Goal: Information Seeking & Learning: Understand process/instructions

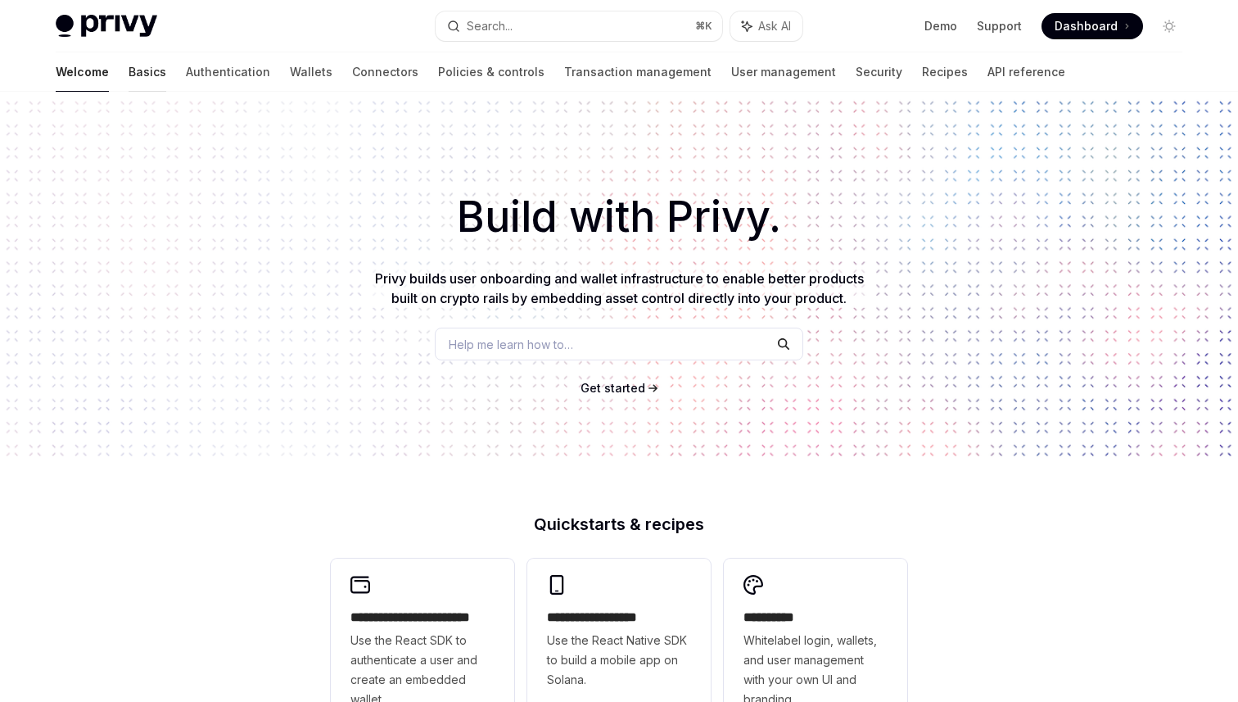
click at [129, 73] on link "Basics" at bounding box center [148, 71] width 38 height 39
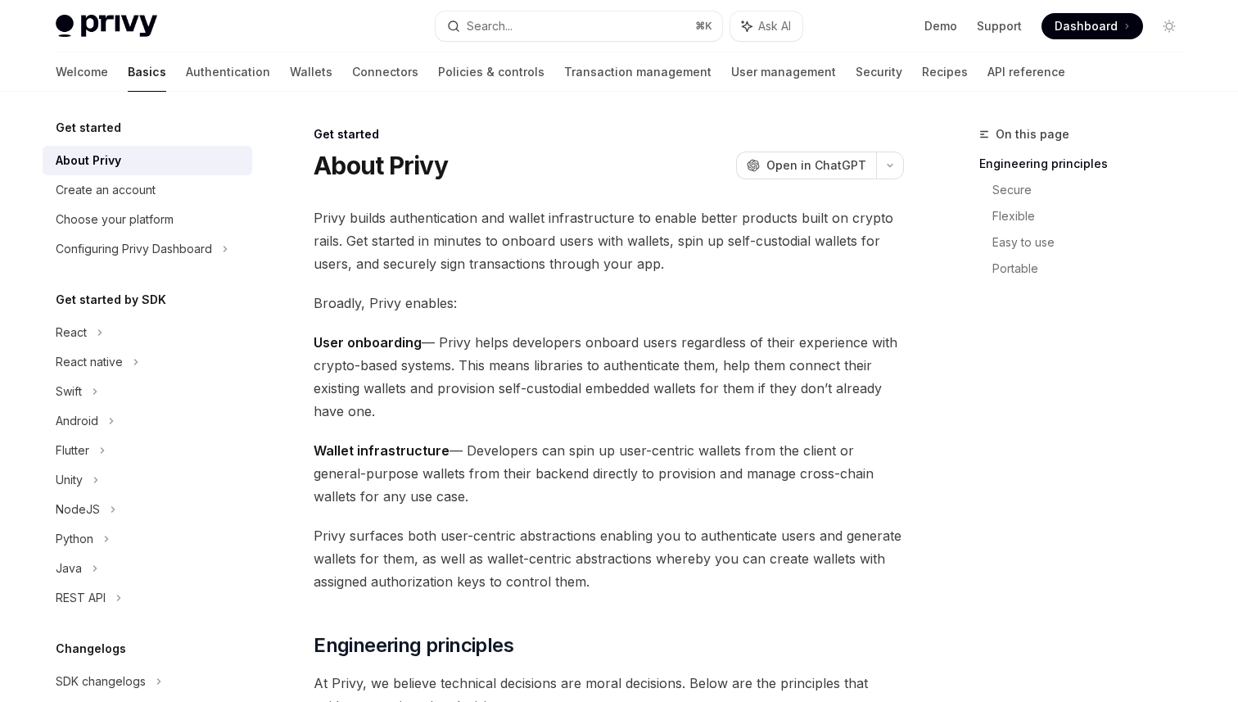
click at [570, 251] on span "Privy builds authentication and wallet infrastructure to enable better products…" at bounding box center [609, 240] width 591 height 69
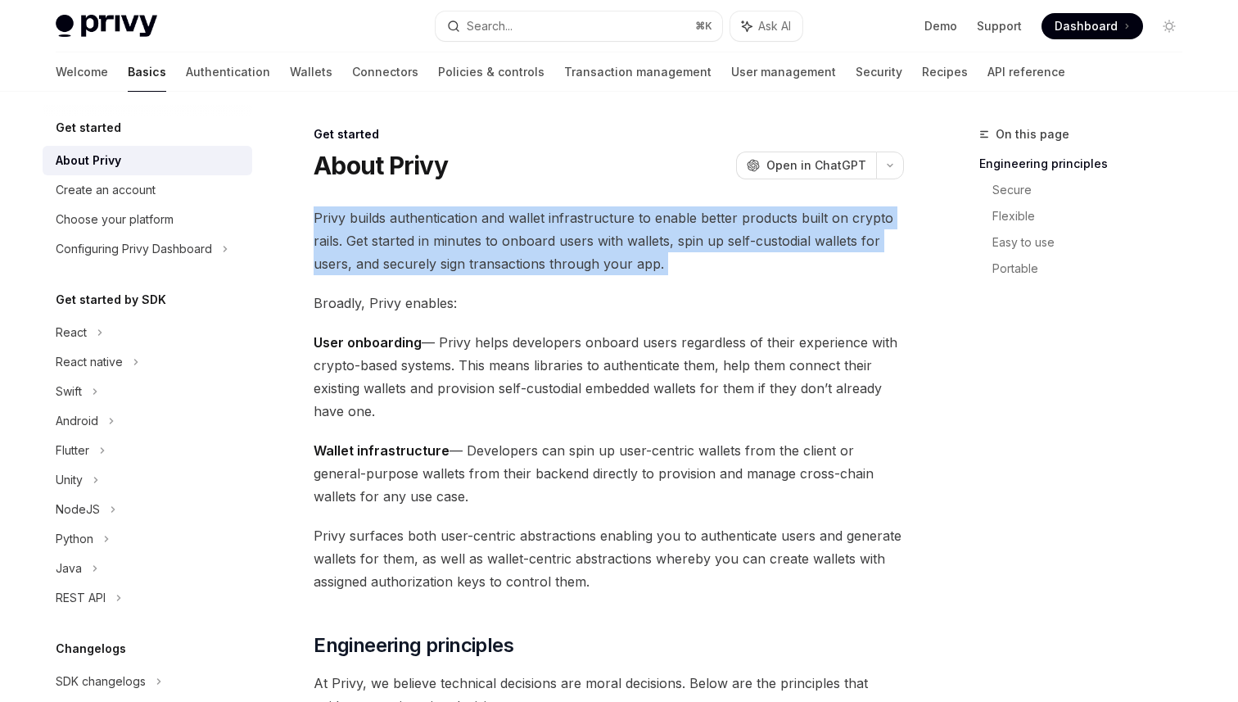
click at [577, 242] on span "Privy builds authentication and wallet infrastructure to enable better products…" at bounding box center [609, 240] width 591 height 69
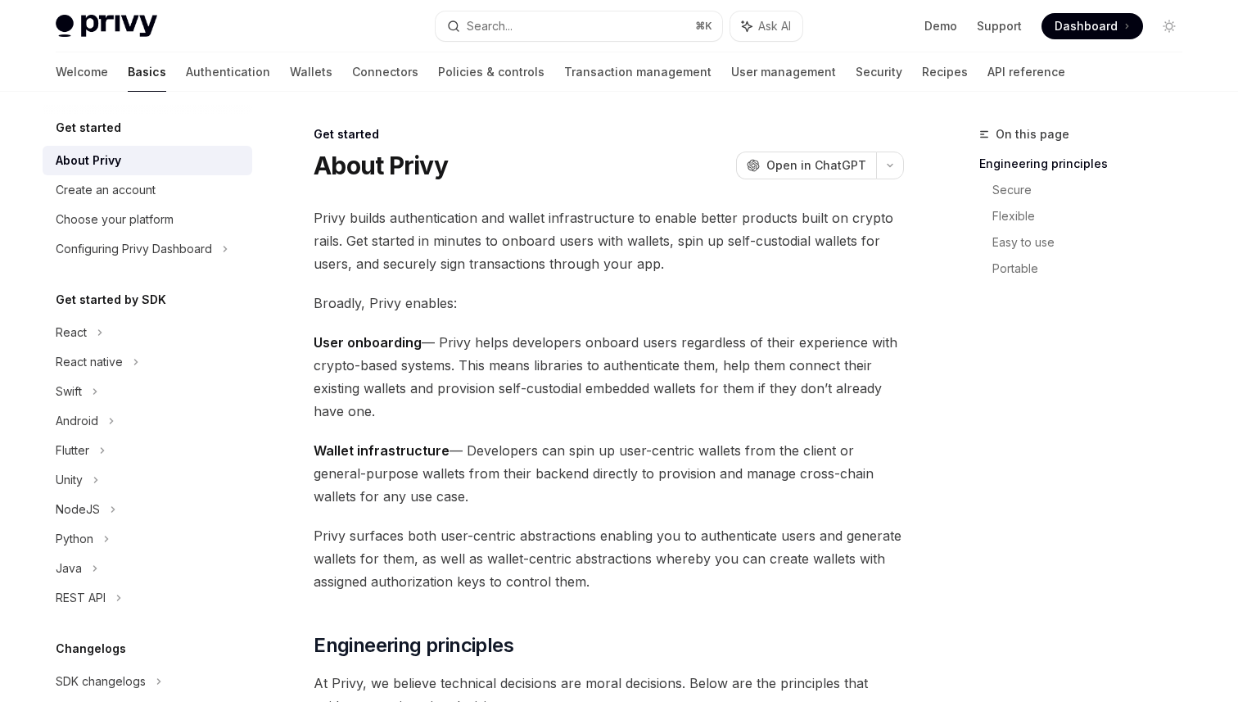
click at [577, 242] on span "Privy builds authentication and wallet infrastructure to enable better products…" at bounding box center [609, 240] width 591 height 69
click at [575, 236] on span "Privy builds authentication and wallet infrastructure to enable better products…" at bounding box center [609, 240] width 591 height 69
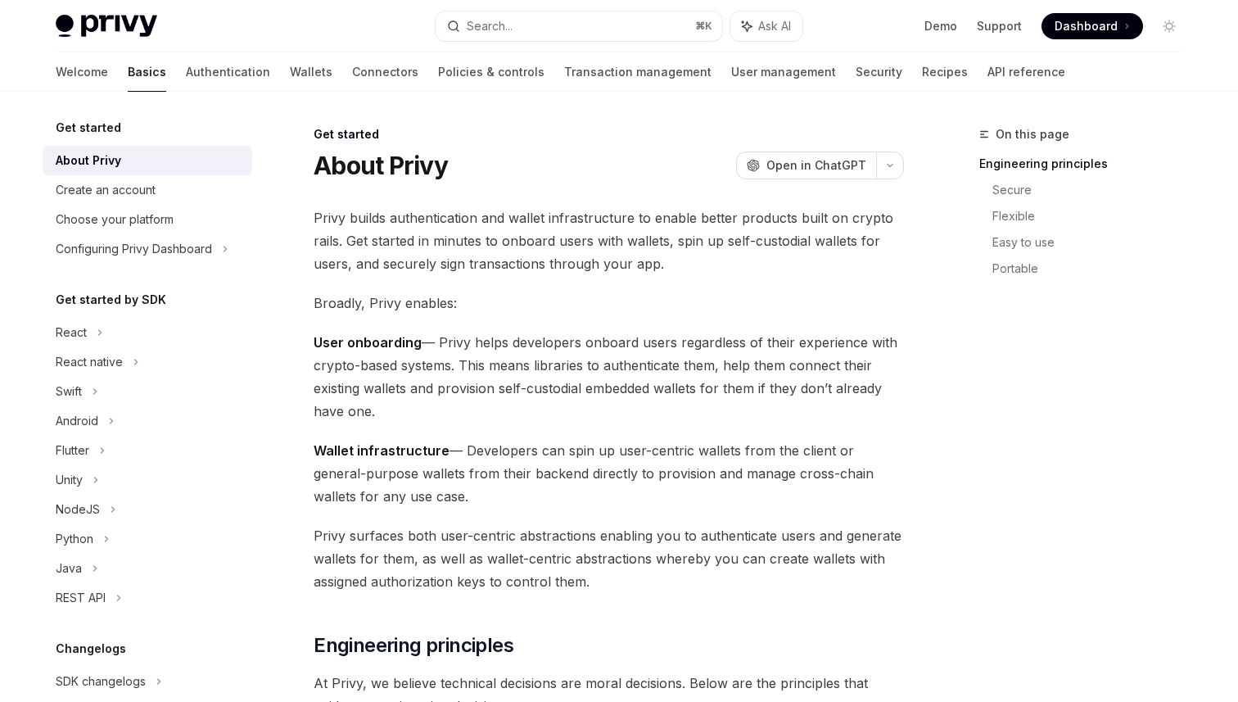
click at [632, 352] on span "User onboarding — Privy helps developers onboard users regardless of their expe…" at bounding box center [609, 377] width 591 height 92
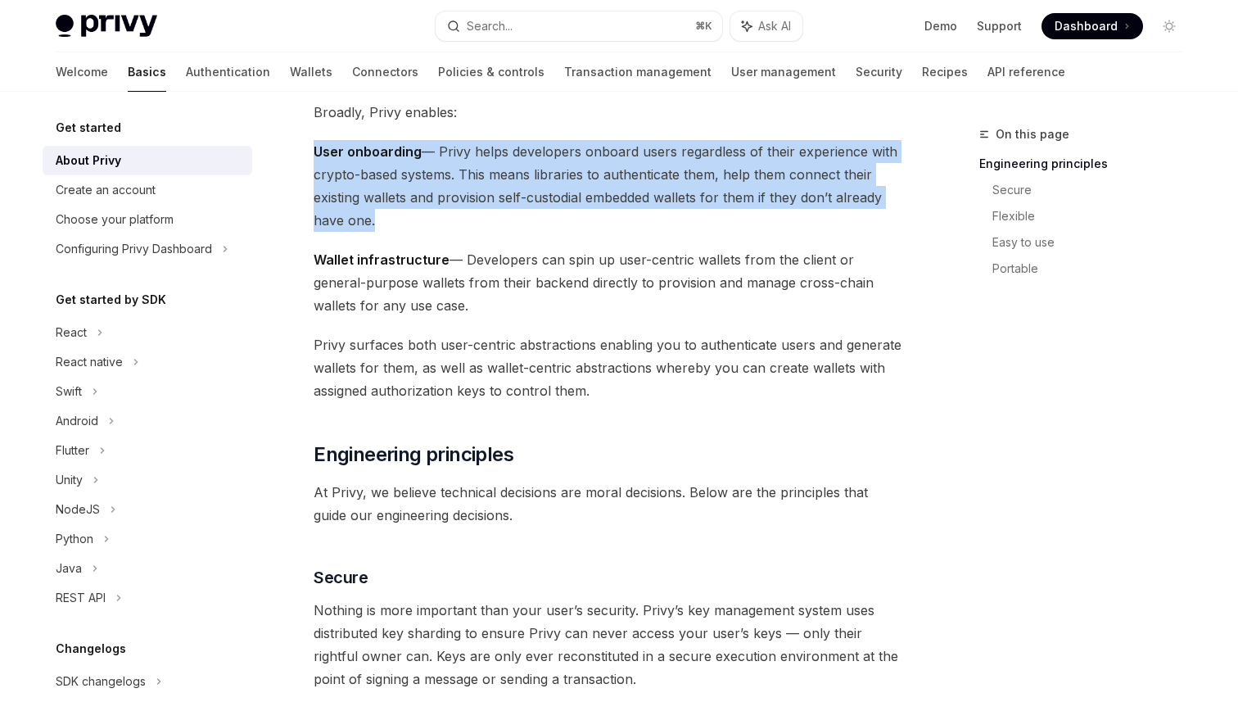
scroll to position [222, 0]
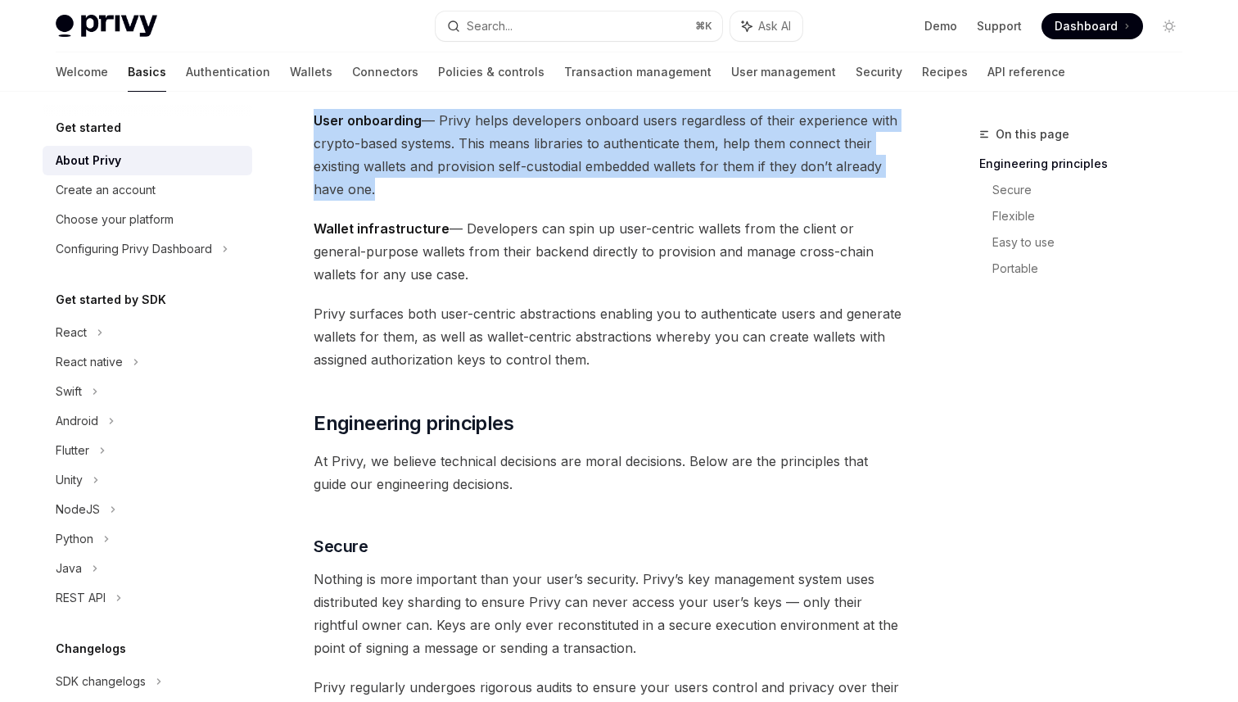
click at [700, 274] on span "Wallet infrastructure — Developers can spin up user-centric wallets from the cl…" at bounding box center [609, 251] width 591 height 69
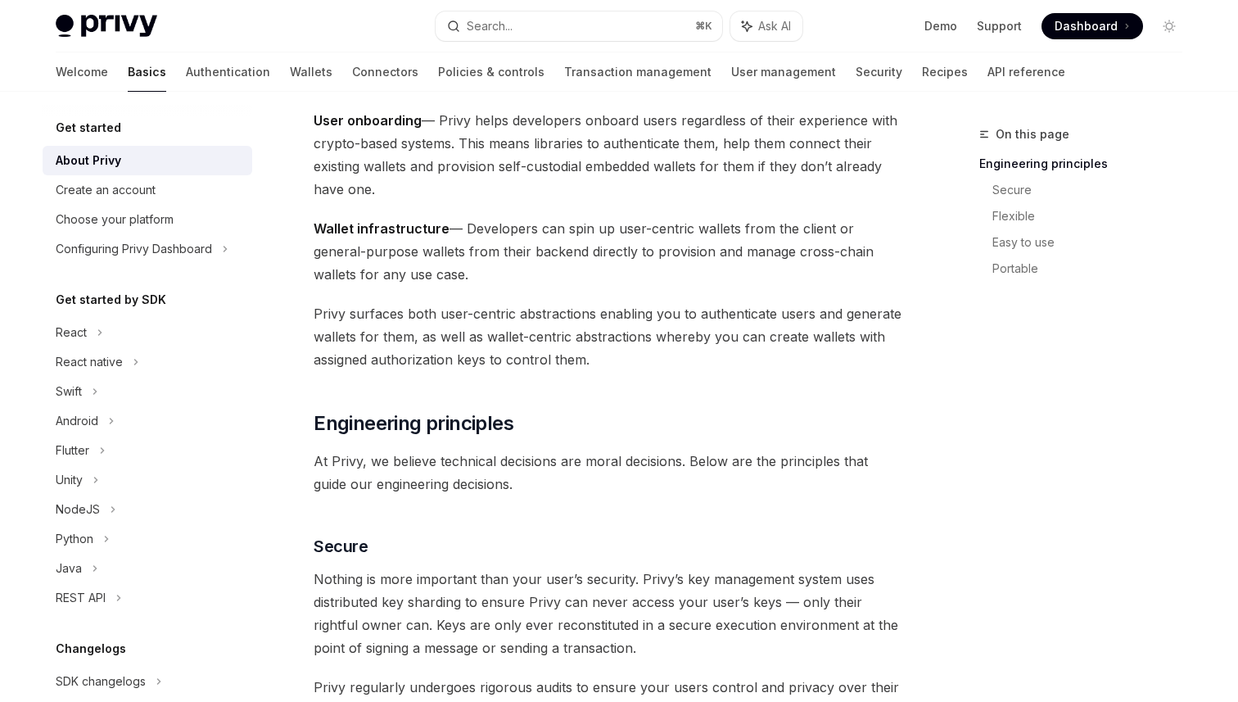
click at [700, 274] on span "Wallet infrastructure — Developers can spin up user-centric wallets from the cl…" at bounding box center [609, 251] width 591 height 69
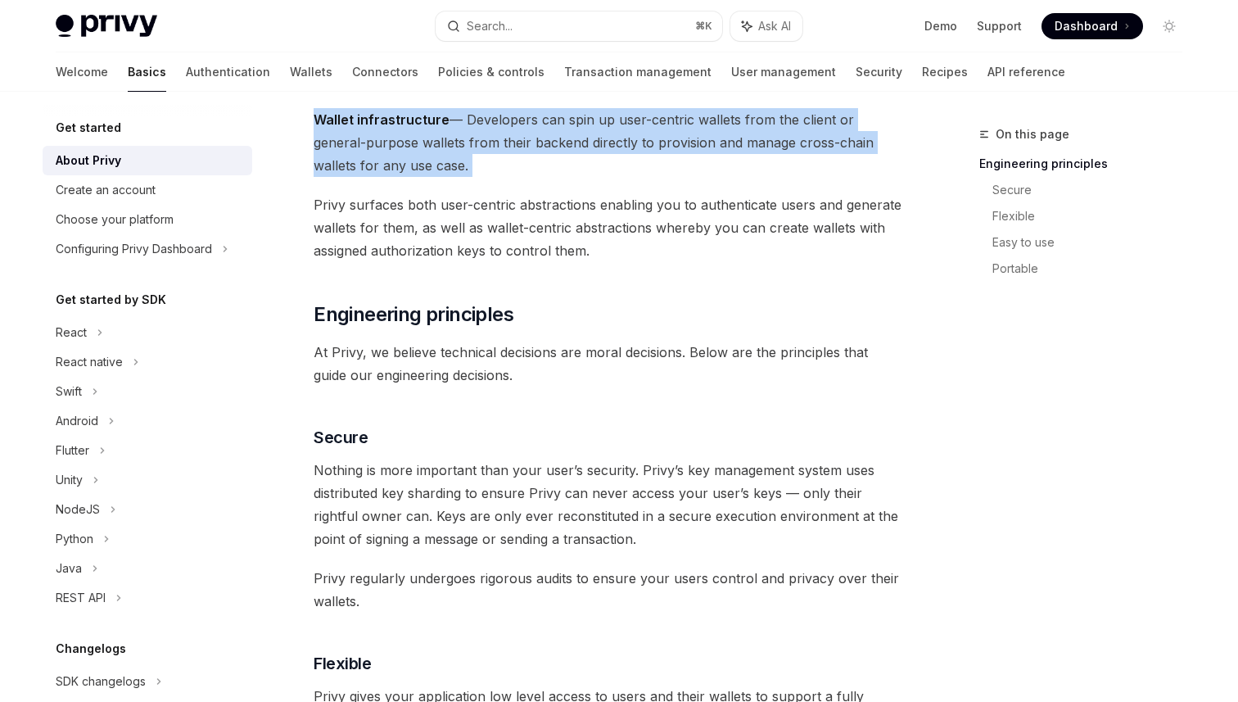
scroll to position [333, 0]
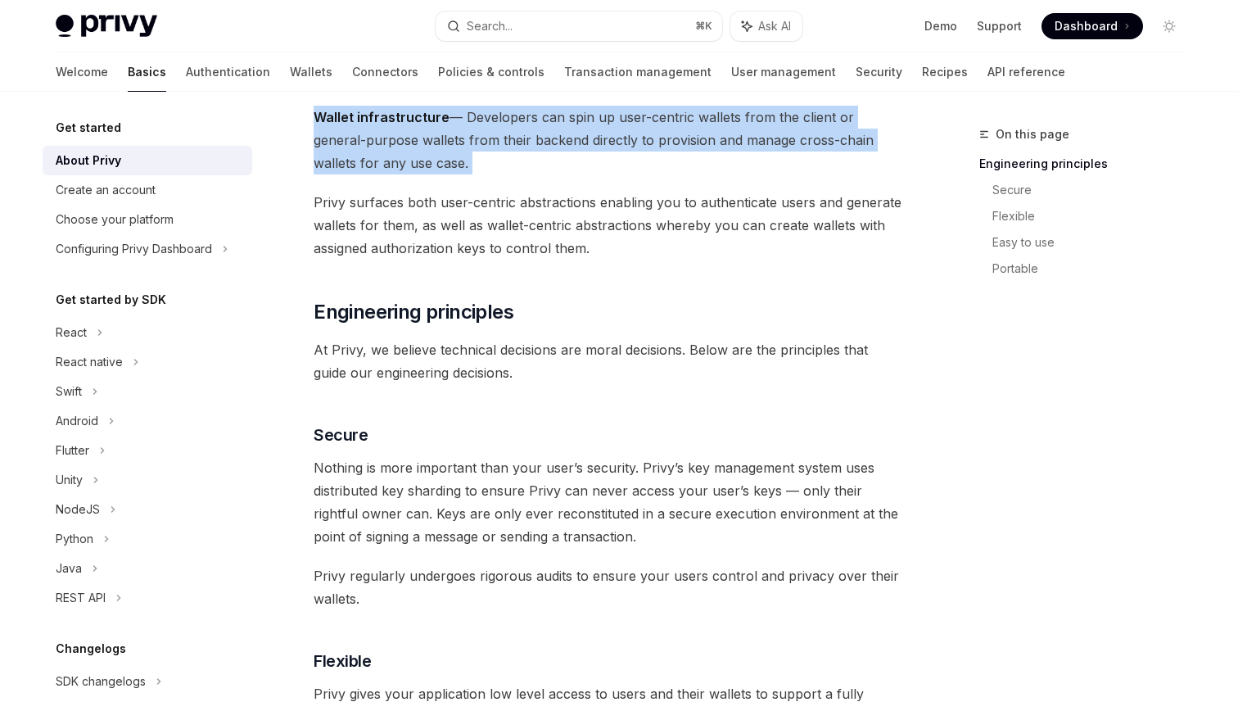
click at [678, 233] on span "Privy surfaces both user-centric abstractions enabling you to authenticate user…" at bounding box center [609, 225] width 591 height 69
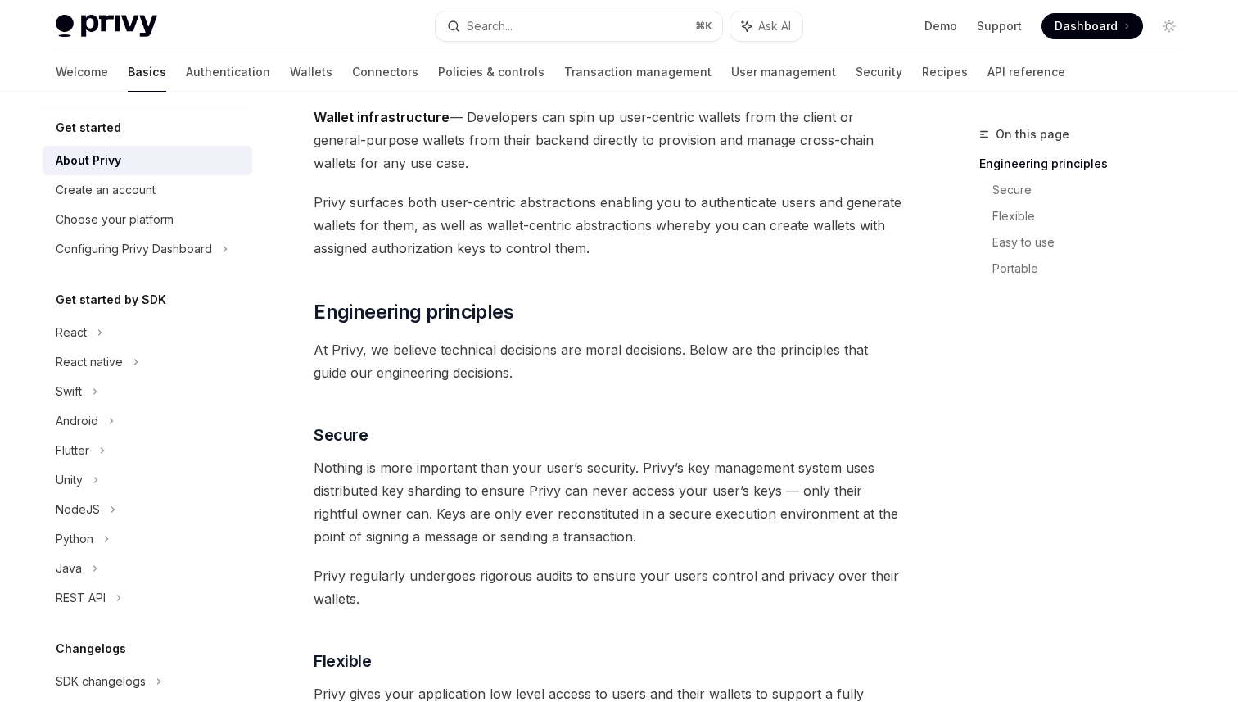
click at [678, 233] on span "Privy surfaces both user-centric abstractions enabling you to authenticate user…" at bounding box center [609, 225] width 591 height 69
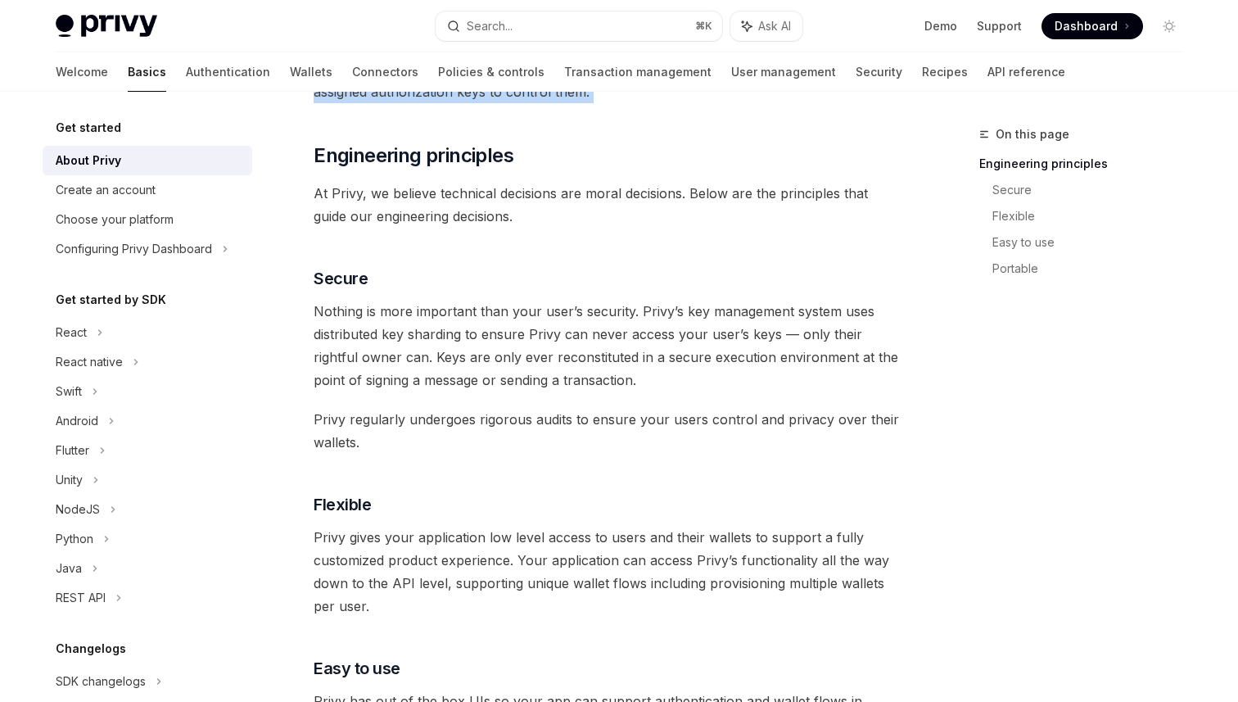
scroll to position [496, 0]
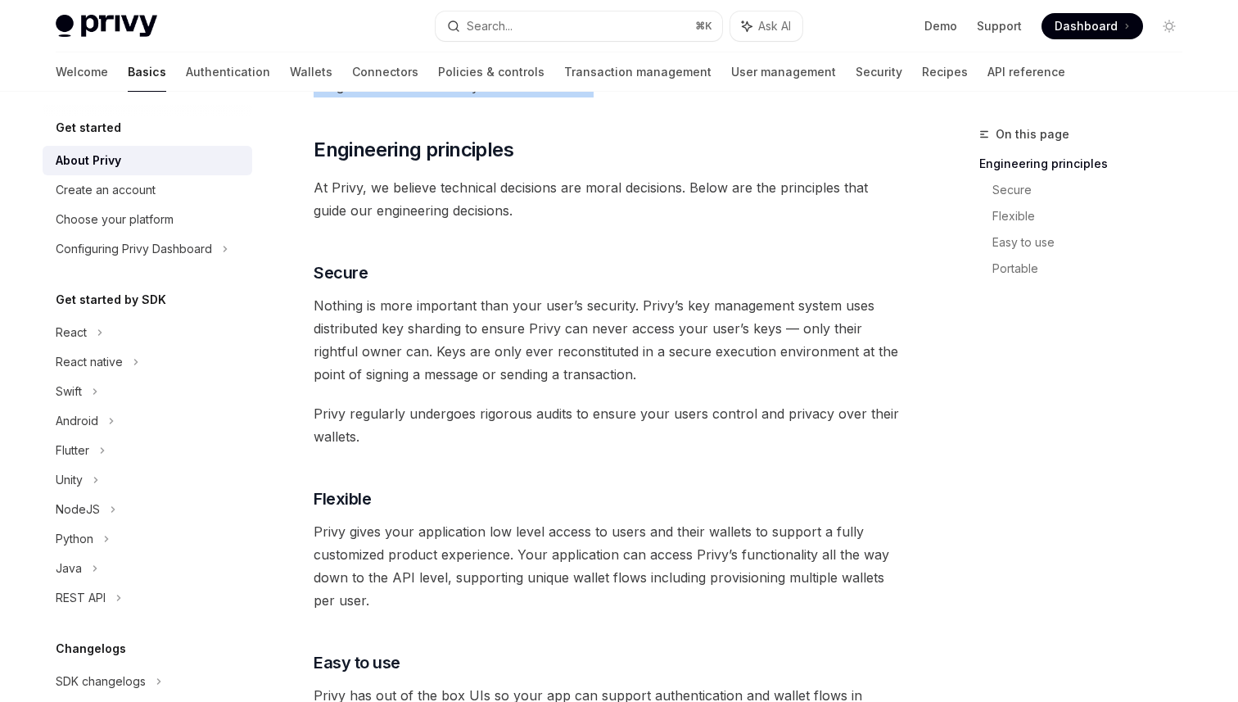
click at [647, 192] on span "At Privy, we believe technical decisions are moral decisions. Below are the pri…" at bounding box center [609, 199] width 591 height 46
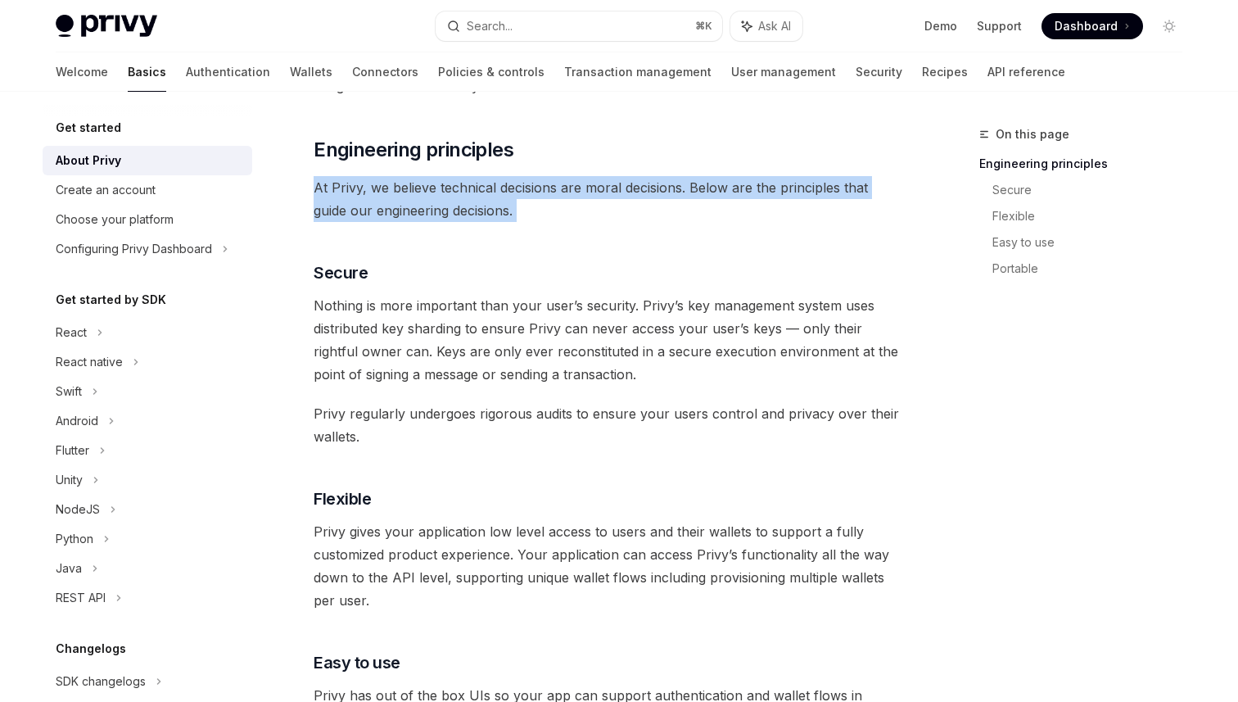
click at [685, 205] on span "At Privy, we believe technical decisions are moral decisions. Below are the pri…" at bounding box center [609, 199] width 591 height 46
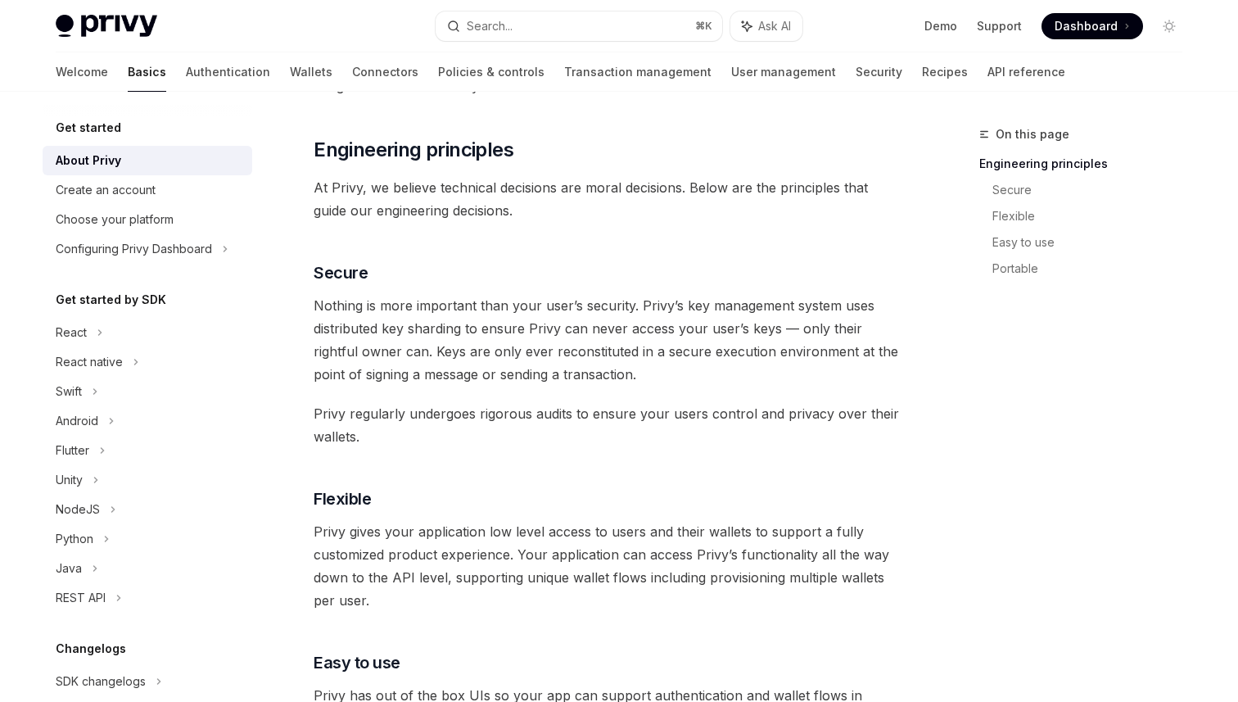
click at [685, 205] on span "At Privy, we believe technical decisions are moral decisions. Below are the pri…" at bounding box center [609, 199] width 591 height 46
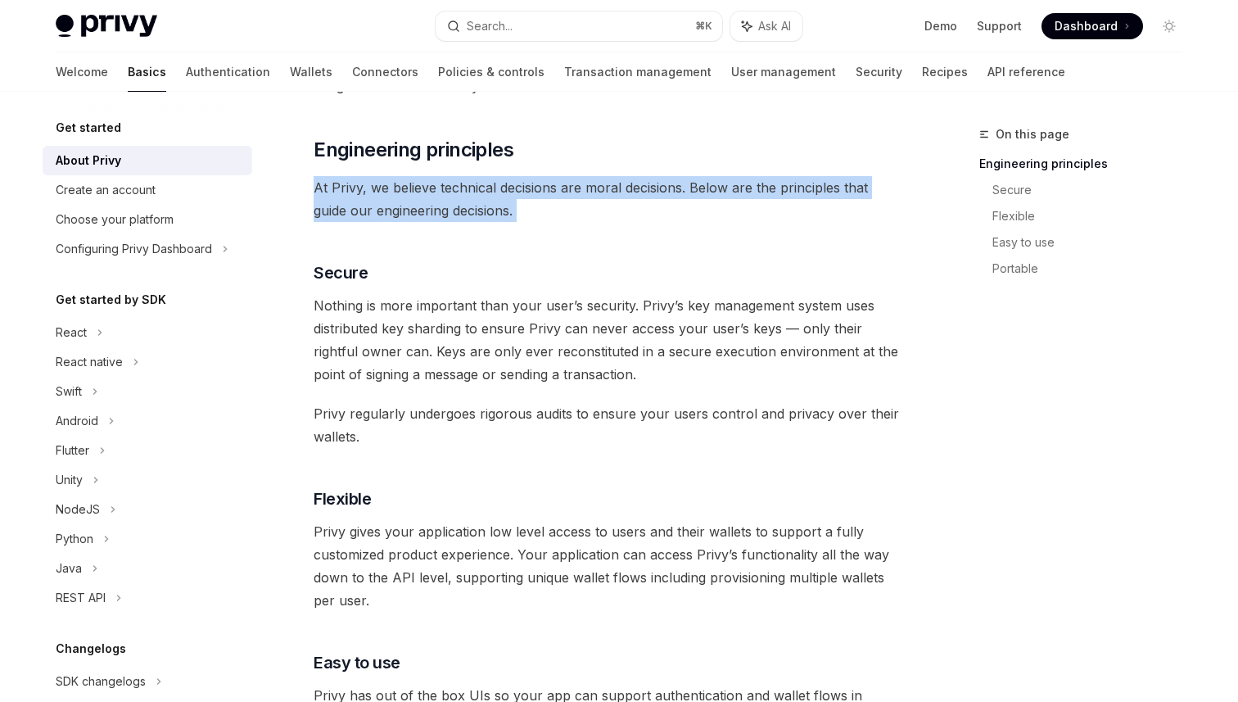
click at [685, 205] on span "At Privy, we believe technical decisions are moral decisions. Below are the pri…" at bounding box center [609, 199] width 591 height 46
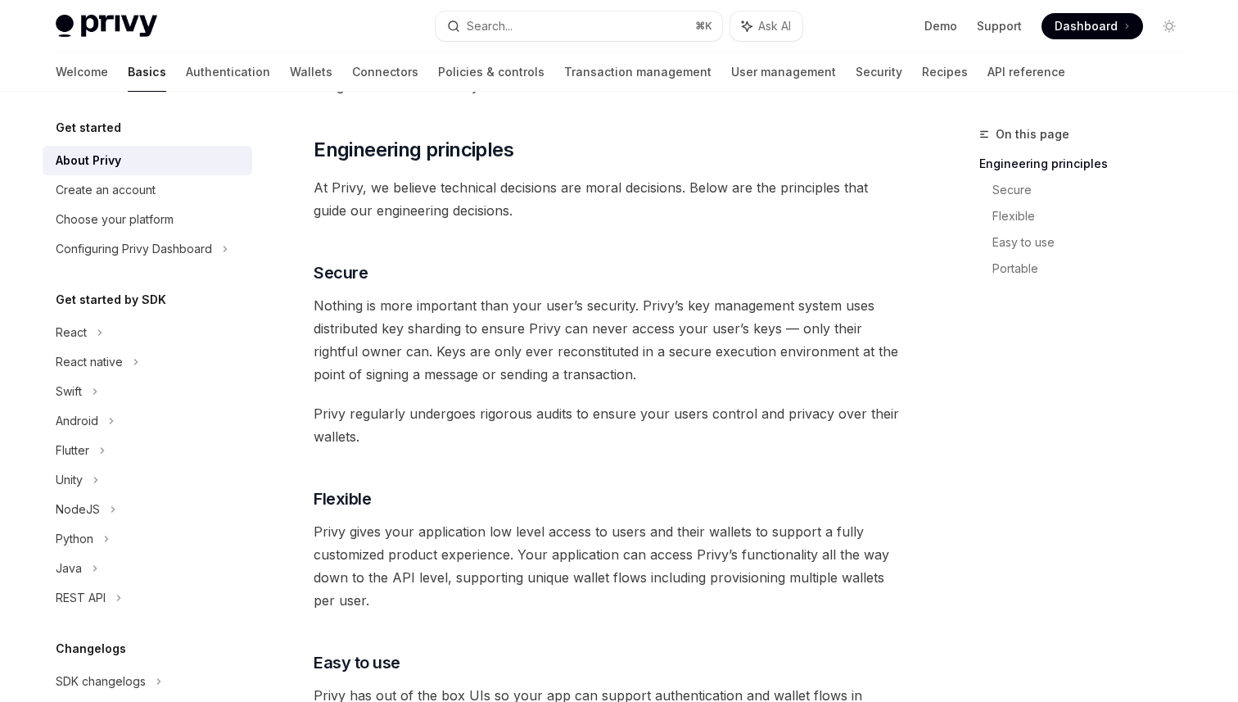
click at [685, 205] on span "At Privy, we believe technical decisions are moral decisions. Below are the pri…" at bounding box center [609, 199] width 591 height 46
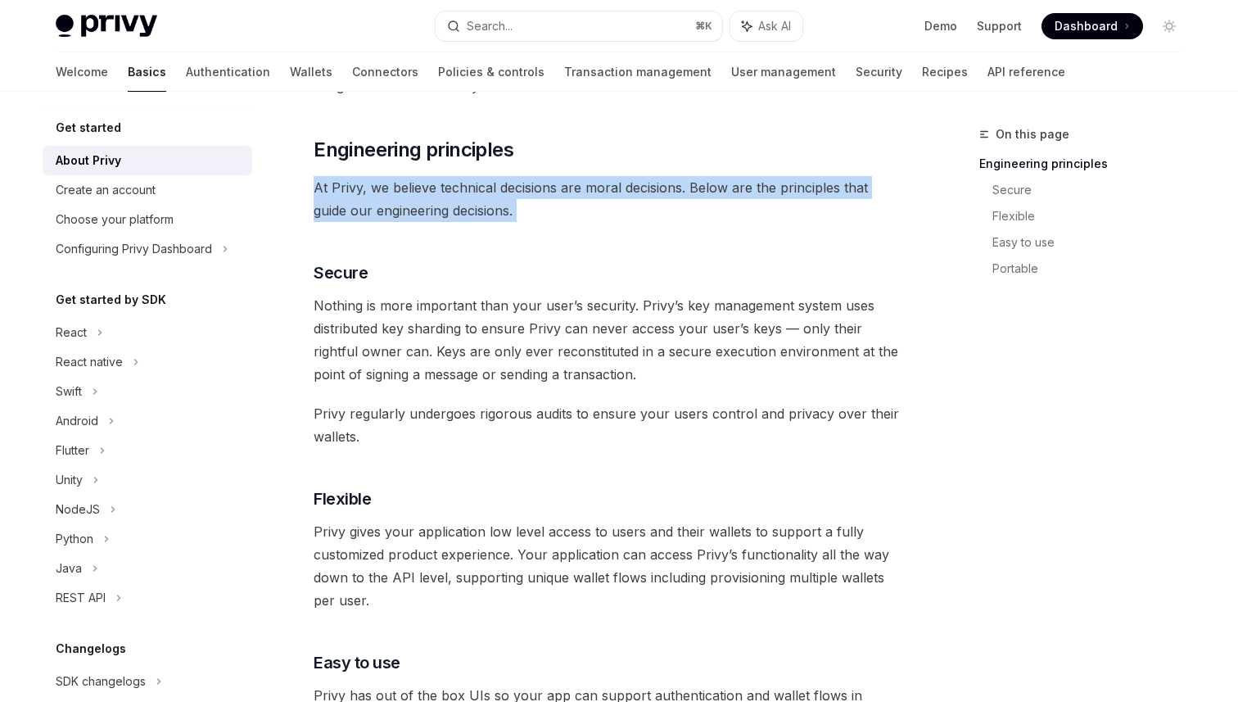
click at [685, 205] on span "At Privy, we believe technical decisions are moral decisions. Below are the pri…" at bounding box center [609, 199] width 591 height 46
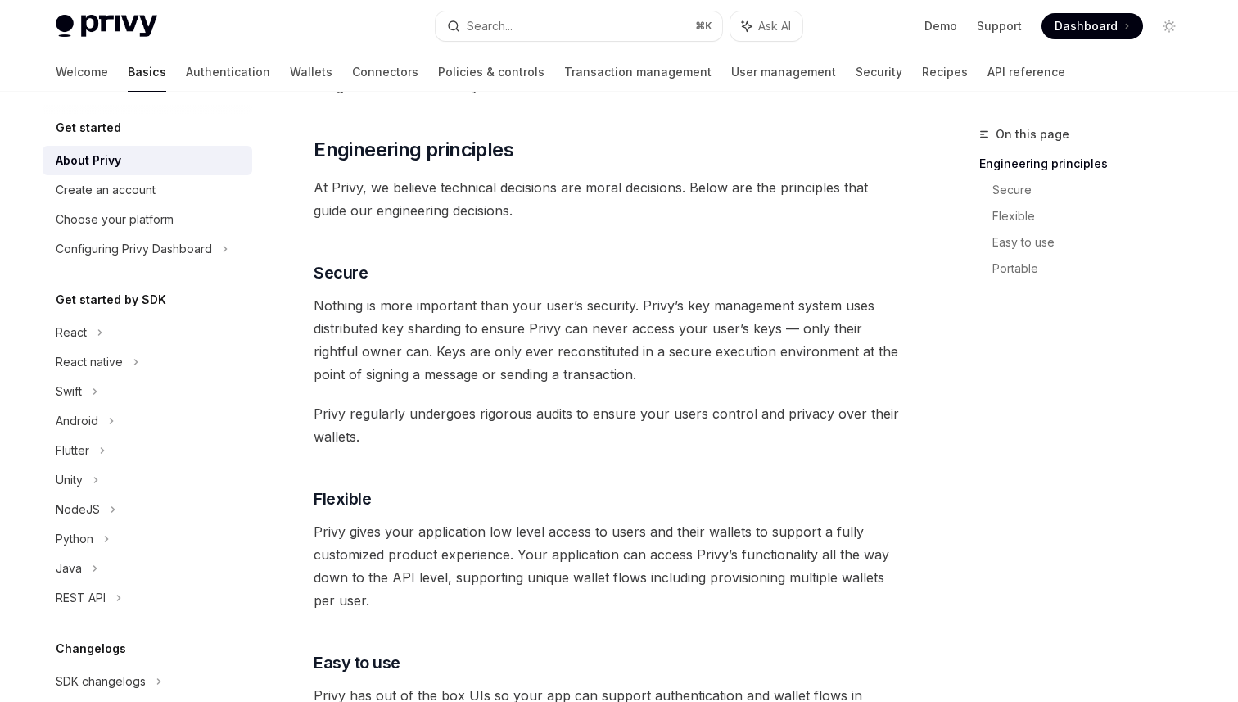
click at [685, 205] on span "At Privy, we believe technical decisions are moral decisions. Below are the pri…" at bounding box center [609, 199] width 591 height 46
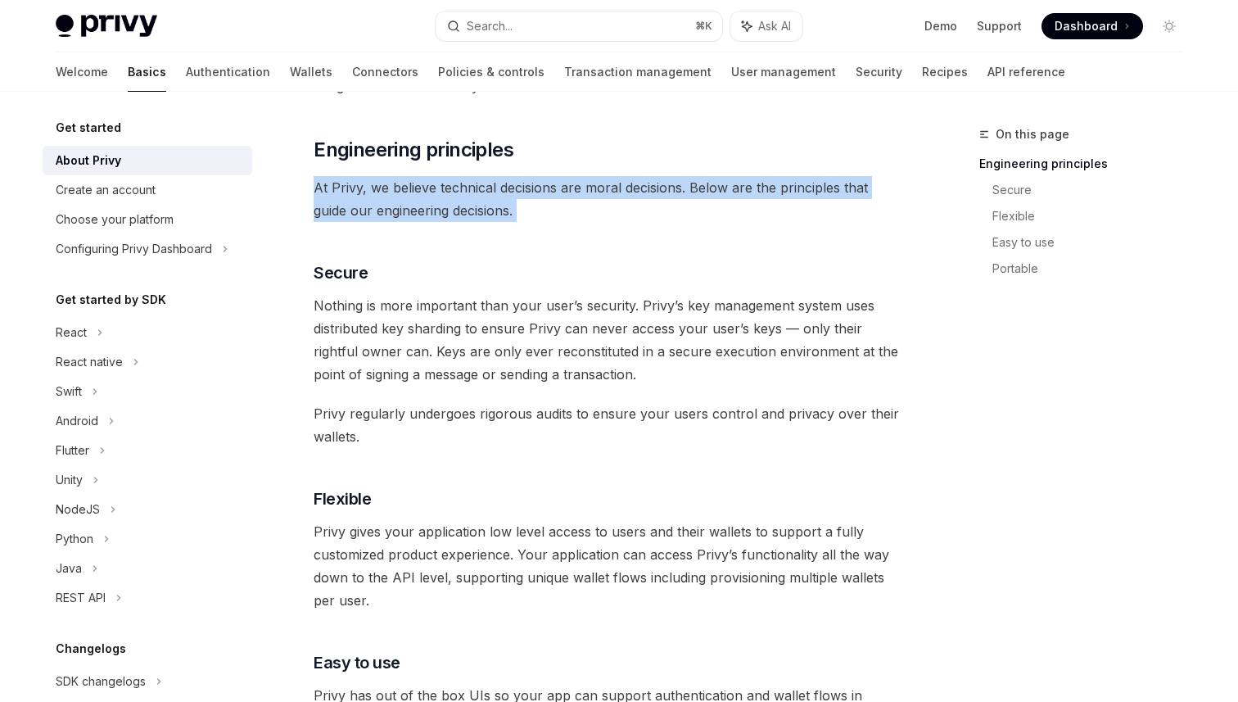
click at [685, 205] on span "At Privy, we believe technical decisions are moral decisions. Below are the pri…" at bounding box center [609, 199] width 591 height 46
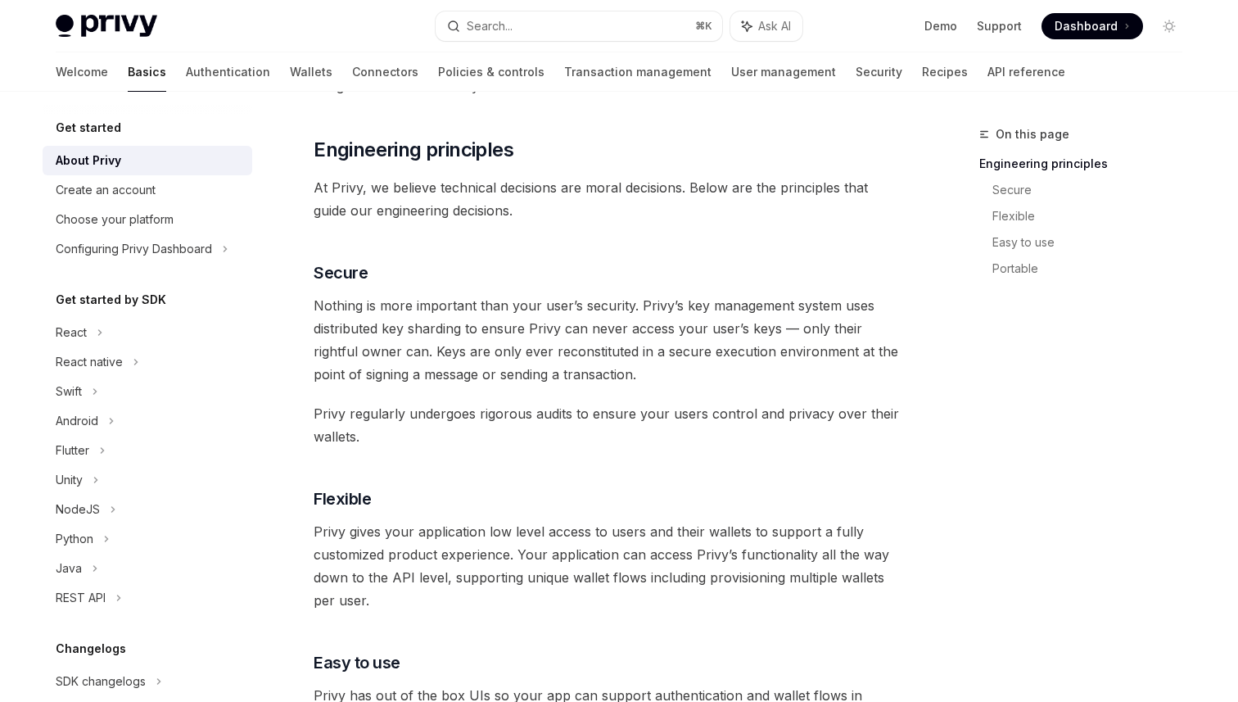
click at [685, 205] on span "At Privy, we believe technical decisions are moral decisions. Below are the pri…" at bounding box center [609, 199] width 591 height 46
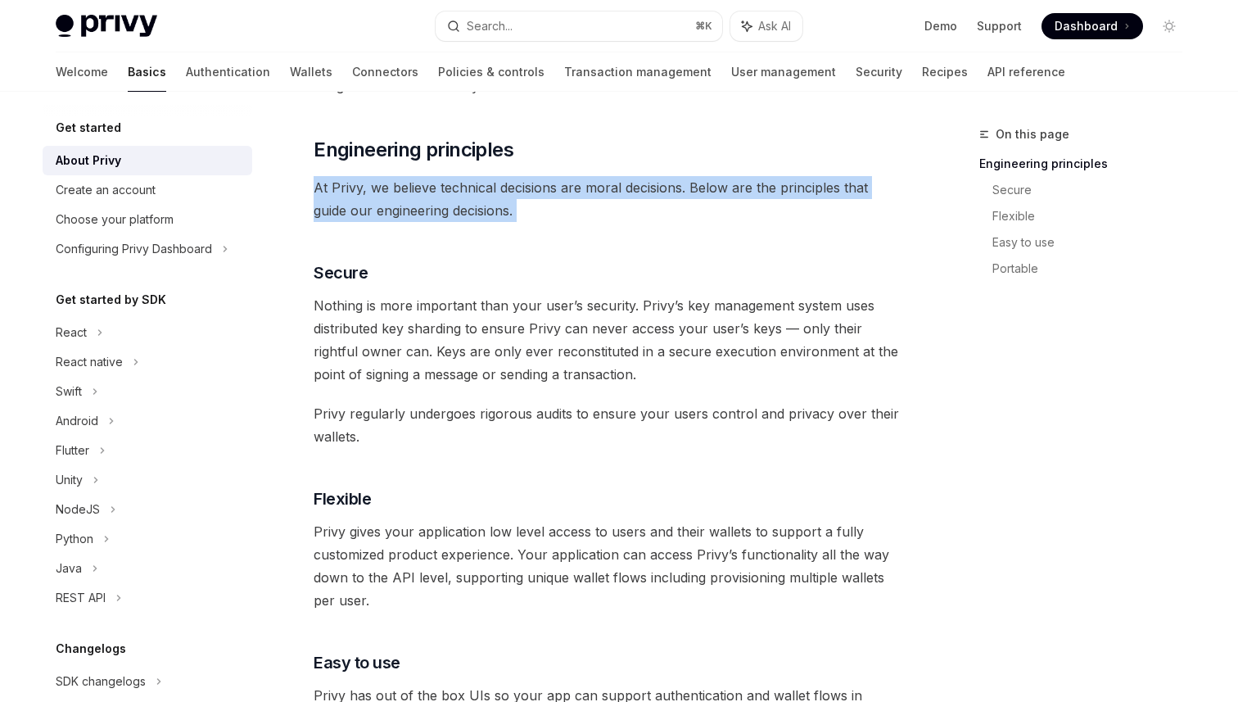
click at [685, 205] on span "At Privy, we believe technical decisions are moral decisions. Below are the pri…" at bounding box center [609, 199] width 591 height 46
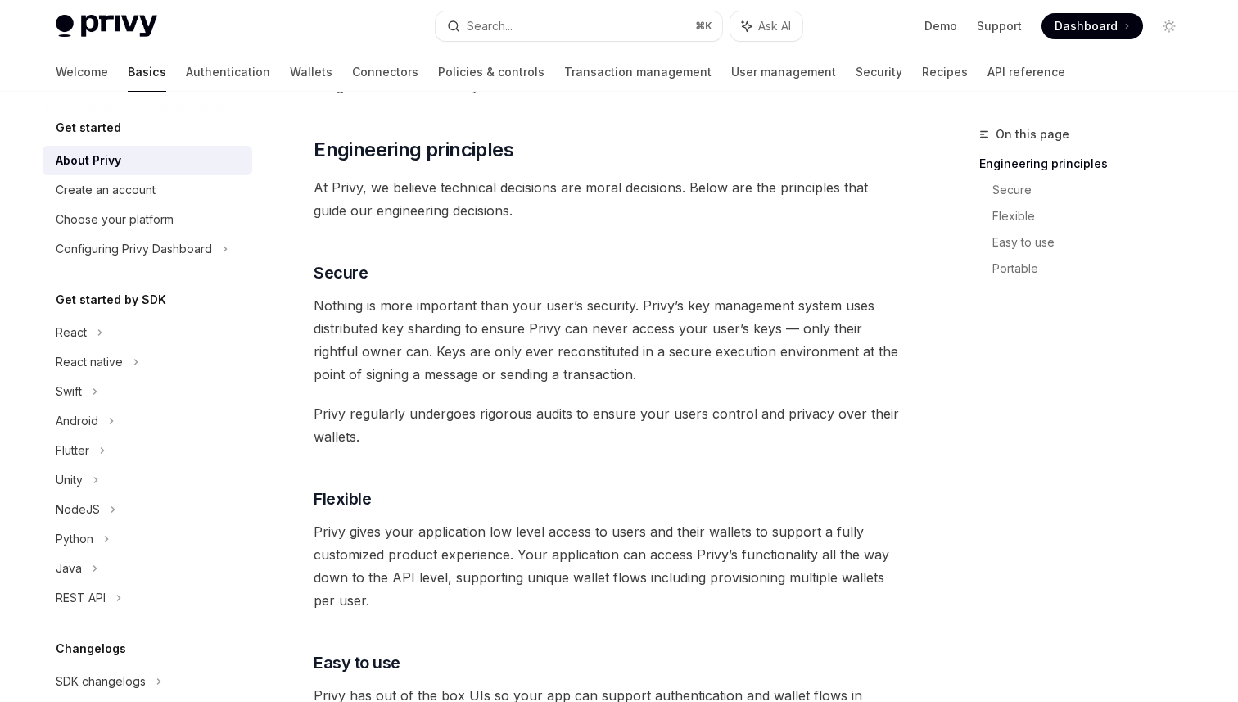
click at [685, 205] on span "At Privy, we believe technical decisions are moral decisions. Below are the pri…" at bounding box center [609, 199] width 591 height 46
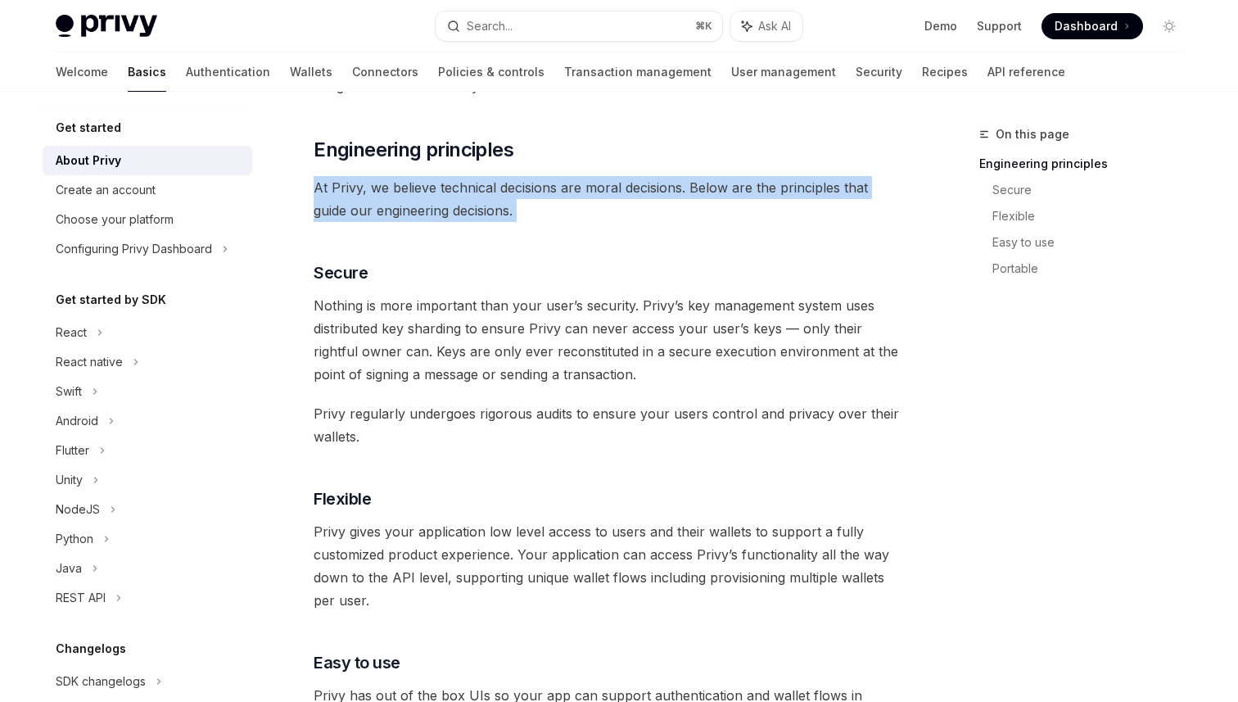
click at [685, 205] on span "At Privy, we believe technical decisions are moral decisions. Below are the pri…" at bounding box center [609, 199] width 591 height 46
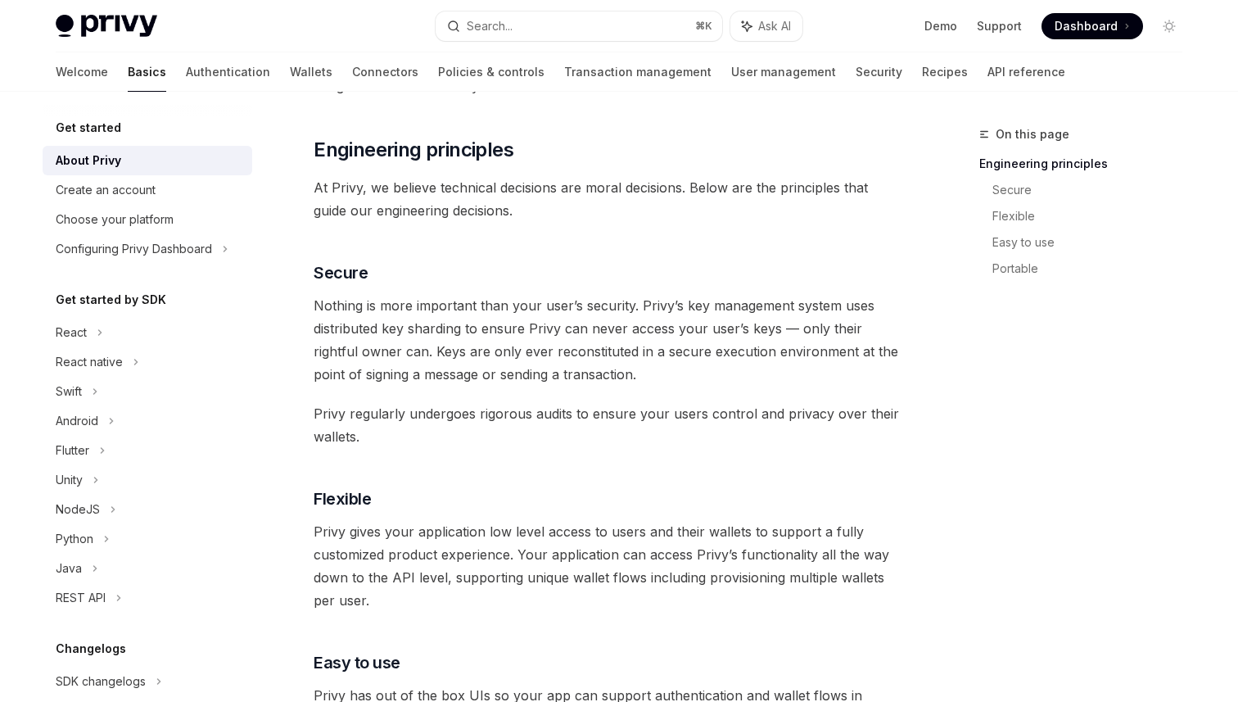
click at [685, 205] on span "At Privy, we believe technical decisions are moral decisions. Below are the pri…" at bounding box center [609, 199] width 591 height 46
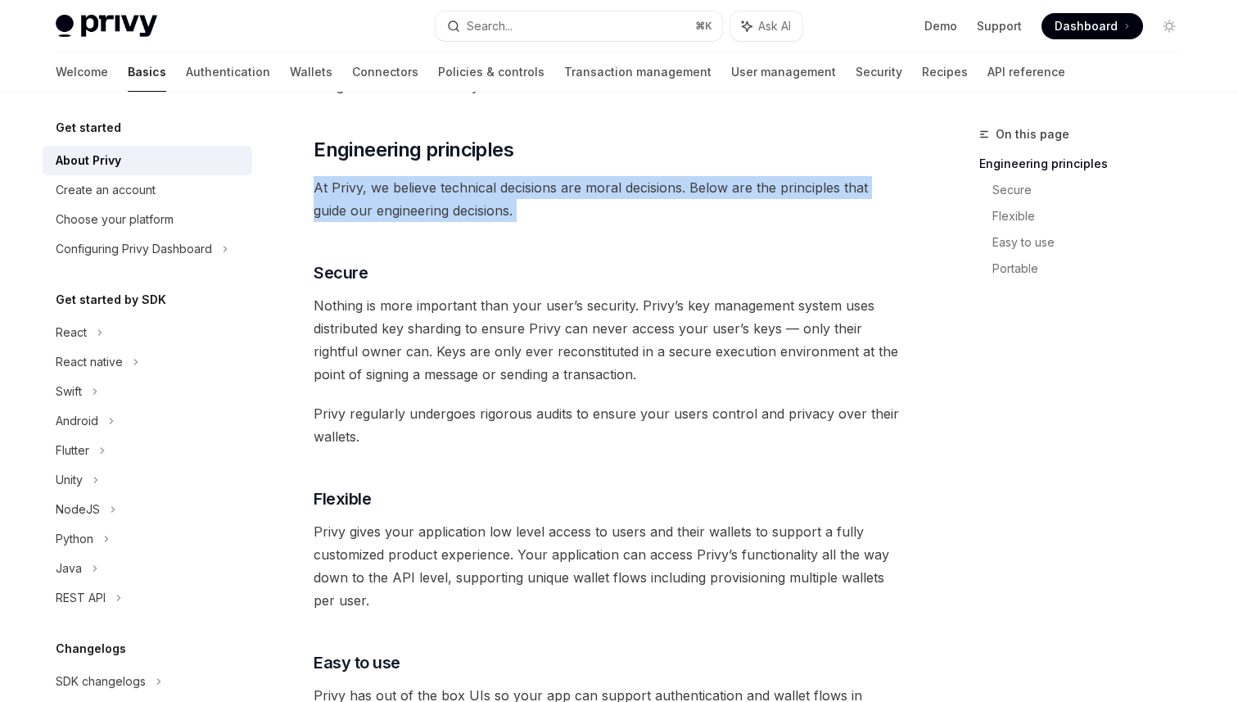
click at [685, 205] on span "At Privy, we believe technical decisions are moral decisions. Below are the pri…" at bounding box center [609, 199] width 591 height 46
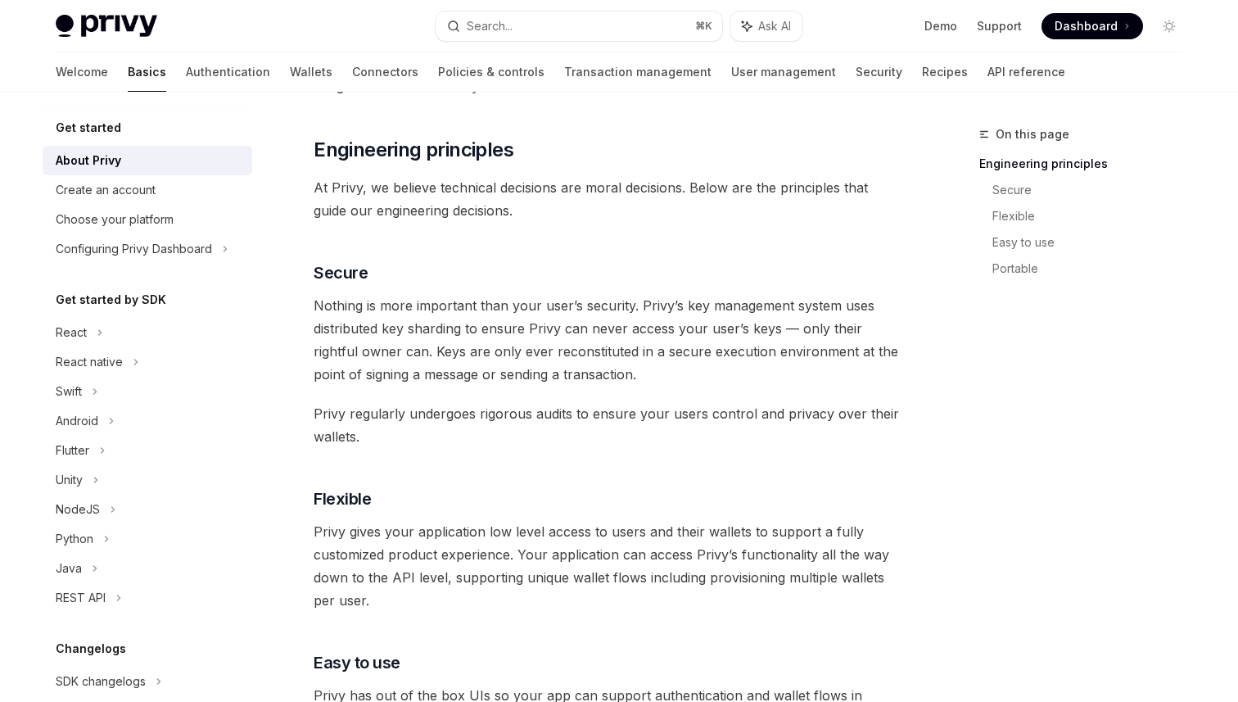
click at [685, 205] on span "At Privy, we believe technical decisions are moral decisions. Below are the pri…" at bounding box center [609, 199] width 591 height 46
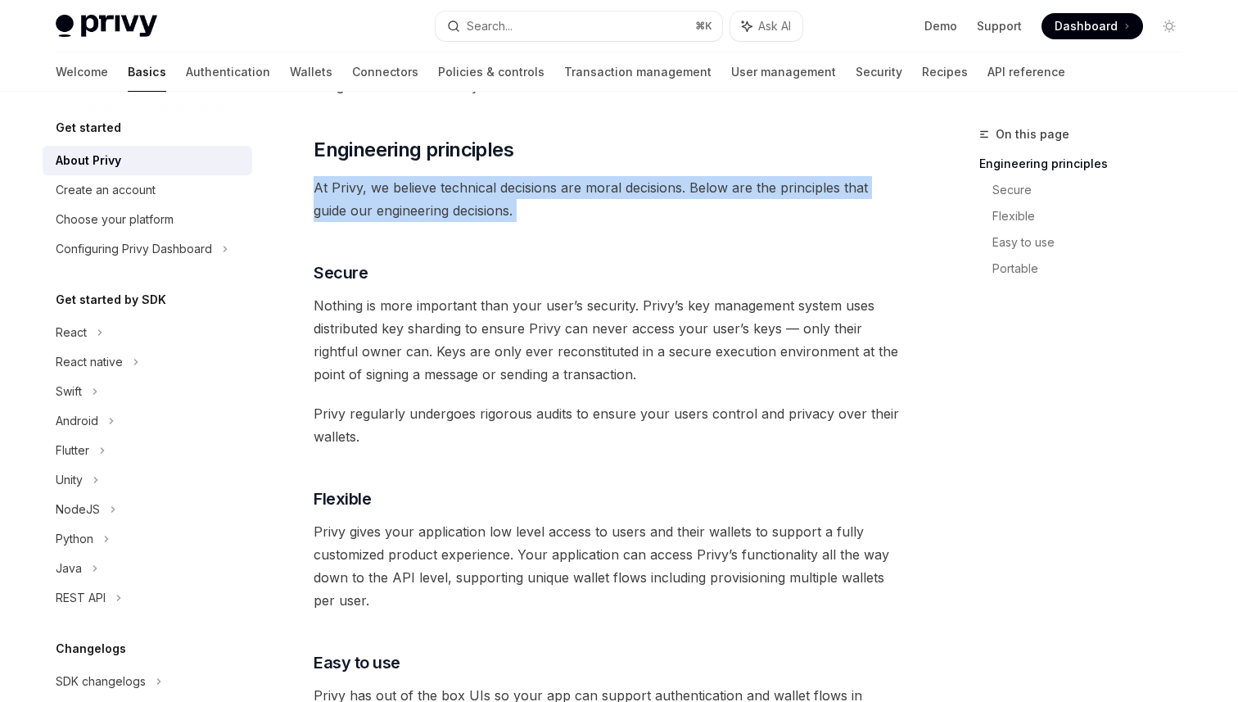
click at [685, 205] on span "At Privy, we believe technical decisions are moral decisions. Below are the pri…" at bounding box center [609, 199] width 591 height 46
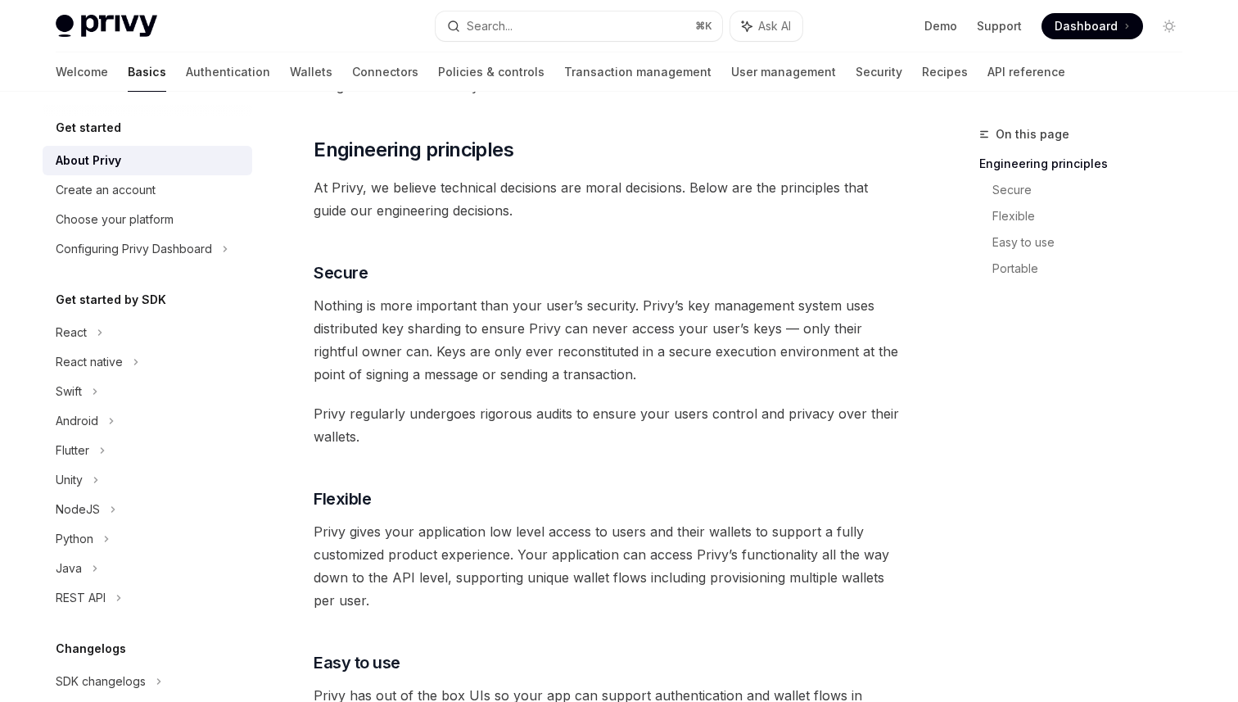
click at [685, 205] on span "At Privy, we believe technical decisions are moral decisions. Below are the pri…" at bounding box center [609, 199] width 591 height 46
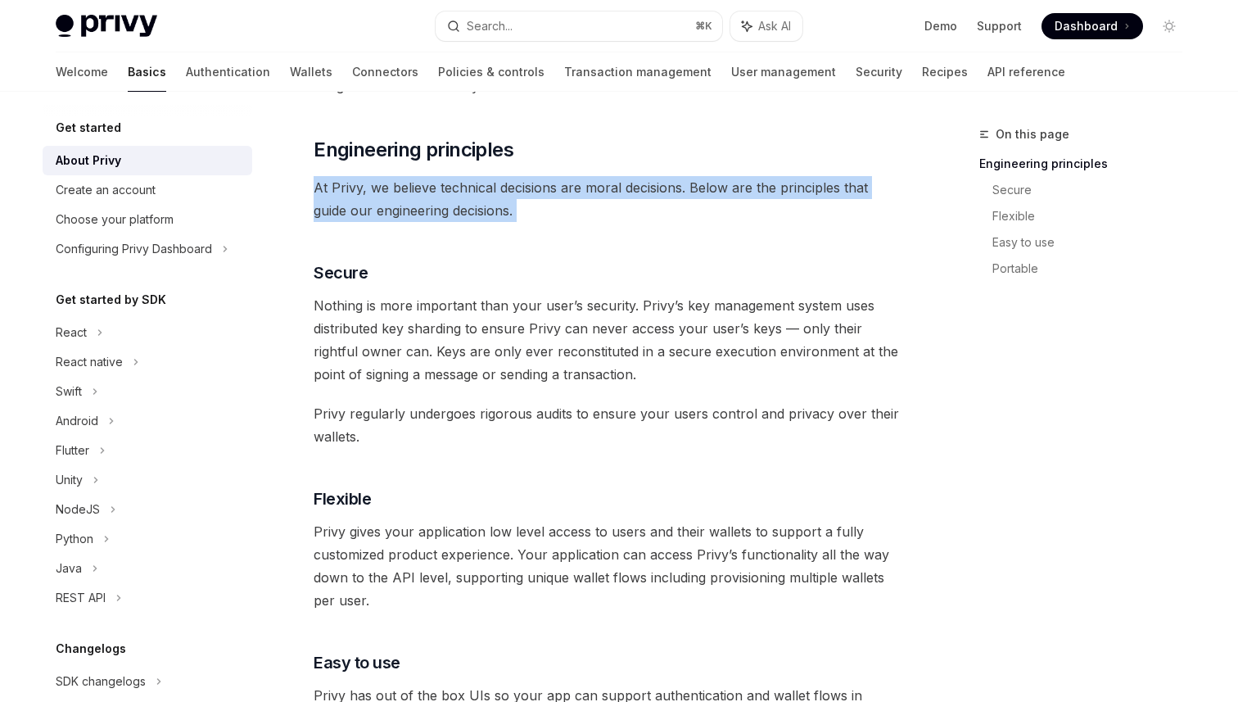
click at [673, 338] on span "Nothing is more important than your user’s security. Privy’s key management sys…" at bounding box center [609, 340] width 591 height 92
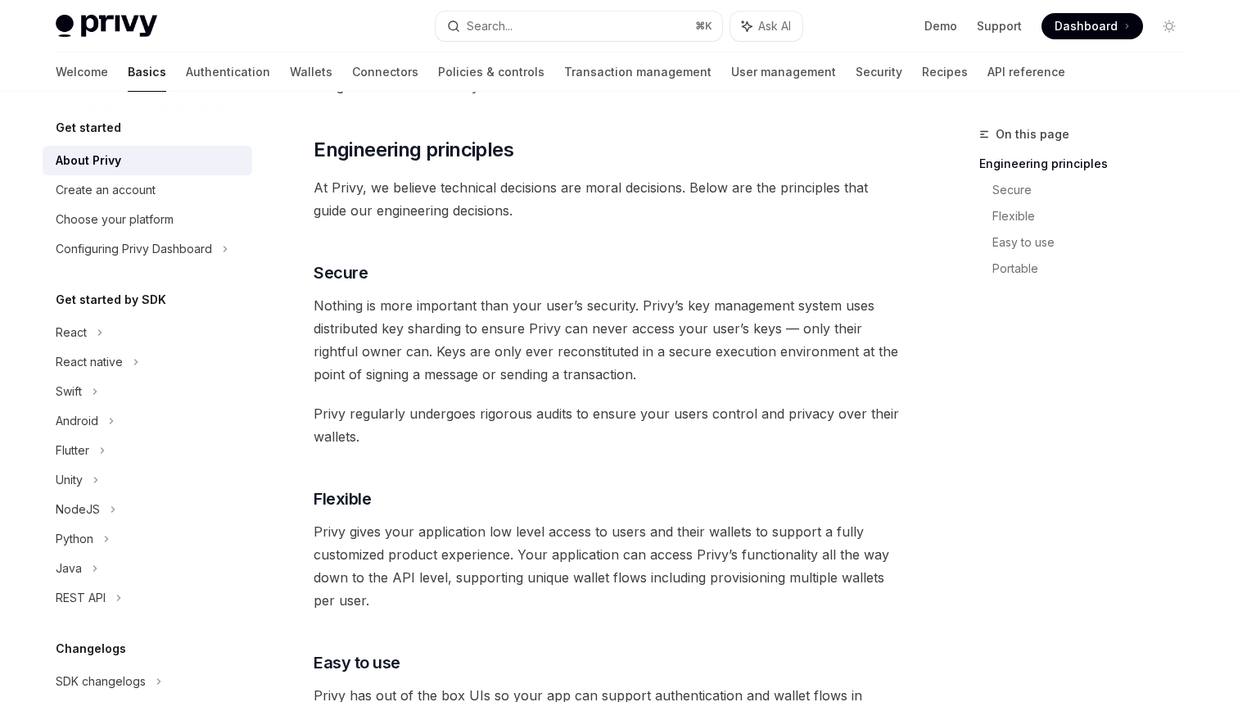
click at [673, 338] on span "Nothing is more important than your user’s security. Privy’s key management sys…" at bounding box center [609, 340] width 591 height 92
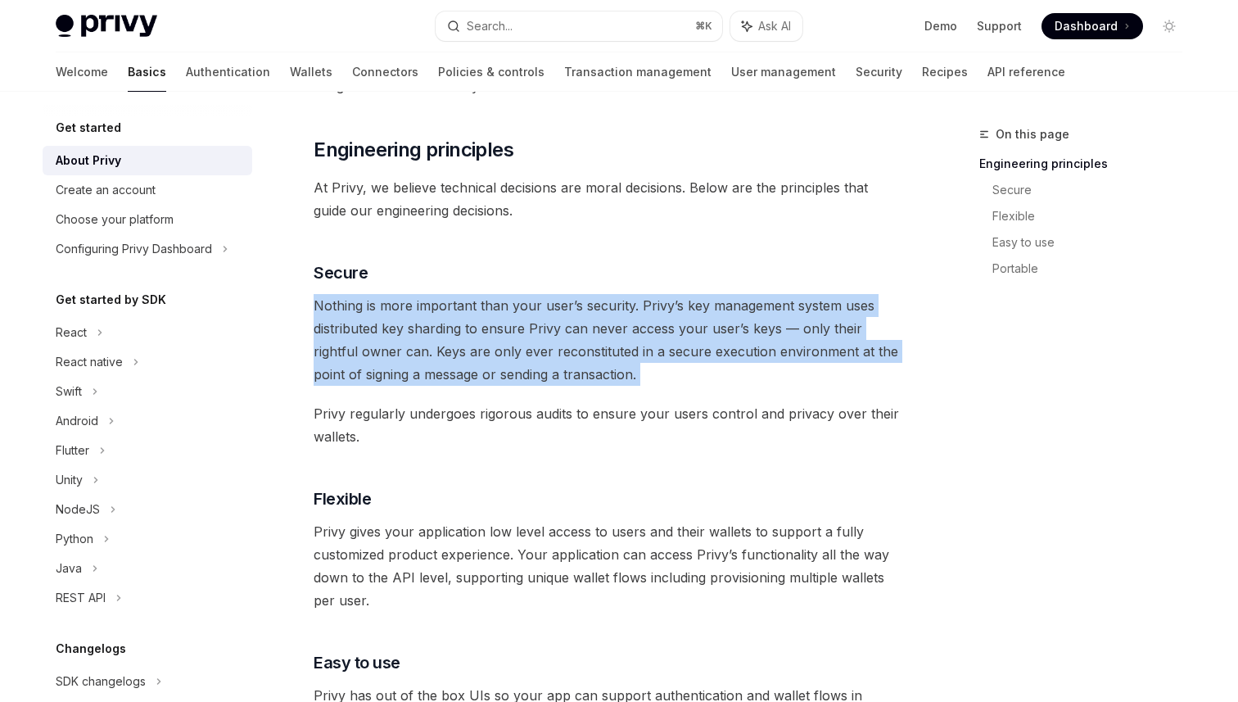
click at [673, 338] on span "Nothing is more important than your user’s security. Privy’s key management sys…" at bounding box center [609, 340] width 591 height 92
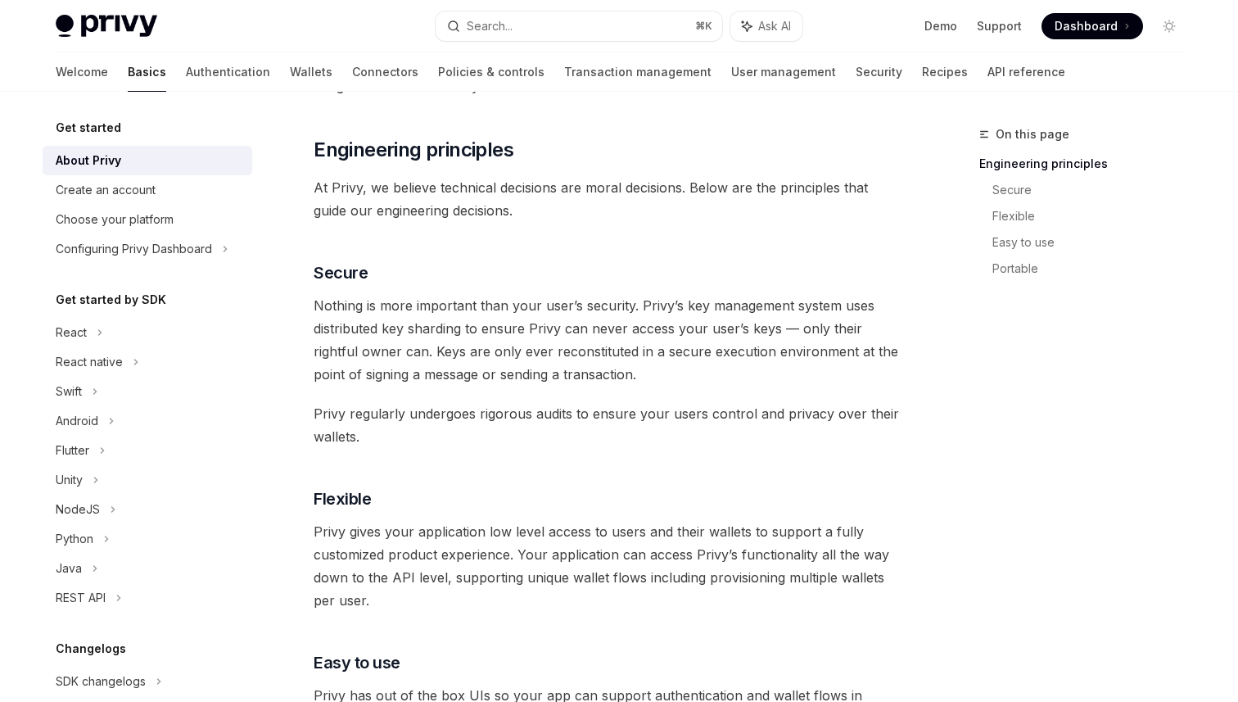
click at [673, 338] on span "Nothing is more important than your user’s security. Privy’s key management sys…" at bounding box center [609, 340] width 591 height 92
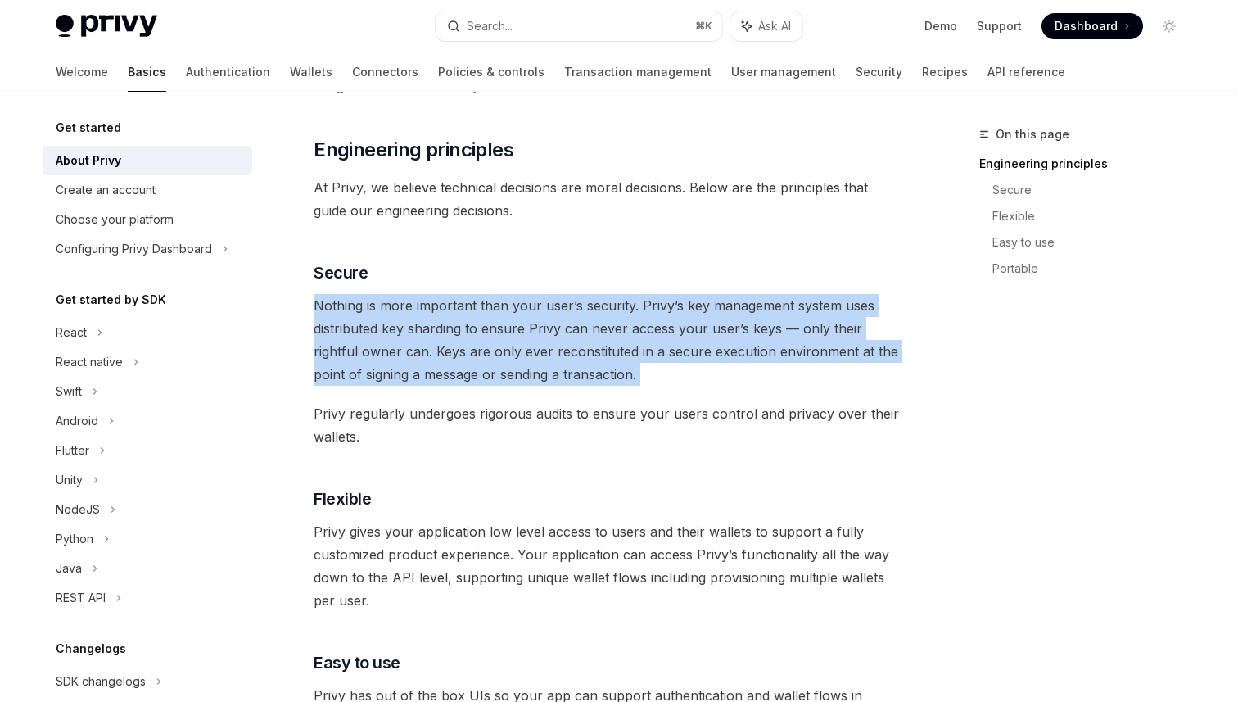
click at [673, 338] on span "Nothing is more important than your user’s security. Privy’s key management sys…" at bounding box center [609, 340] width 591 height 92
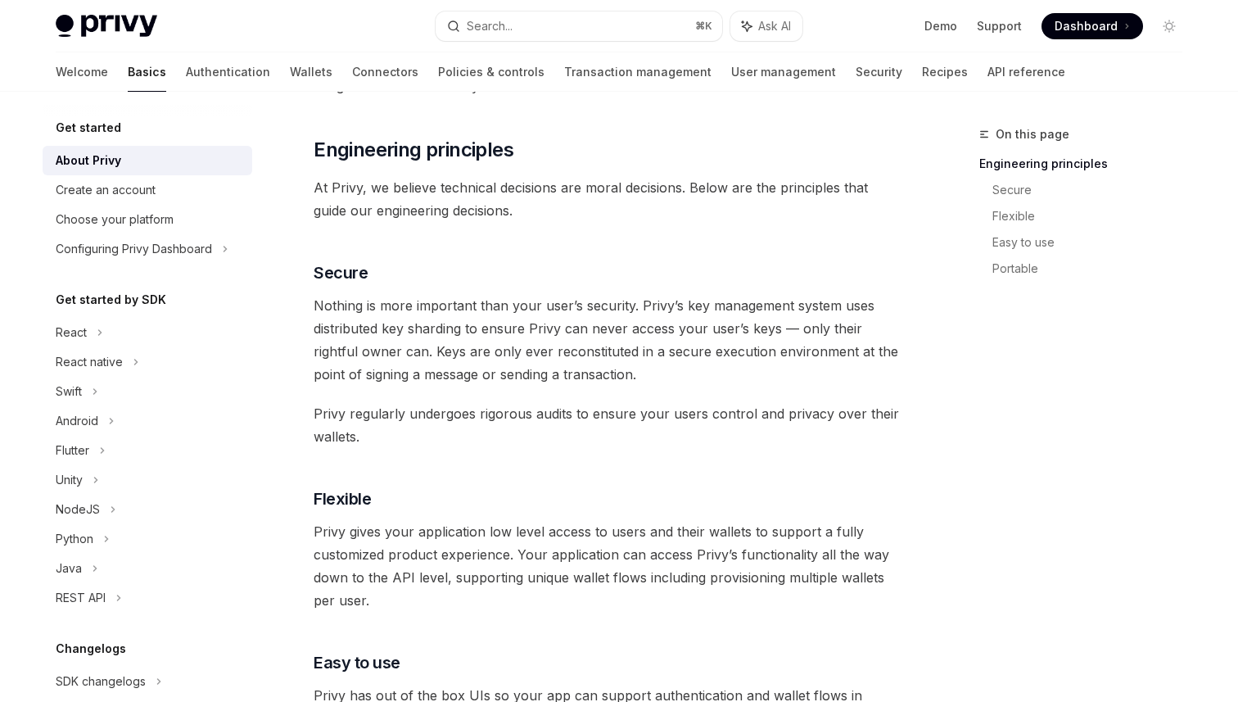
click at [673, 338] on span "Nothing is more important than your user’s security. Privy’s key management sys…" at bounding box center [609, 340] width 591 height 92
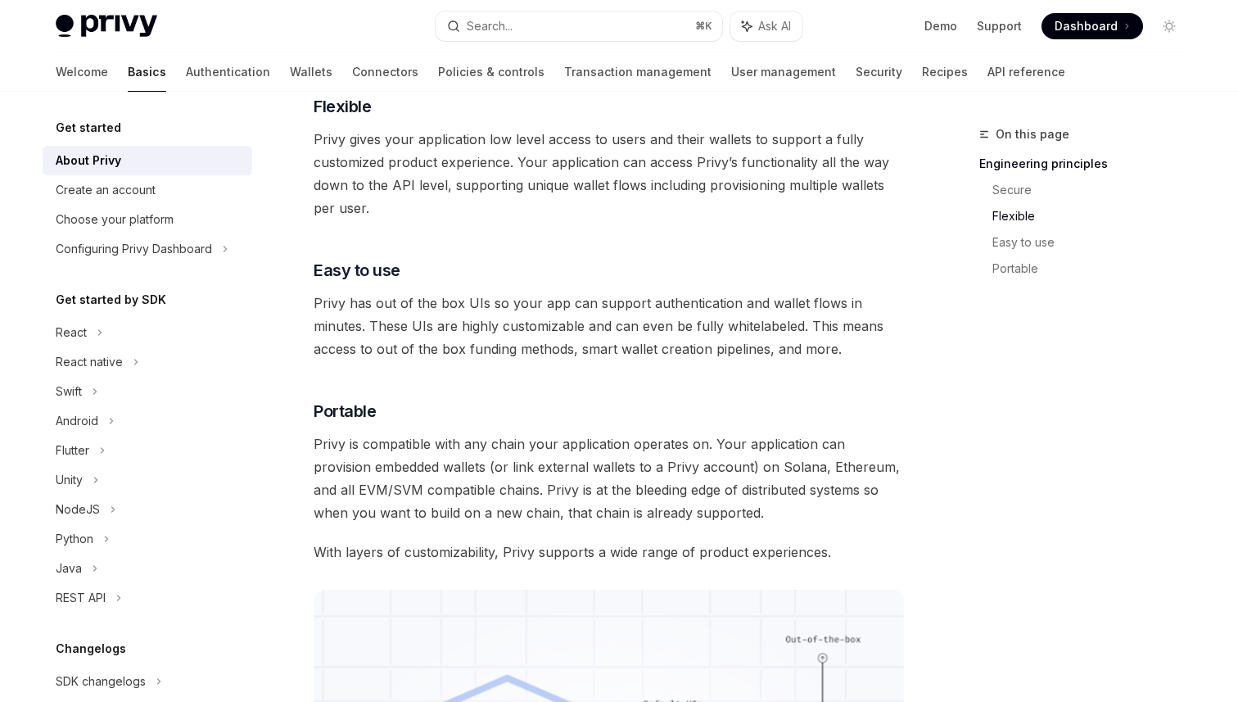
scroll to position [889, 0]
click at [742, 319] on span "Privy has out of the box UIs so your app can support authentication and wallet …" at bounding box center [609, 325] width 591 height 69
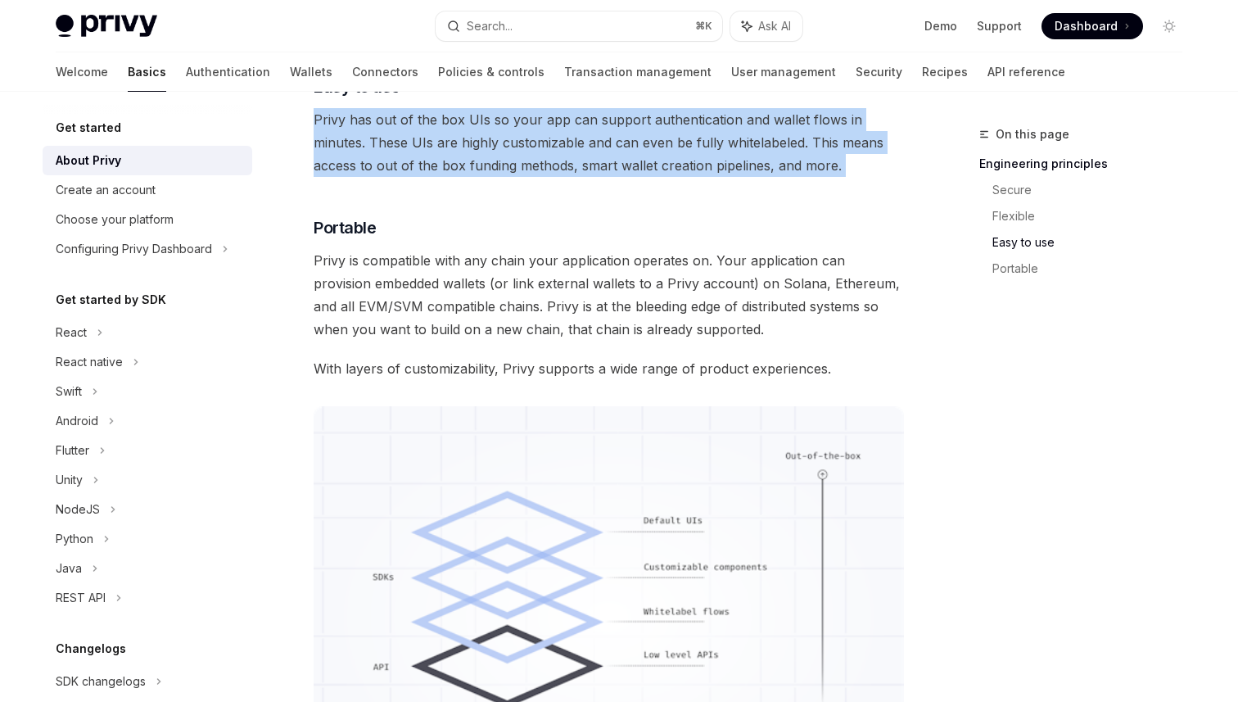
scroll to position [1087, 0]
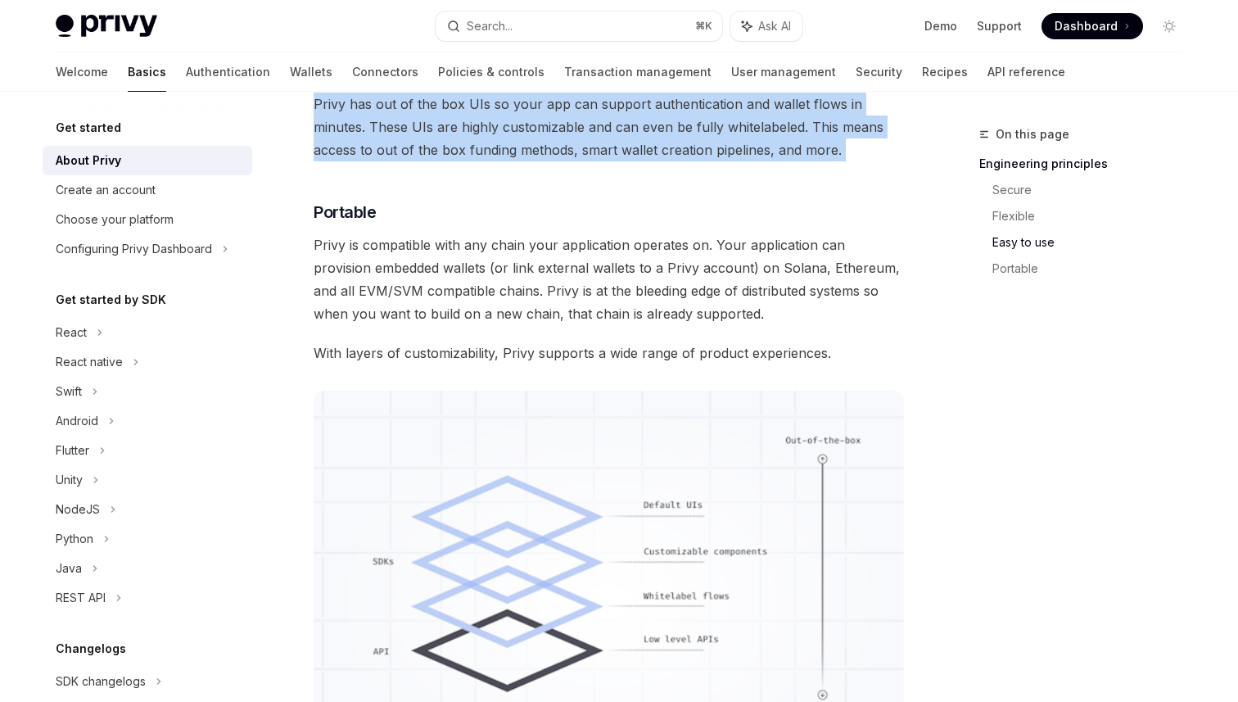
click at [748, 141] on span "Privy has out of the box UIs so your app can support authentication and wallet …" at bounding box center [609, 127] width 591 height 69
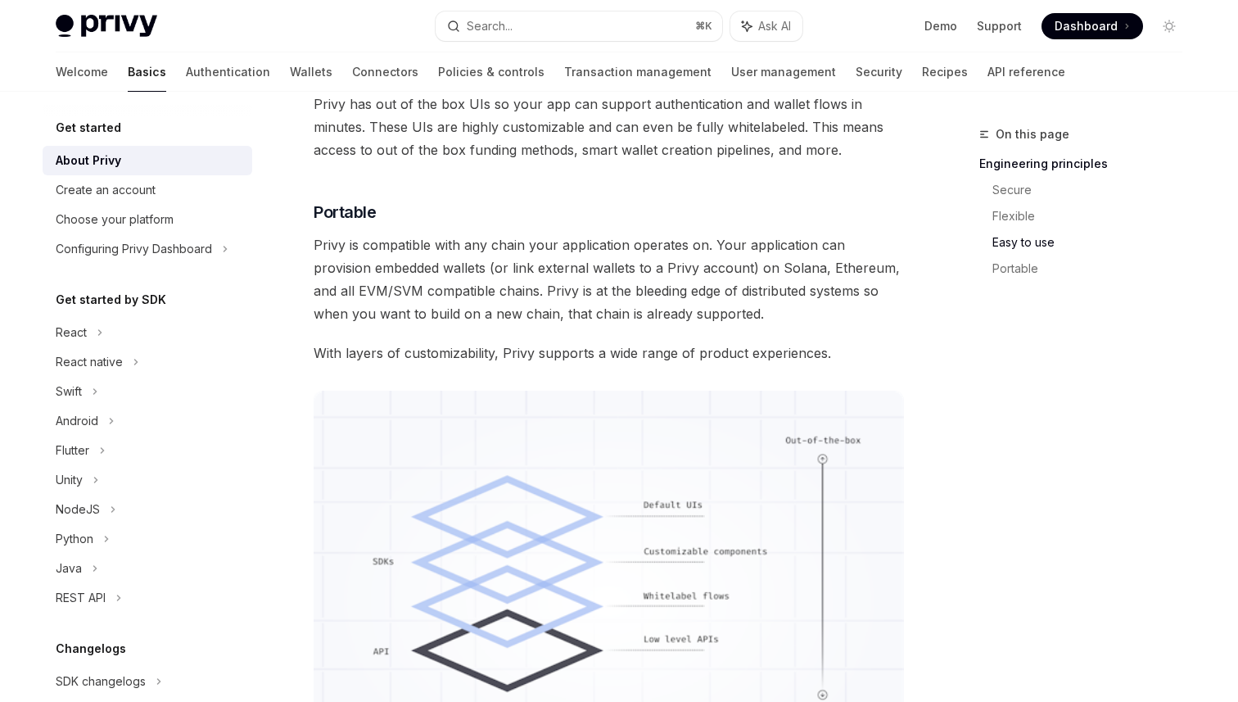
click at [748, 141] on span "Privy has out of the box UIs so your app can support authentication and wallet …" at bounding box center [609, 127] width 591 height 69
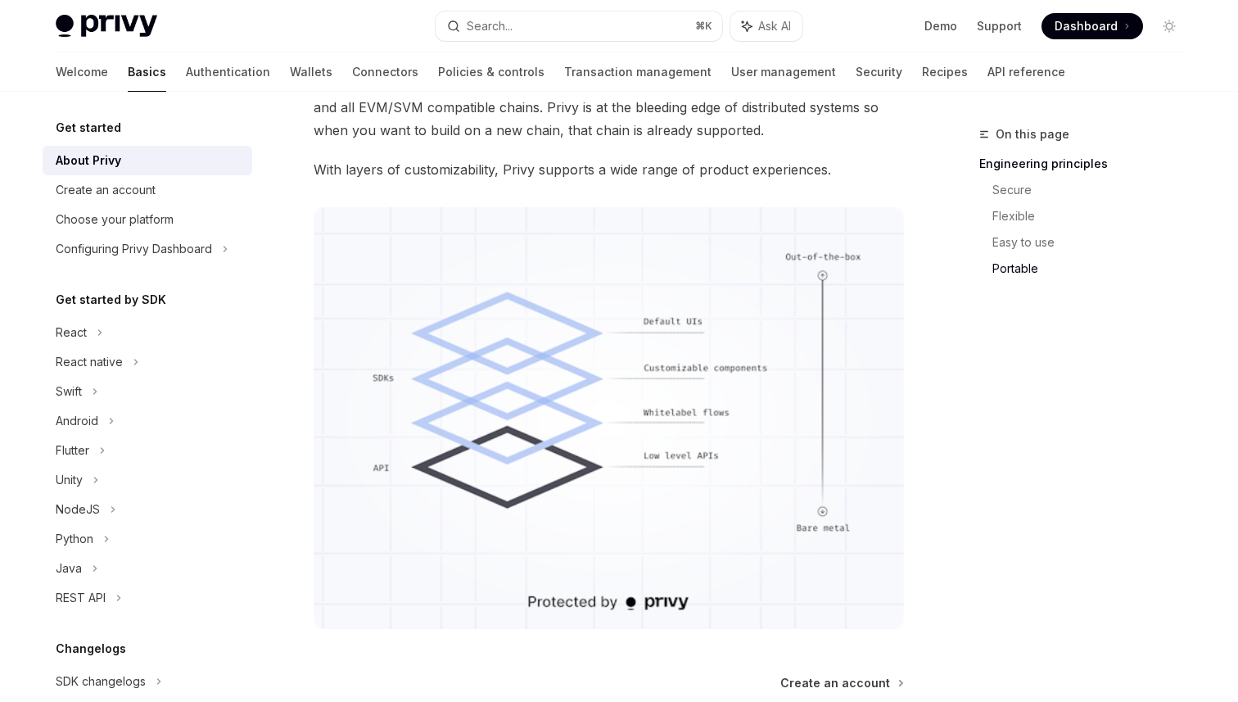
scroll to position [1288, 0]
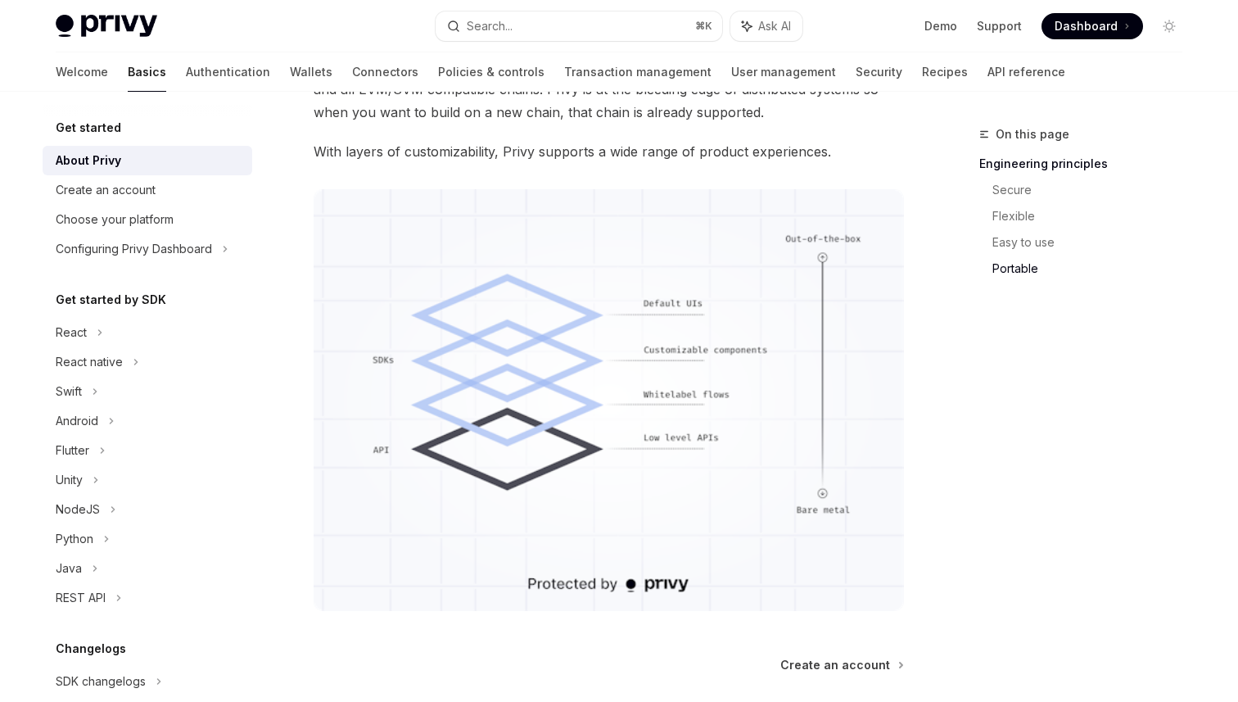
click at [1079, 464] on div "On this page Engineering principles Secure Flexible Easy to use Portable" at bounding box center [1071, 412] width 249 height 577
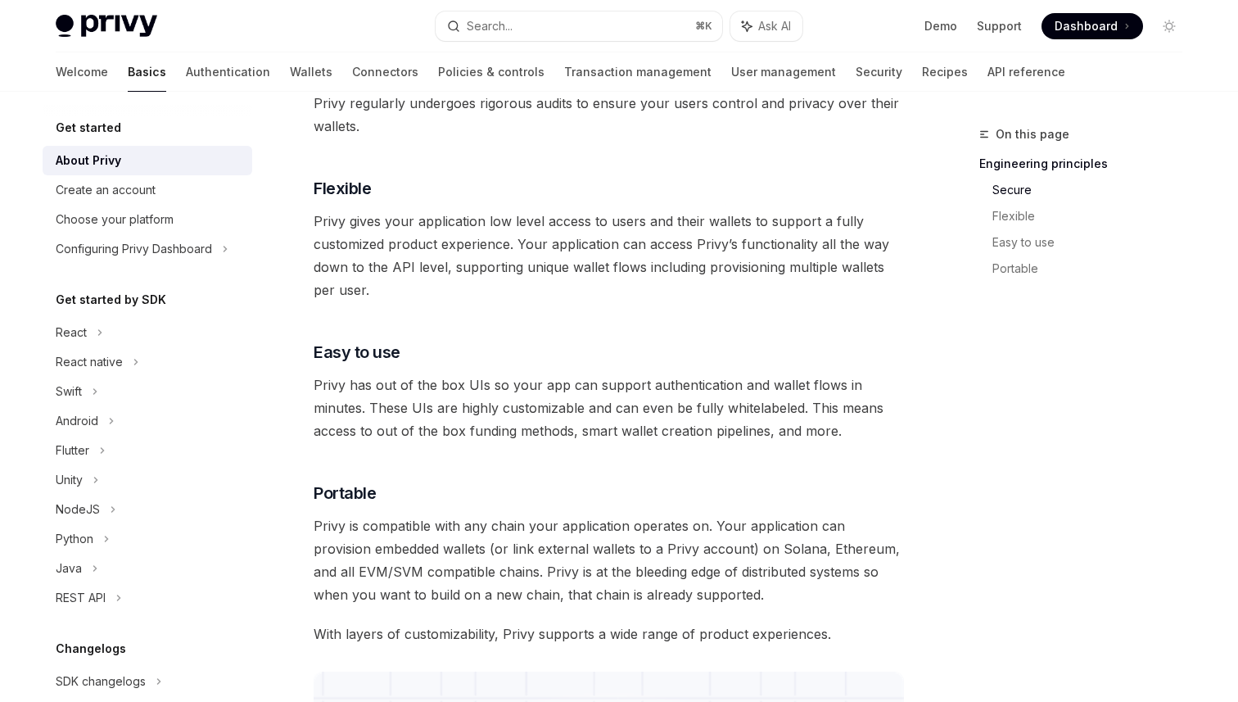
scroll to position [1441, 0]
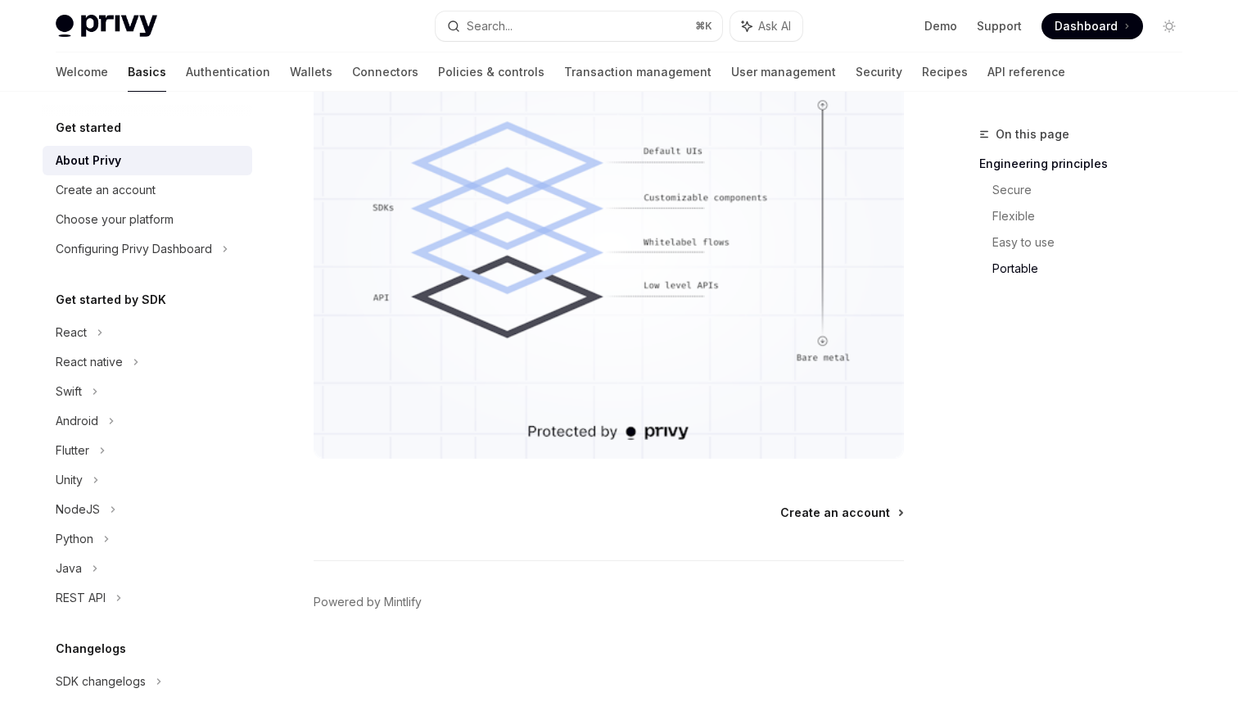
click at [858, 515] on span "Create an account" at bounding box center [836, 513] width 110 height 16
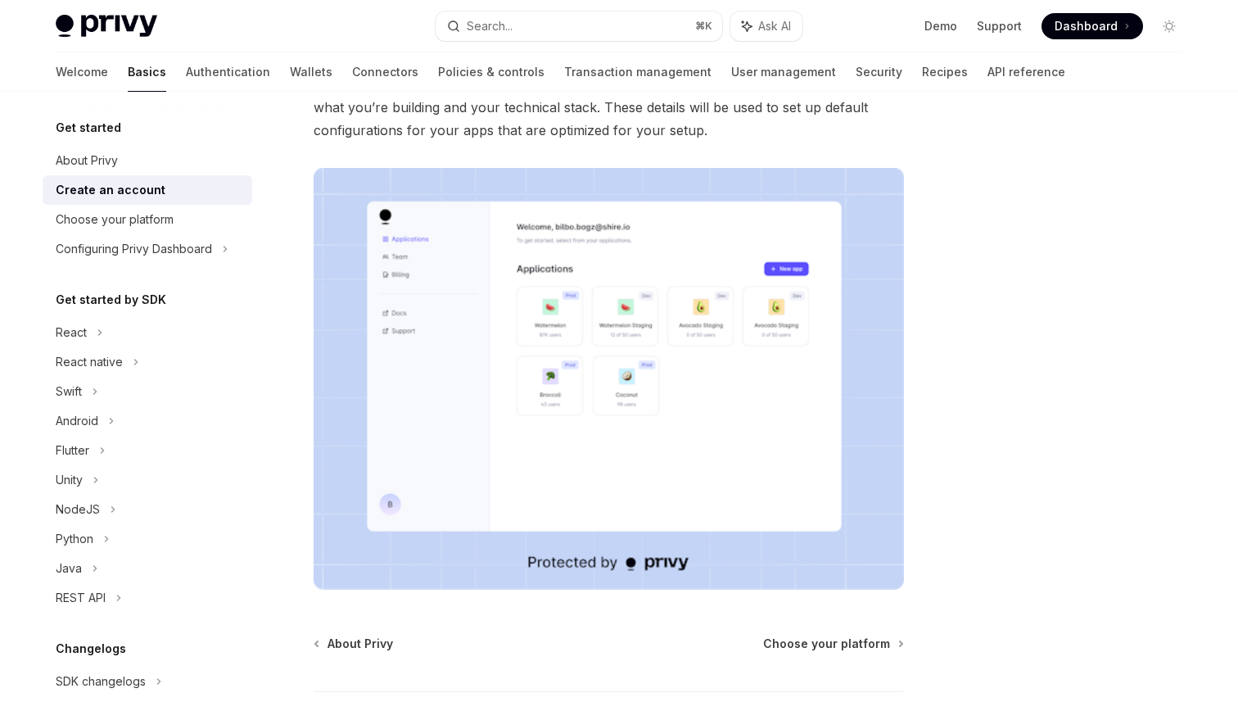
scroll to position [194, 0]
click at [960, 418] on div at bounding box center [1071, 412] width 249 height 577
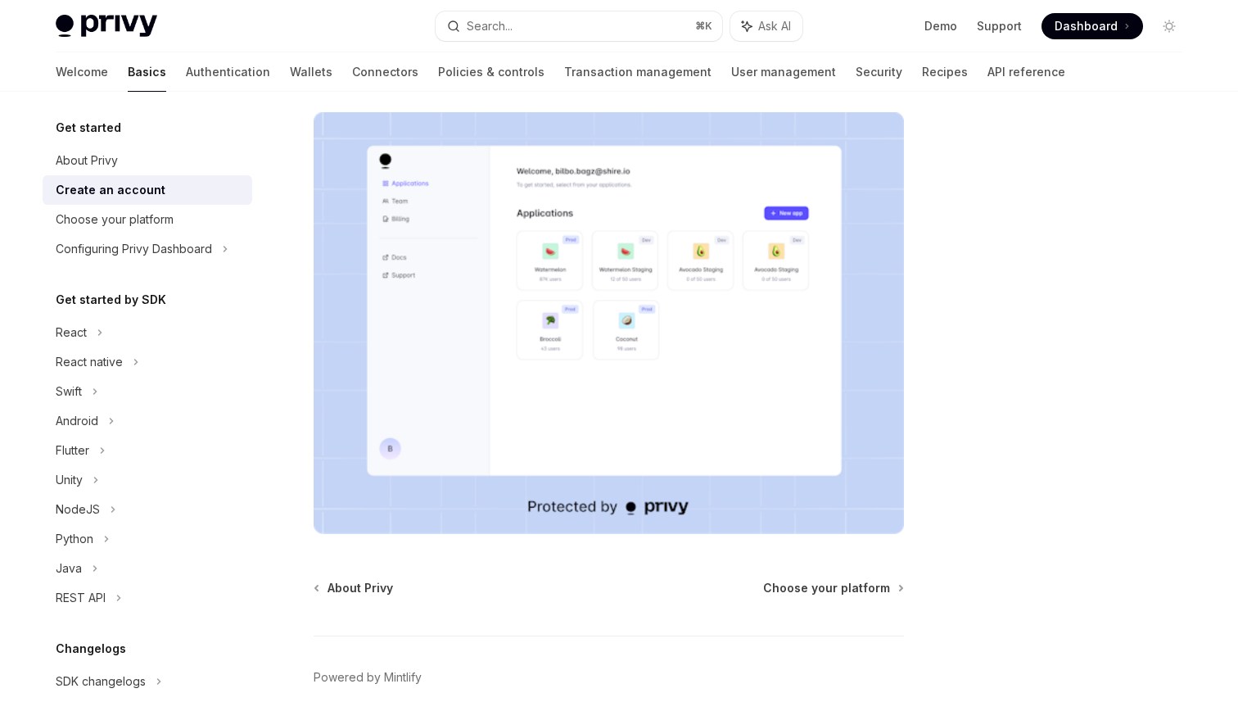
scroll to position [327, 0]
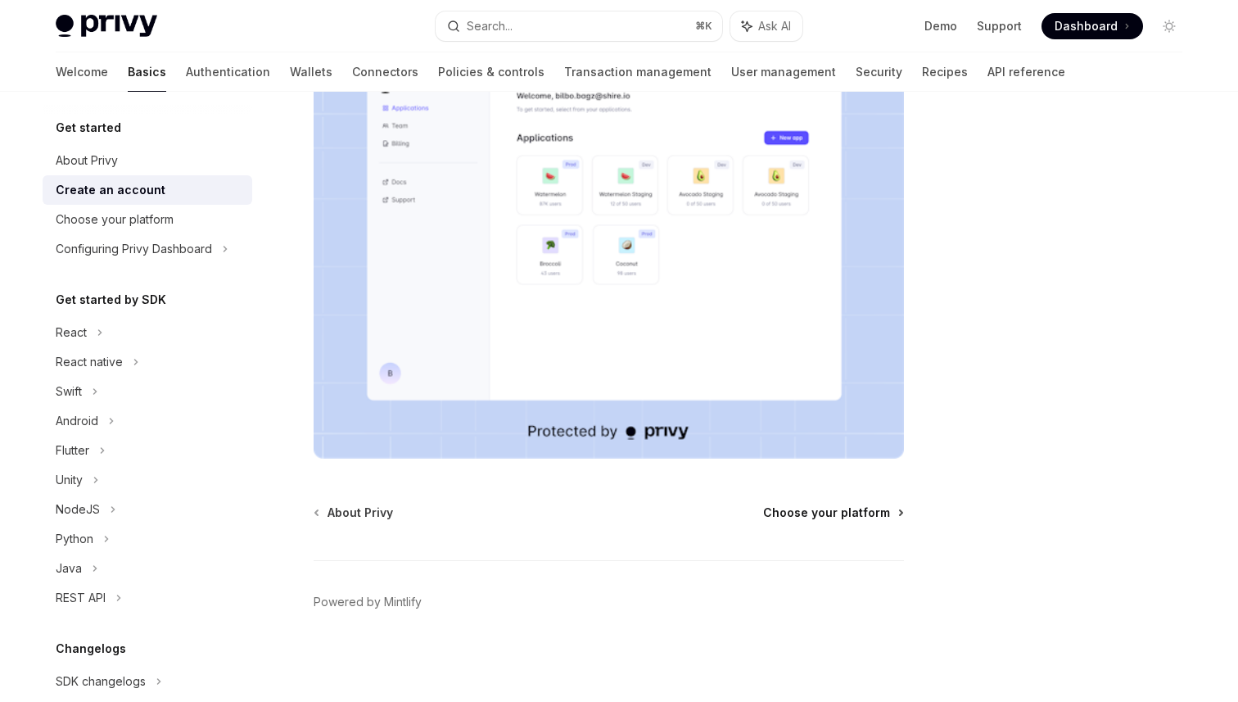
click at [879, 506] on span "Choose your platform" at bounding box center [826, 513] width 127 height 16
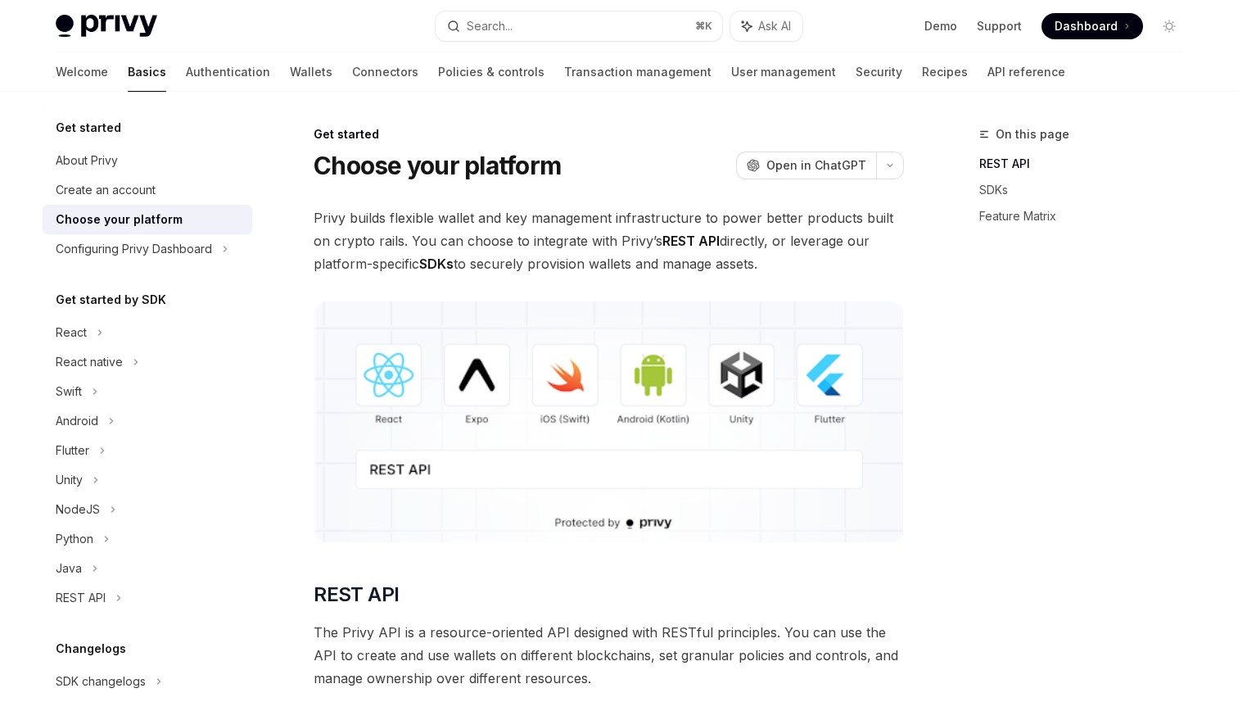
click at [1033, 385] on div "On this page REST API SDKs Feature Matrix" at bounding box center [1071, 412] width 249 height 577
click at [858, 219] on span "Privy builds flexible wallet and key management infrastructure to power better …" at bounding box center [609, 240] width 591 height 69
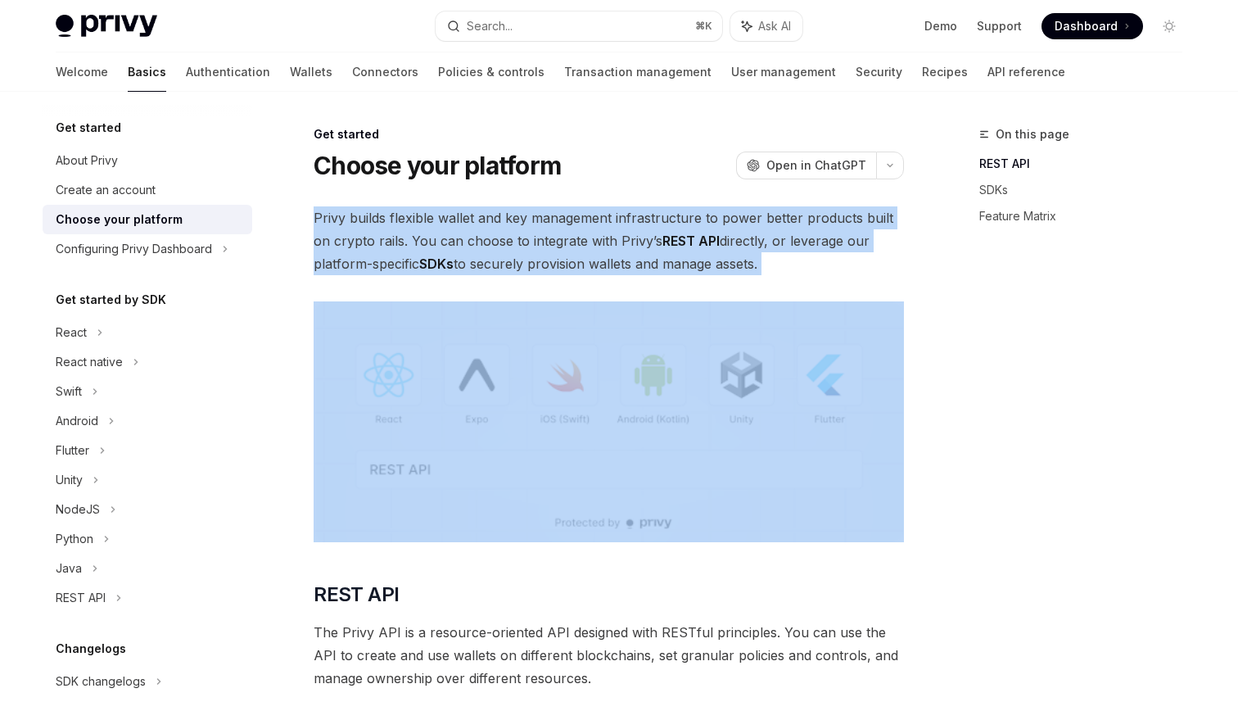
click at [858, 219] on span "Privy builds flexible wallet and key management infrastructure to power better …" at bounding box center [609, 240] width 591 height 69
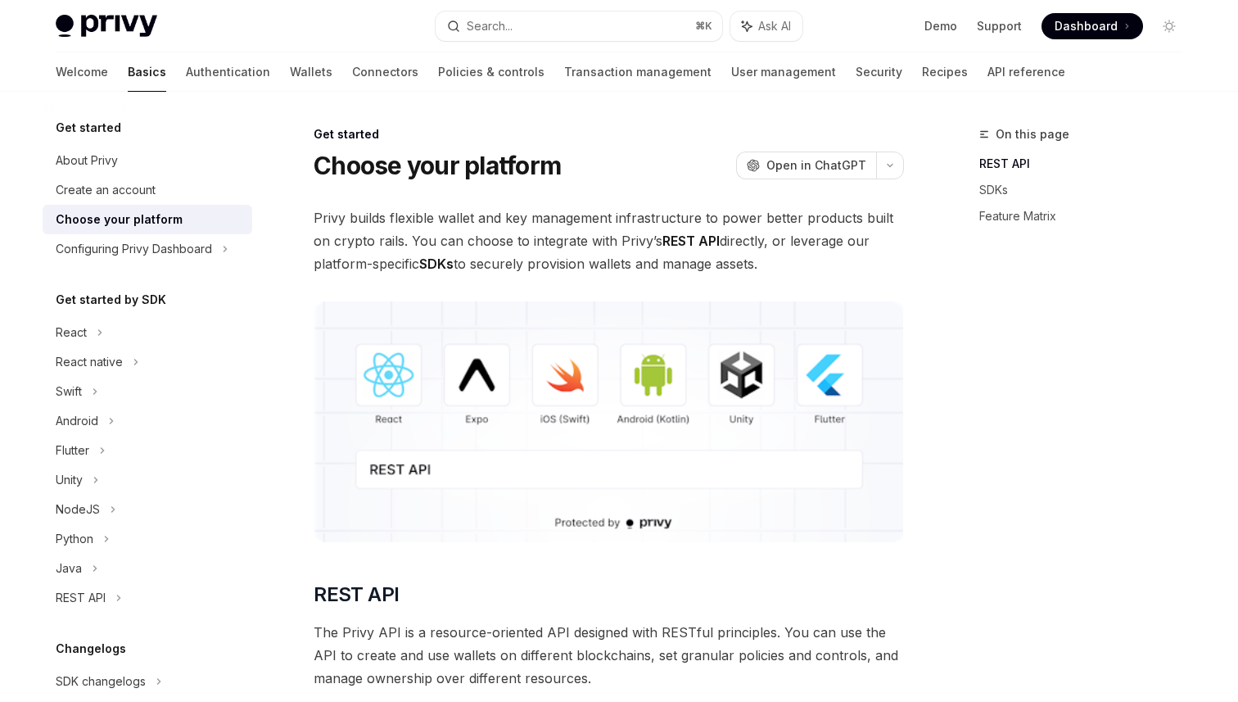
click at [858, 219] on span "Privy builds flexible wallet and key management infrastructure to power better …" at bounding box center [609, 240] width 591 height 69
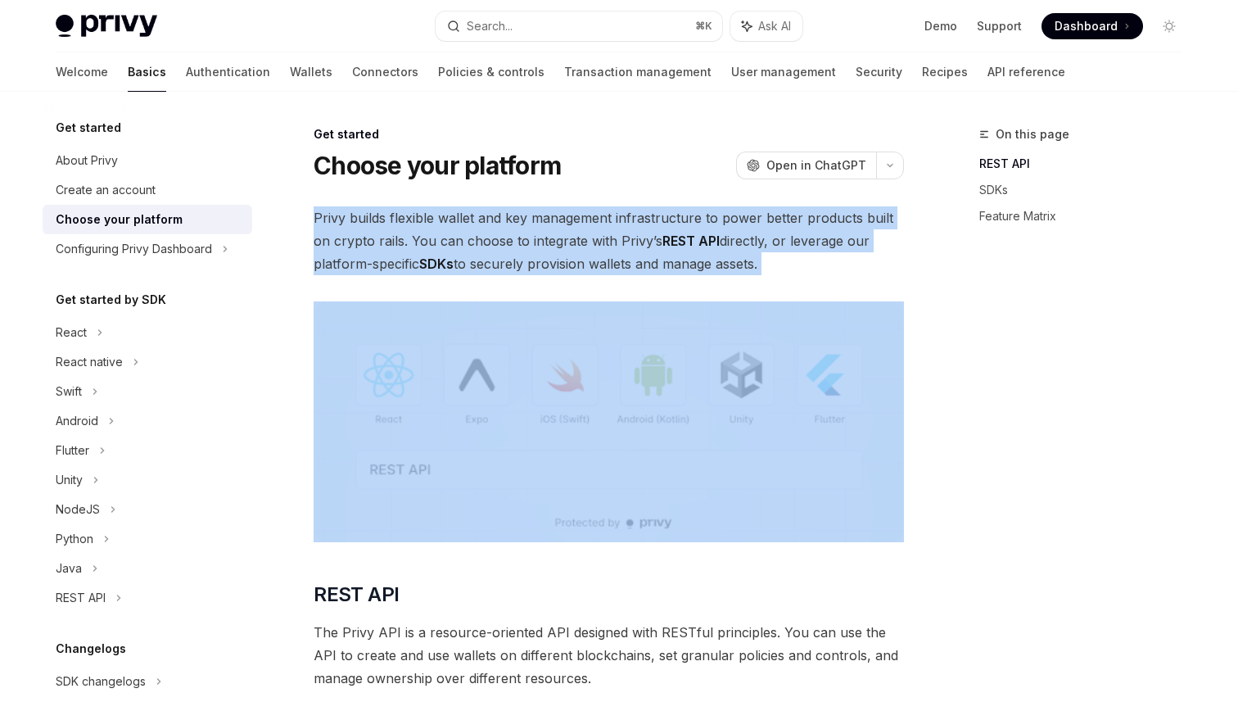
click at [858, 219] on span "Privy builds flexible wallet and key management infrastructure to power better …" at bounding box center [609, 240] width 591 height 69
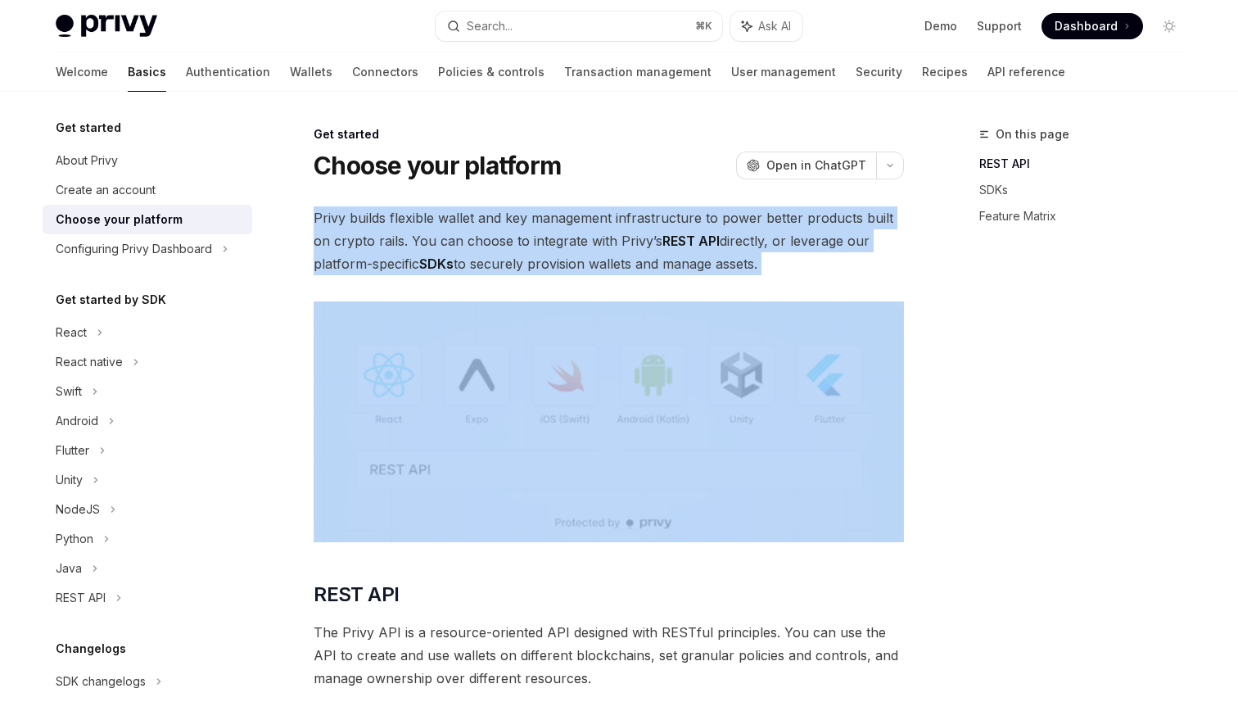
click at [677, 227] on span "Privy builds flexible wallet and key management infrastructure to power better …" at bounding box center [609, 240] width 591 height 69
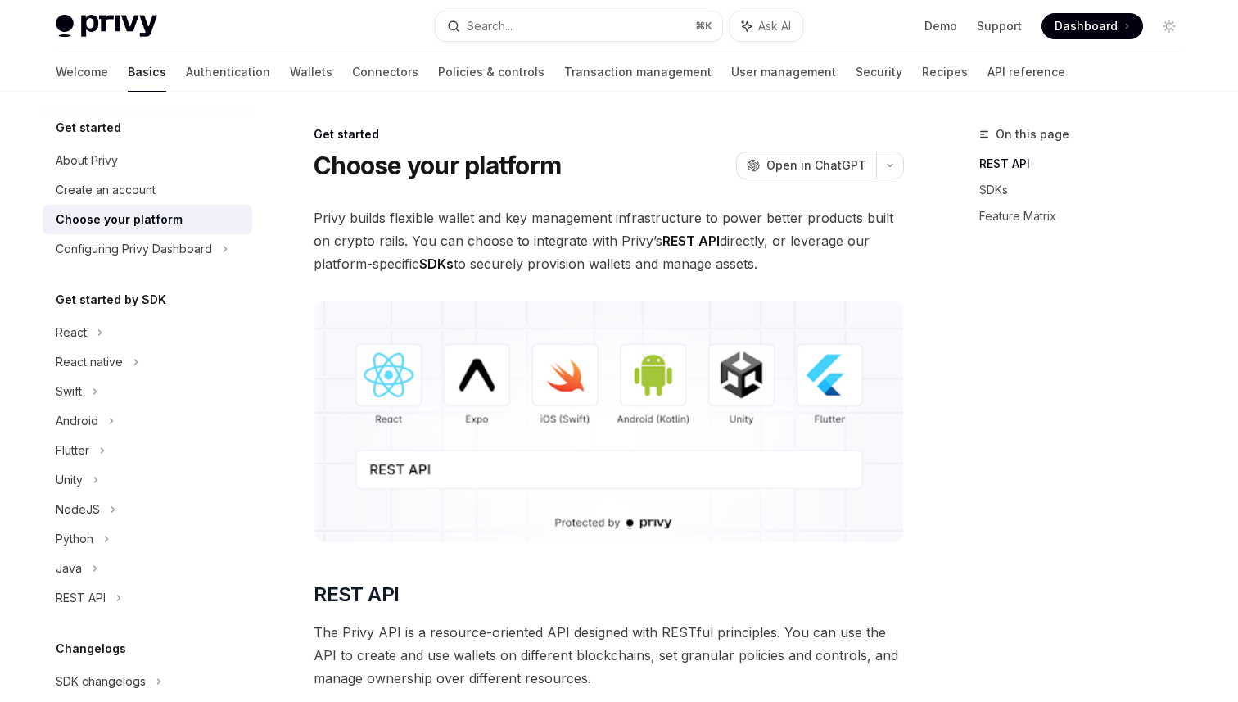
click at [677, 227] on span "Privy builds flexible wallet and key management infrastructure to power better …" at bounding box center [609, 240] width 591 height 69
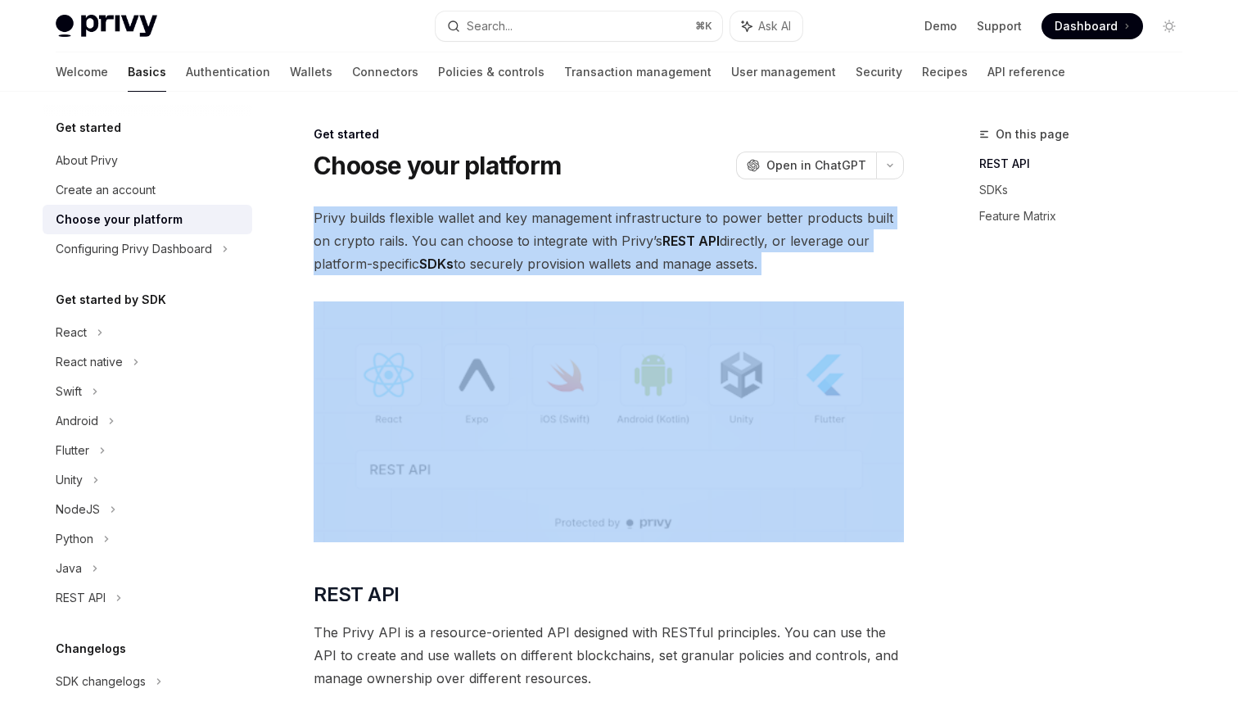
click at [677, 227] on span "Privy builds flexible wallet and key management infrastructure to power better …" at bounding box center [609, 240] width 591 height 69
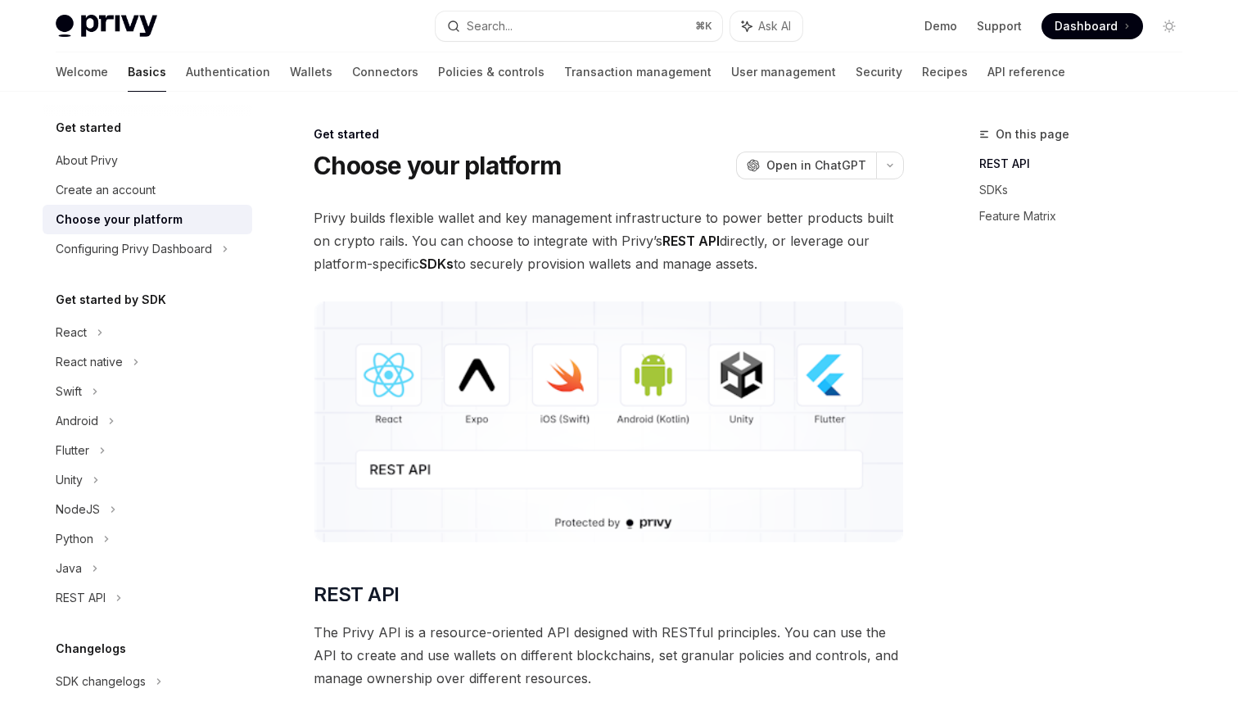
click at [677, 227] on span "Privy builds flexible wallet and key management infrastructure to power better …" at bounding box center [609, 240] width 591 height 69
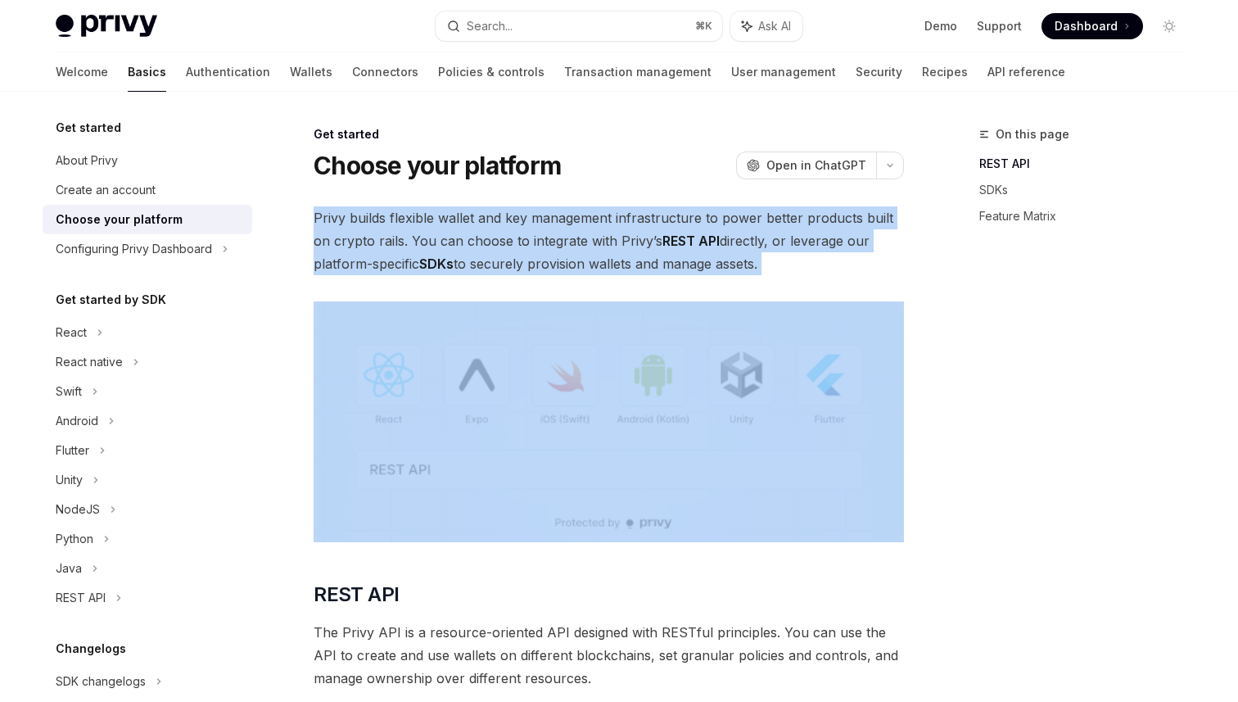
click at [677, 227] on span "Privy builds flexible wallet and key management infrastructure to power better …" at bounding box center [609, 240] width 591 height 69
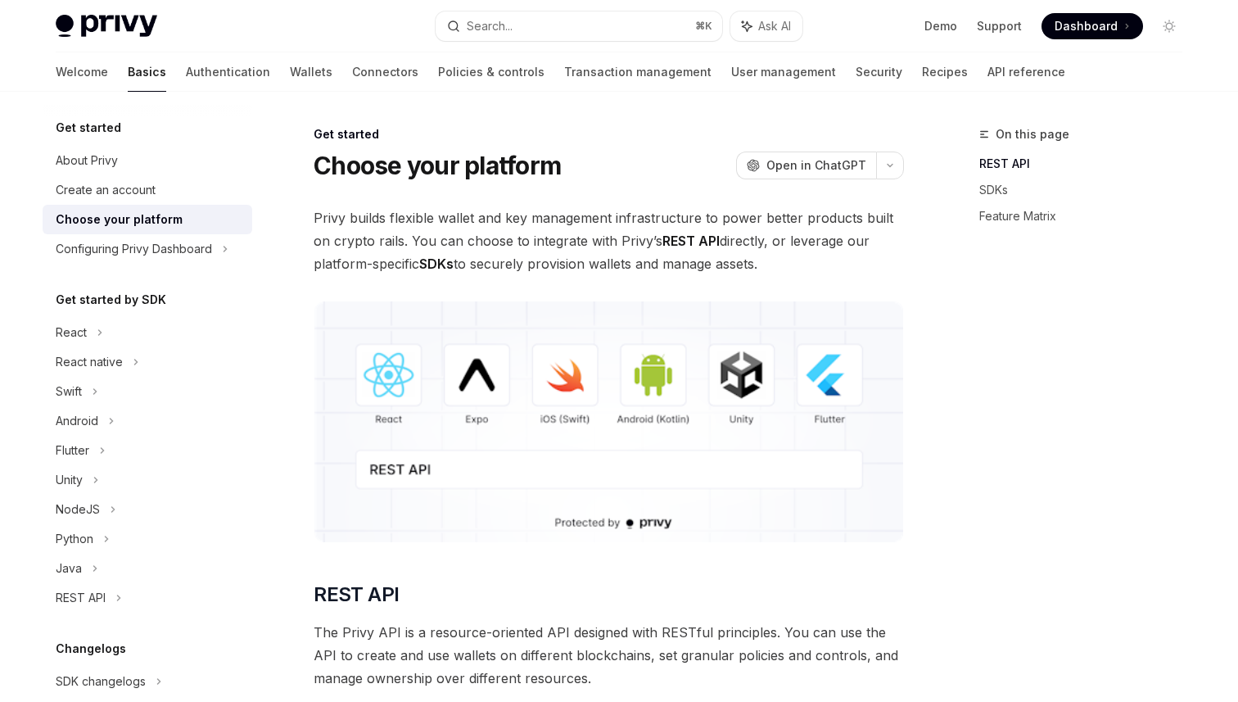
click at [690, 242] on strong "REST API" at bounding box center [691, 241] width 57 height 16
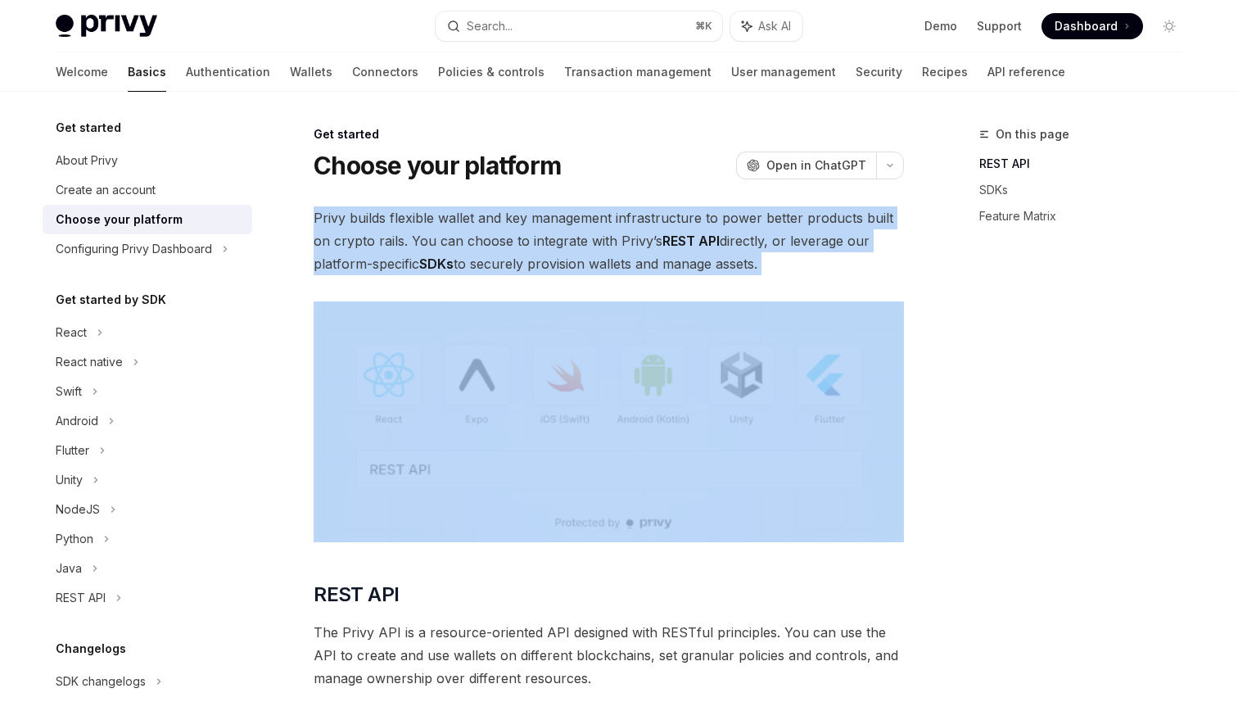
click at [790, 247] on span "Privy builds flexible wallet and key management infrastructure to power better …" at bounding box center [609, 240] width 591 height 69
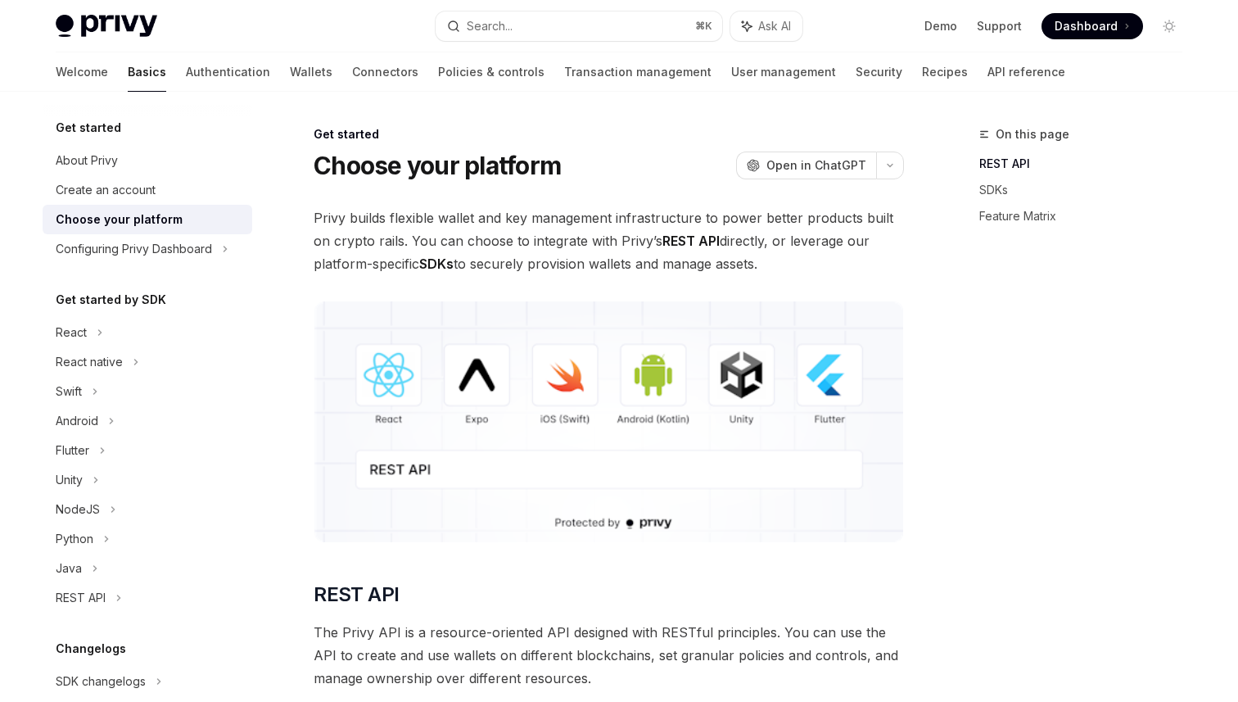
click at [790, 247] on span "Privy builds flexible wallet and key management infrastructure to power better …" at bounding box center [609, 240] width 591 height 69
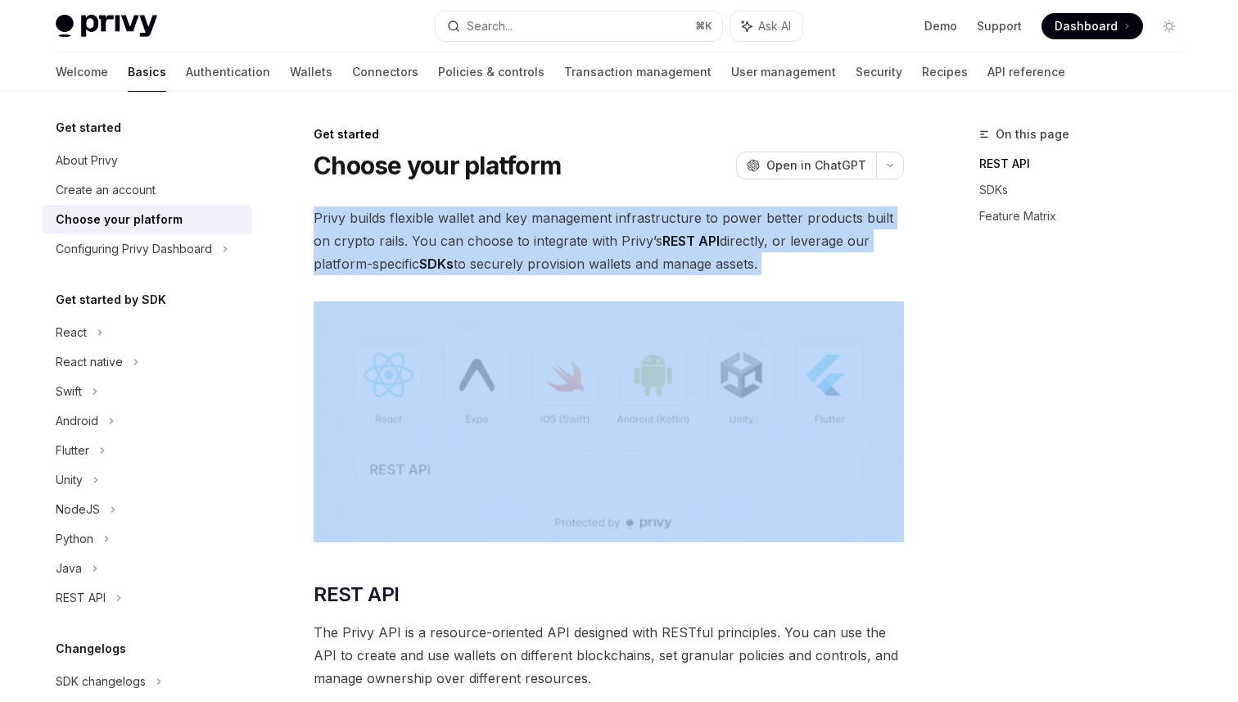
click at [857, 250] on span "Privy builds flexible wallet and key management infrastructure to power better …" at bounding box center [609, 240] width 591 height 69
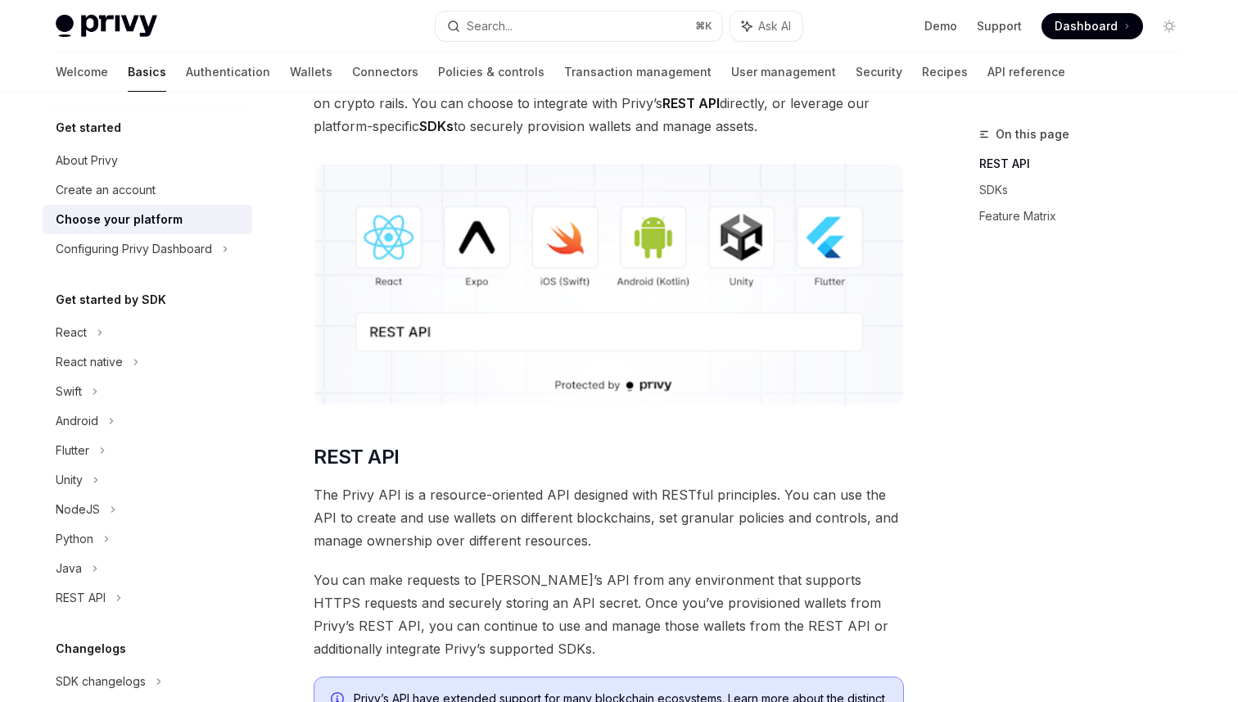
scroll to position [146, 0]
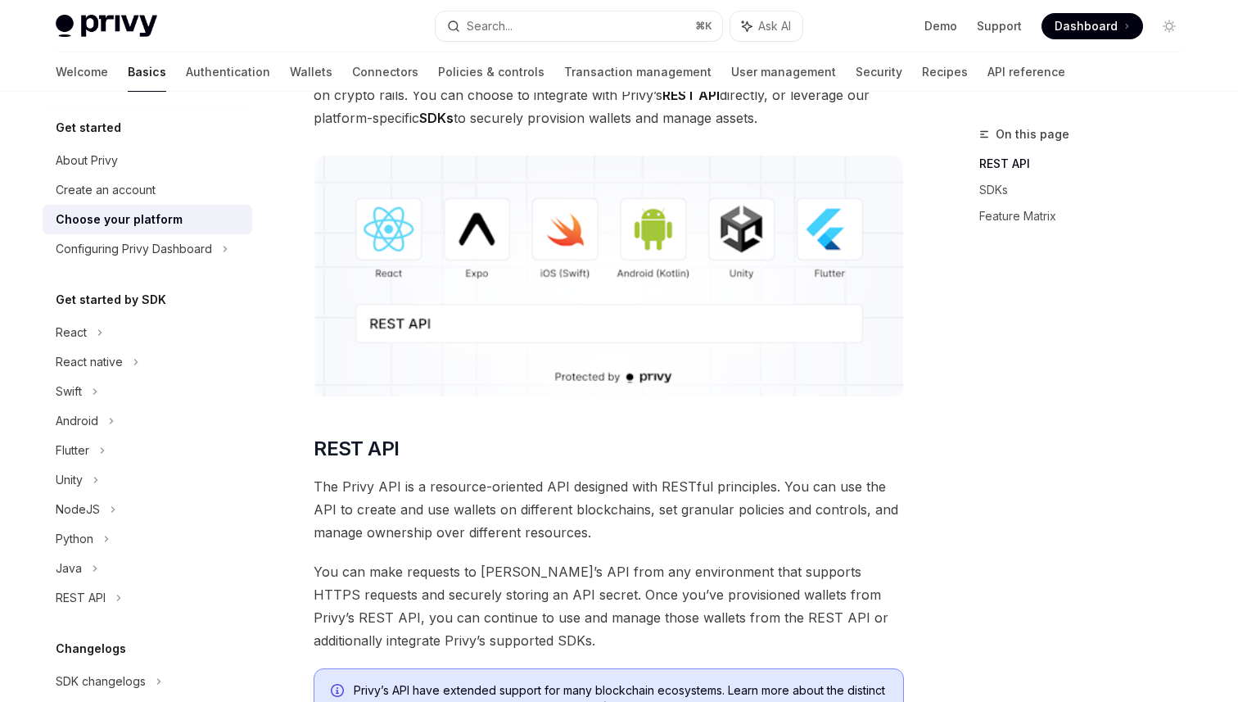
click at [1002, 373] on div "On this page REST API SDKs Feature Matrix" at bounding box center [1071, 412] width 249 height 577
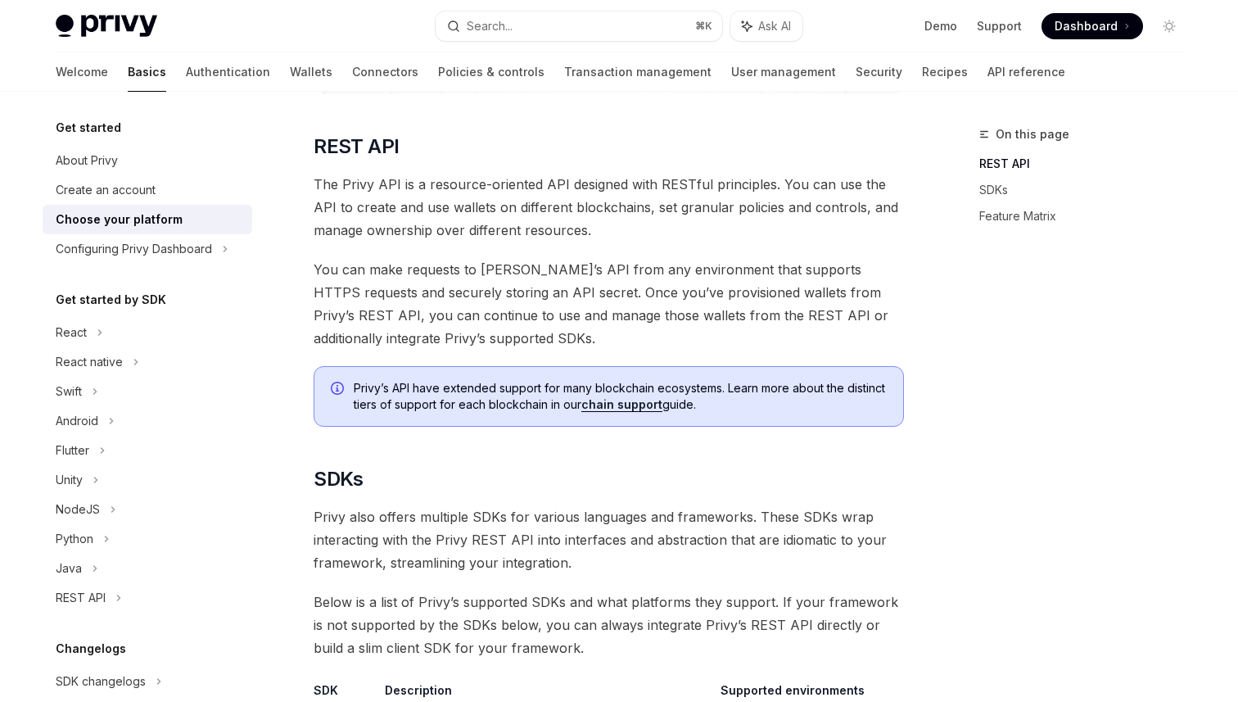
scroll to position [504, 0]
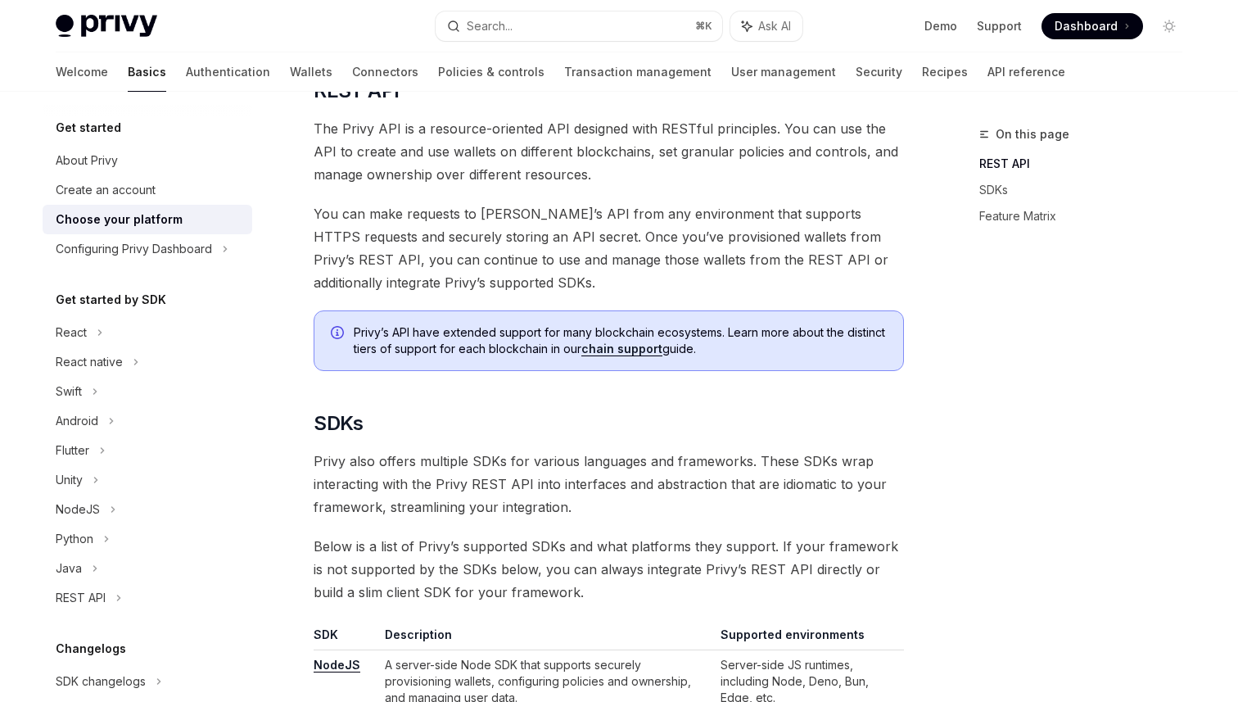
click at [758, 270] on span "You can make requests to [PERSON_NAME]’s API from any environment that supports…" at bounding box center [609, 248] width 591 height 92
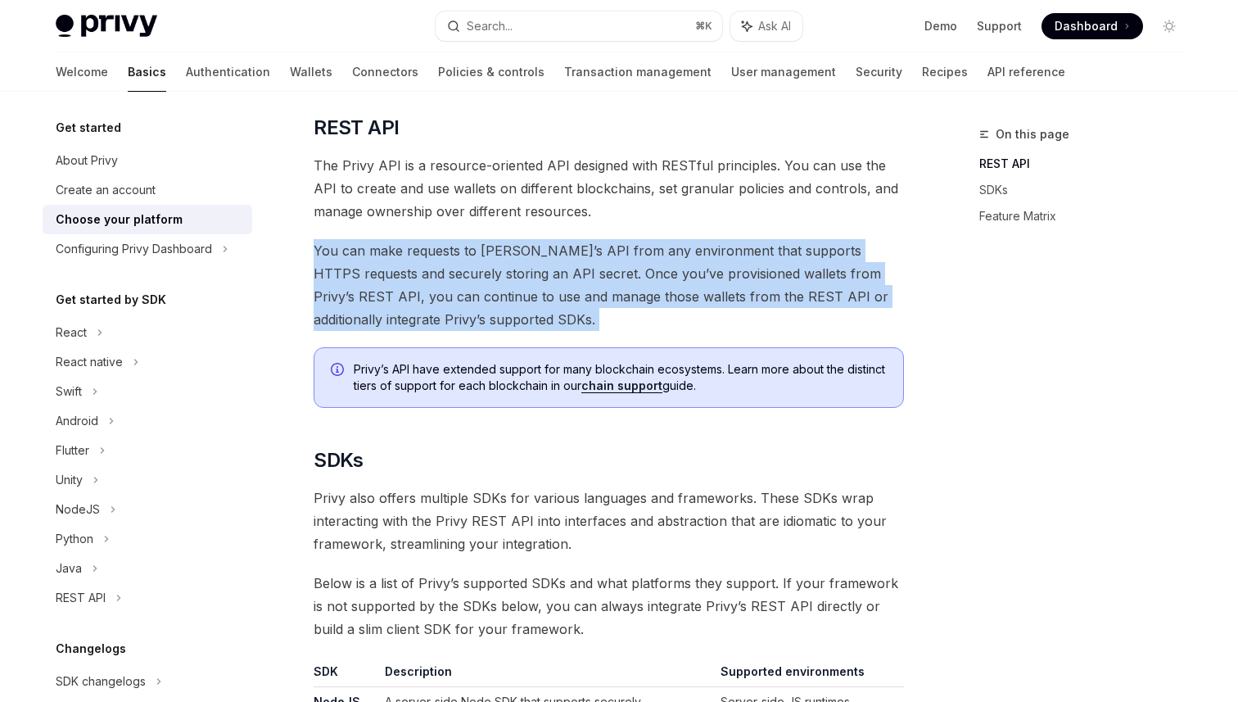
scroll to position [462, 0]
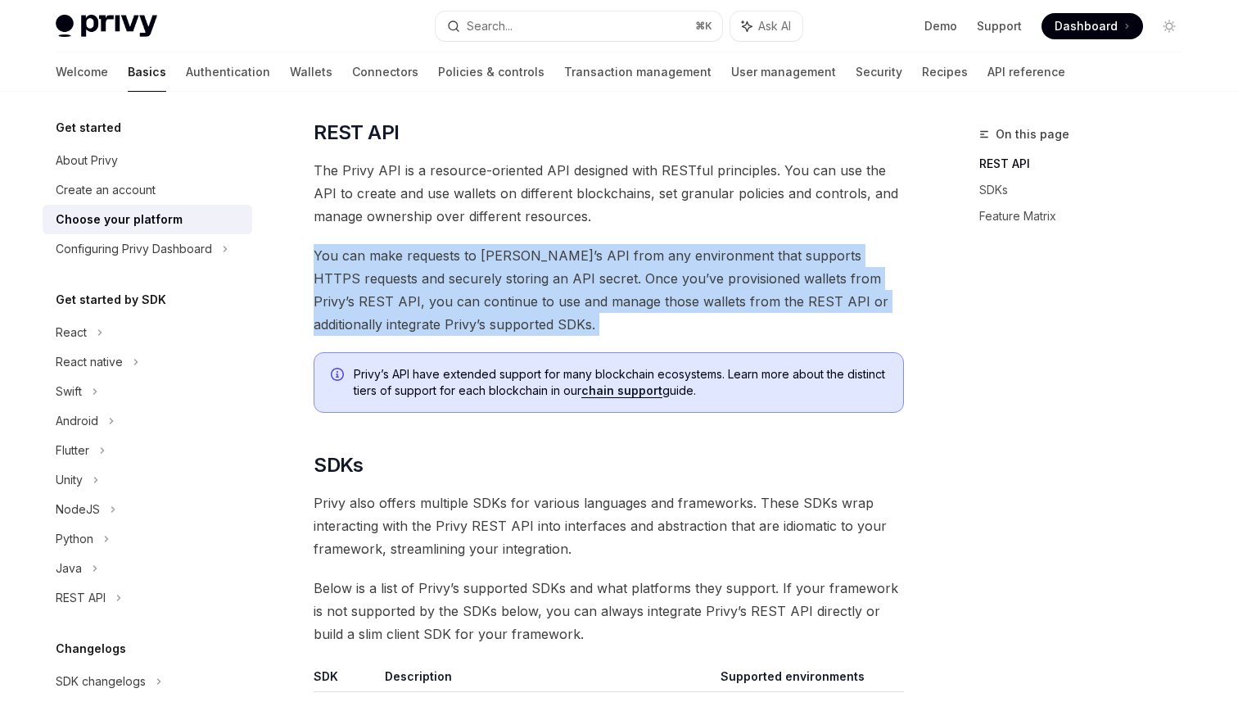
click at [607, 168] on span "The Privy API is a resource-oriented API designed with RESTful principles. You …" at bounding box center [609, 193] width 591 height 69
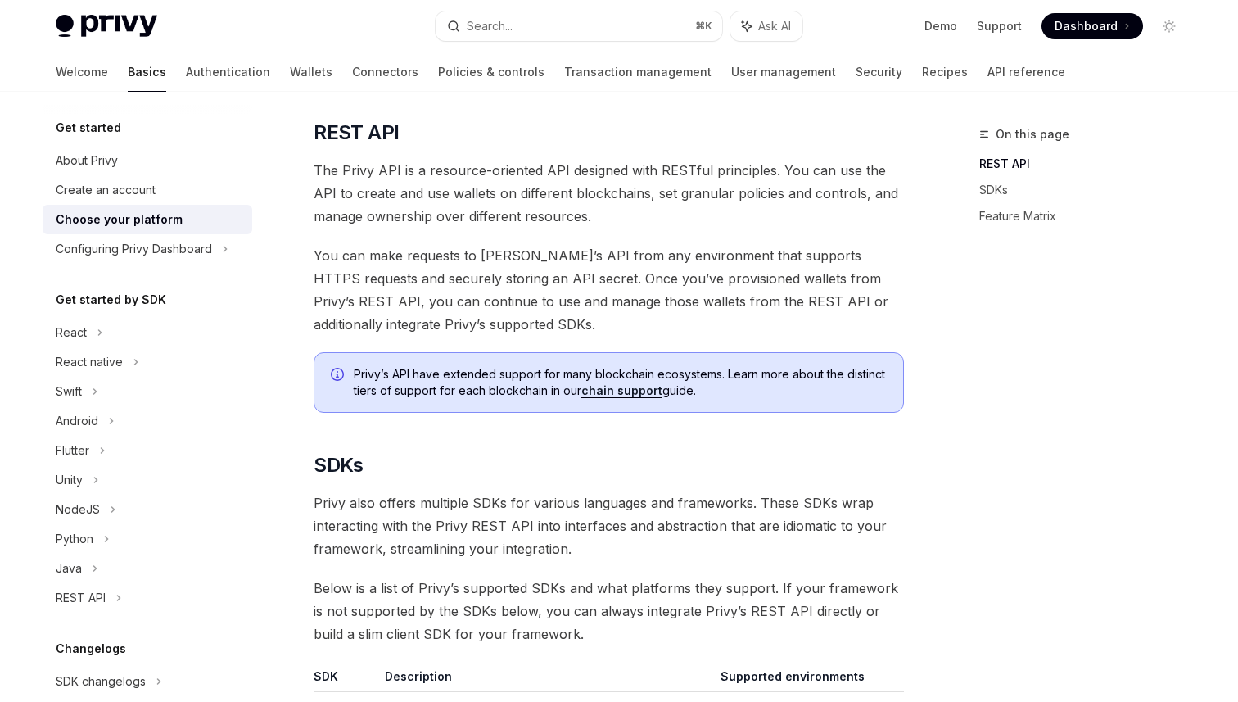
click at [694, 192] on span "The Privy API is a resource-oriented API designed with RESTful principles. You …" at bounding box center [609, 193] width 591 height 69
click at [768, 611] on span "Below is a list of Privy’s supported SDKs and what platforms they support. If y…" at bounding box center [609, 611] width 591 height 69
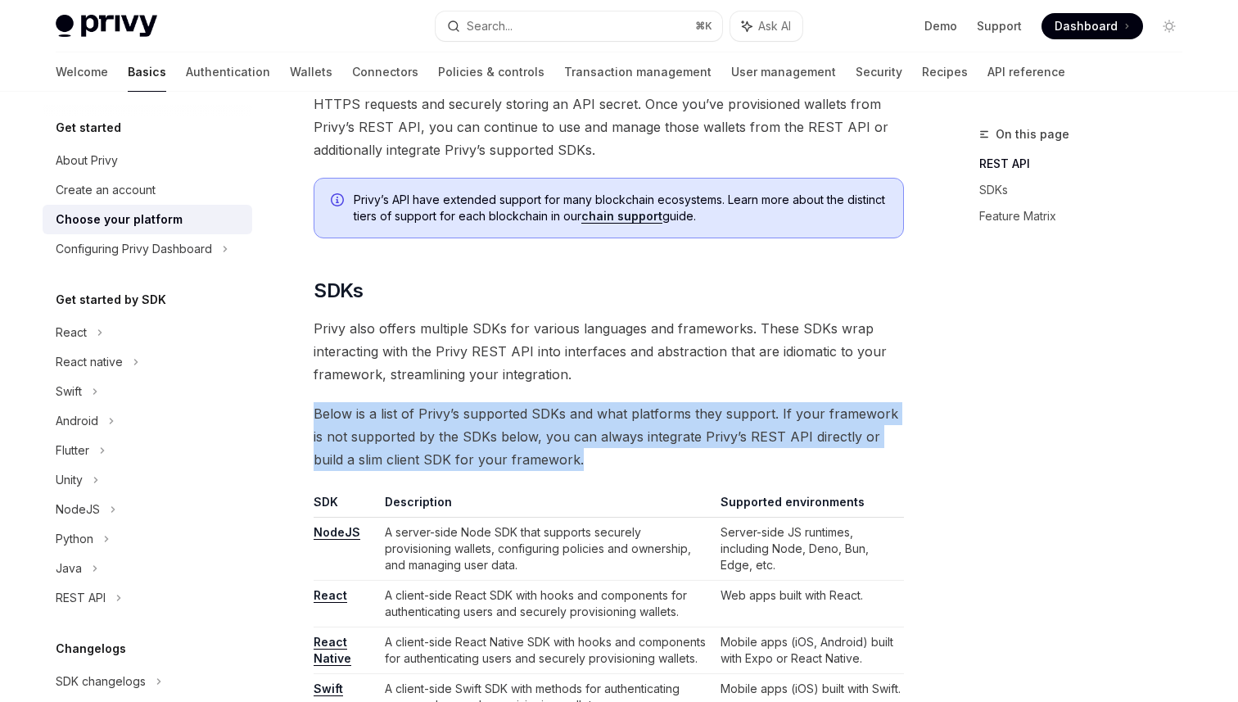
scroll to position [649, 0]
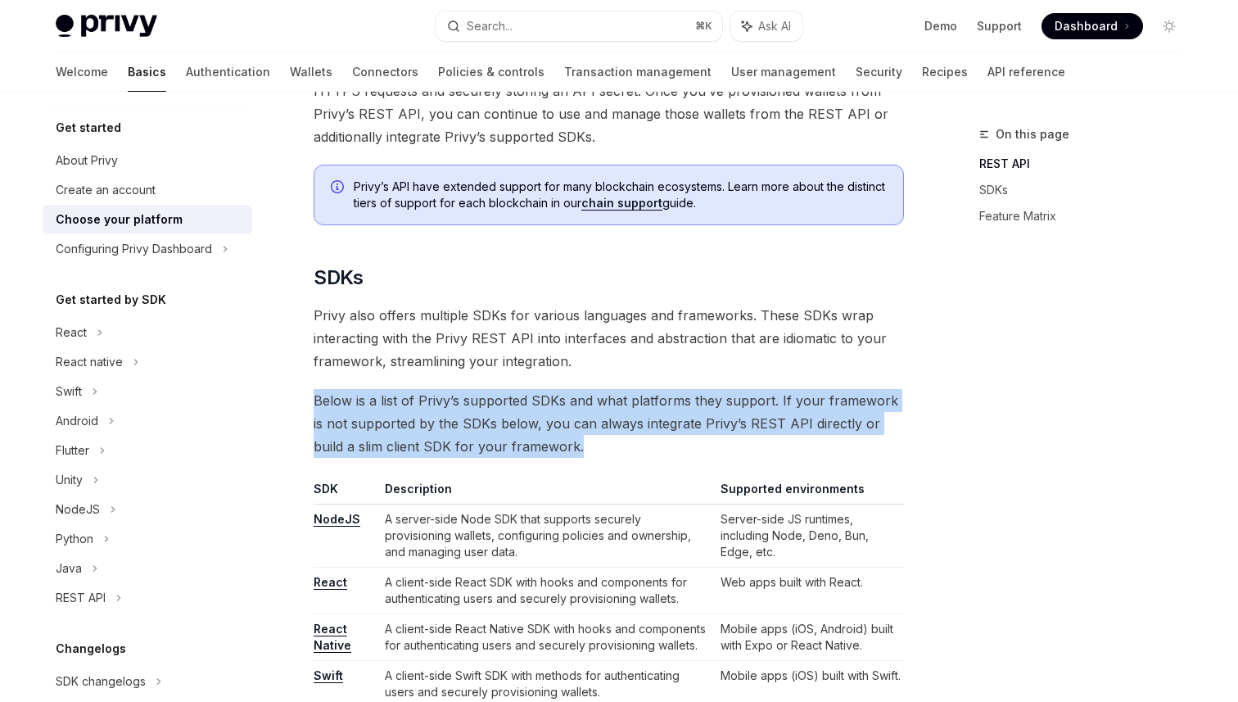
click at [768, 541] on td "Server-side JS runtimes, including Node, Deno, Bun, Edge, etc." at bounding box center [809, 536] width 190 height 63
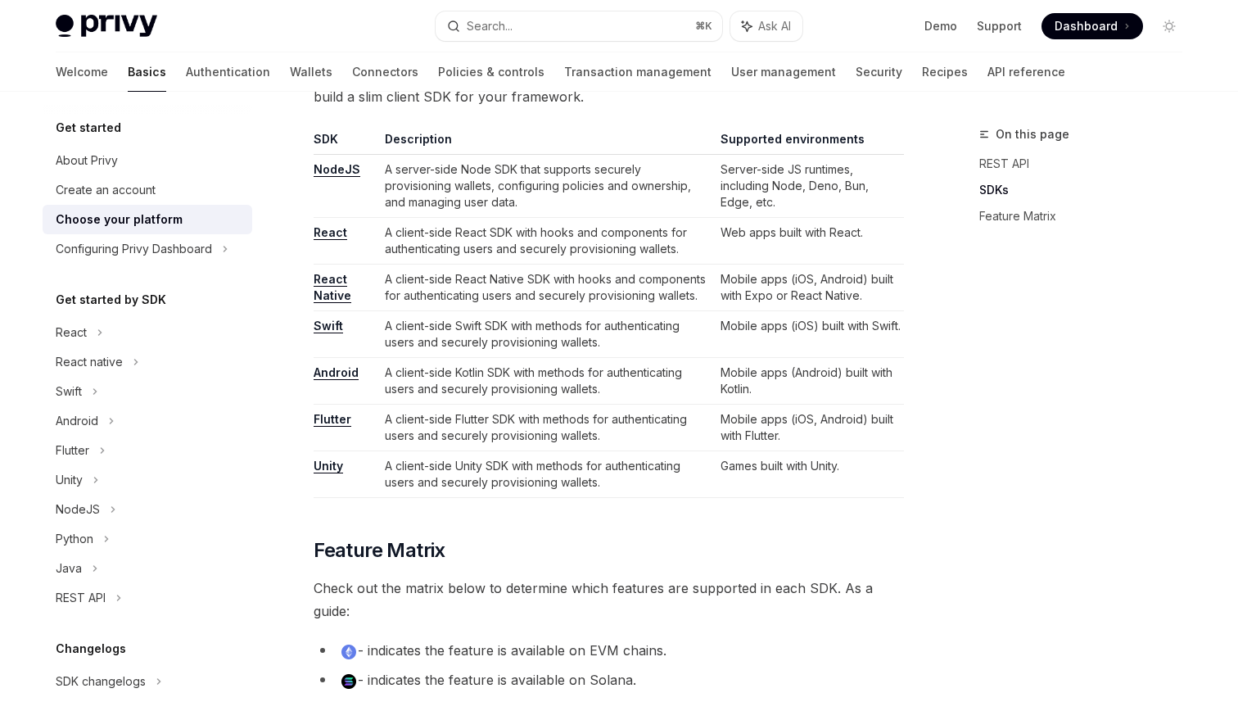
scroll to position [1002, 0]
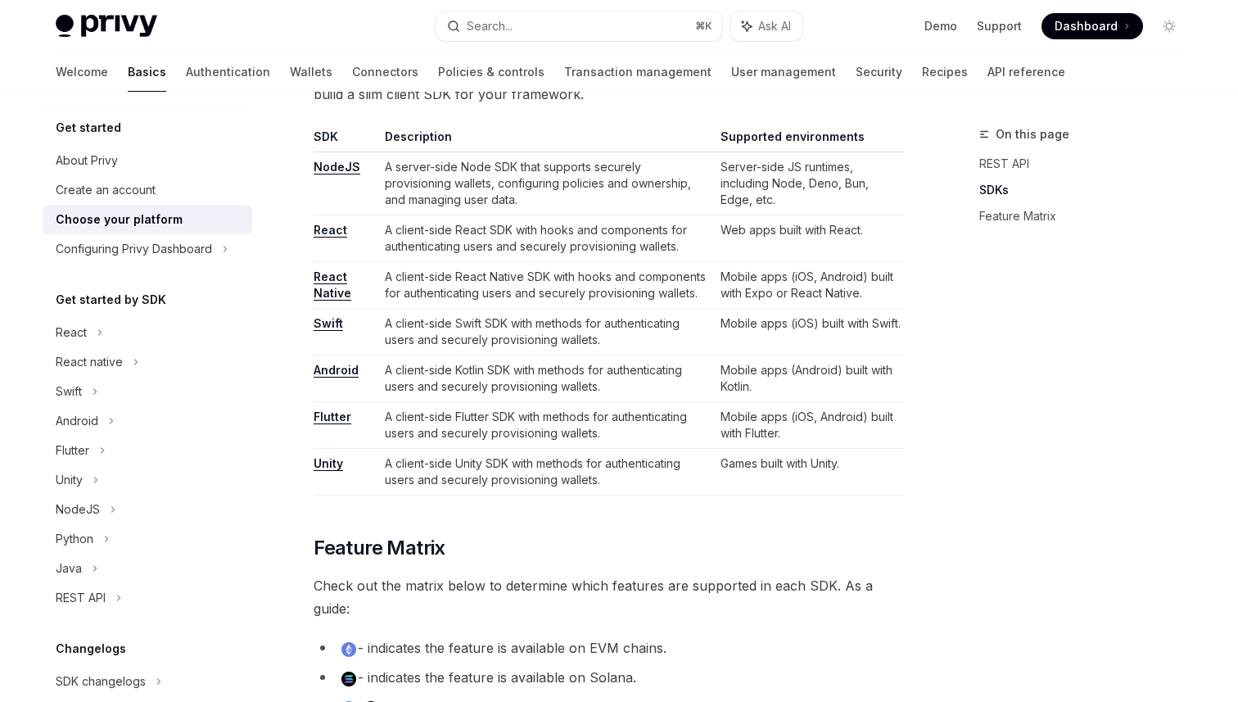
click at [781, 433] on td "Mobile apps (iOS, Android) built with Flutter." at bounding box center [809, 425] width 190 height 47
click at [861, 467] on td "Games built with Unity." at bounding box center [809, 472] width 190 height 47
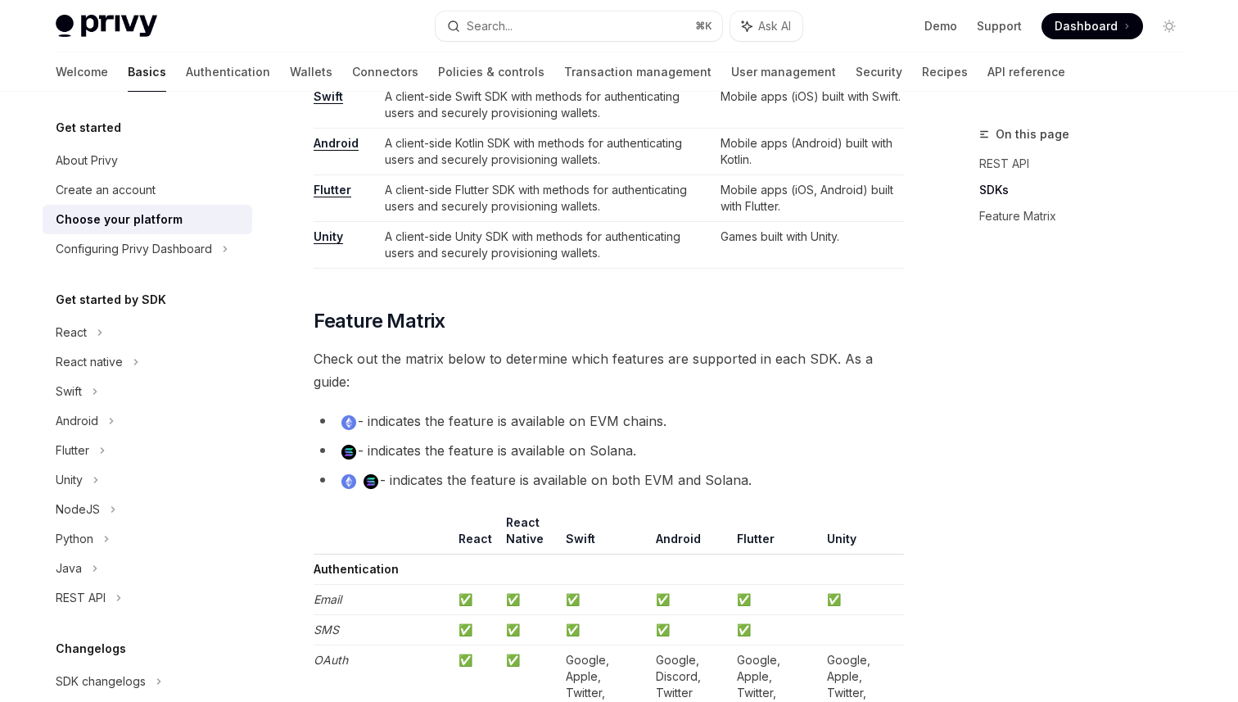
scroll to position [1238, 0]
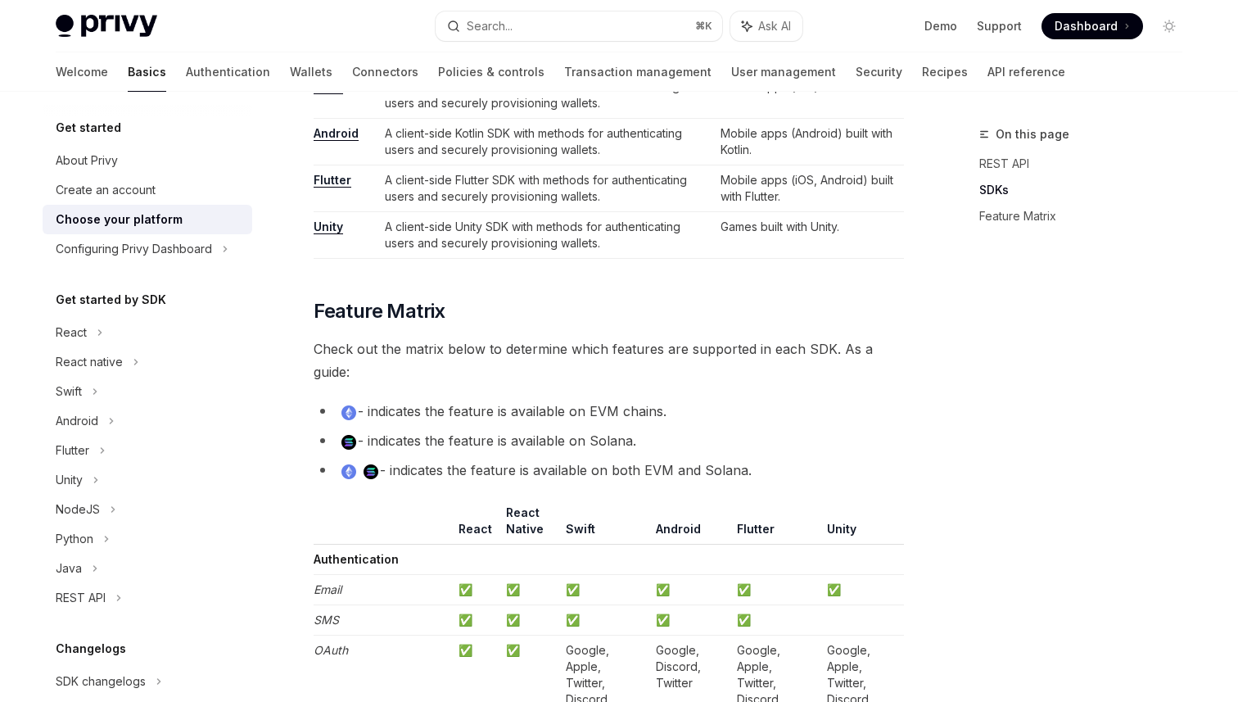
click at [655, 373] on span "Check out the matrix below to determine which features are supported in each SD…" at bounding box center [609, 360] width 591 height 46
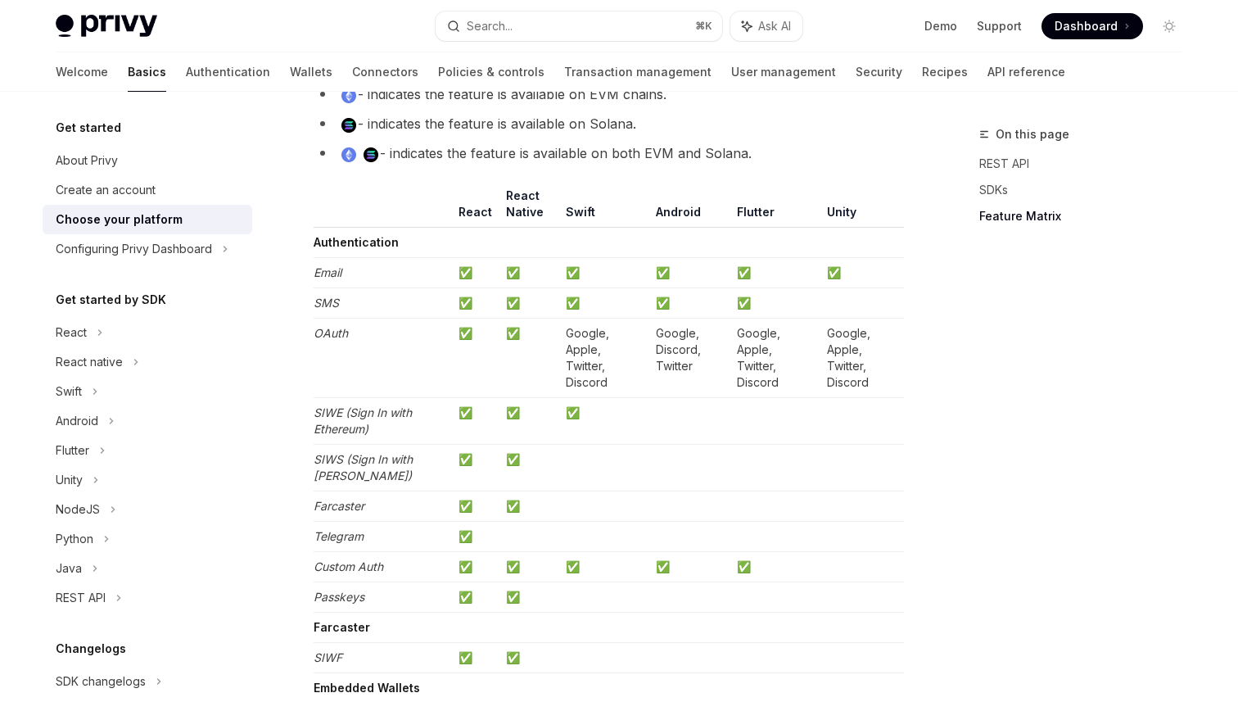
scroll to position [1562, 0]
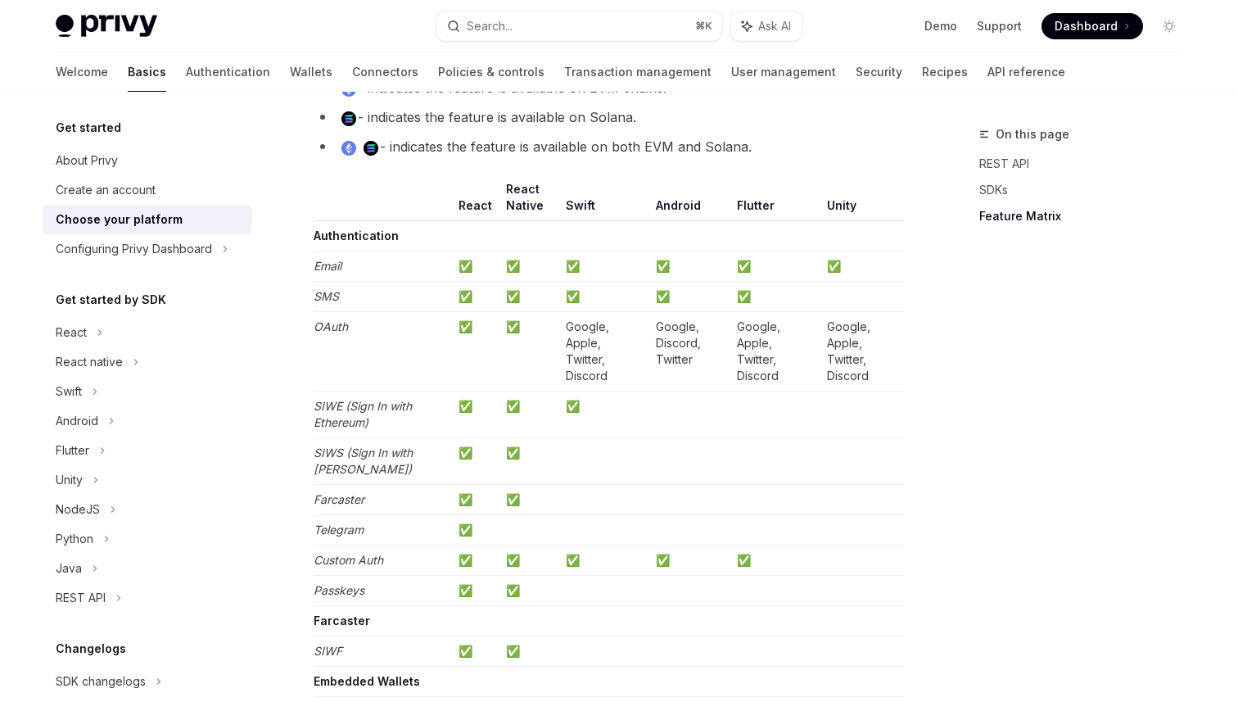
click at [980, 364] on div "On this page REST API SDKs Feature Matrix" at bounding box center [1071, 412] width 249 height 577
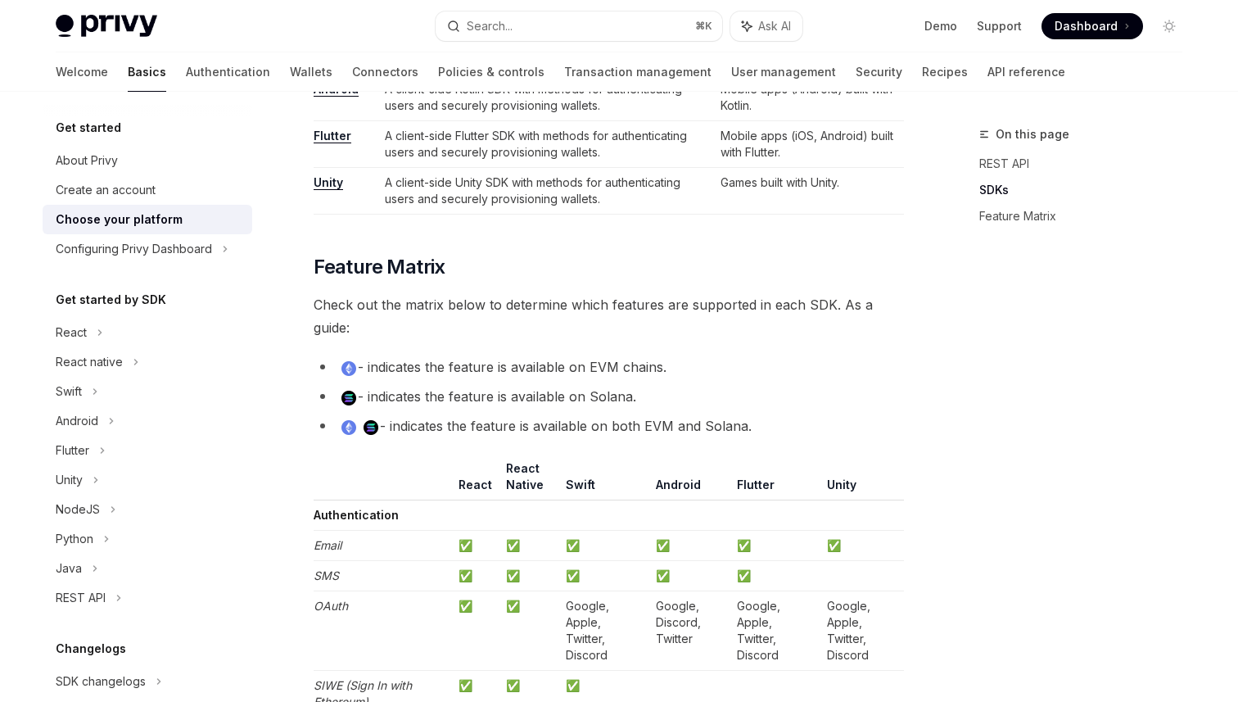
scroll to position [1299, 0]
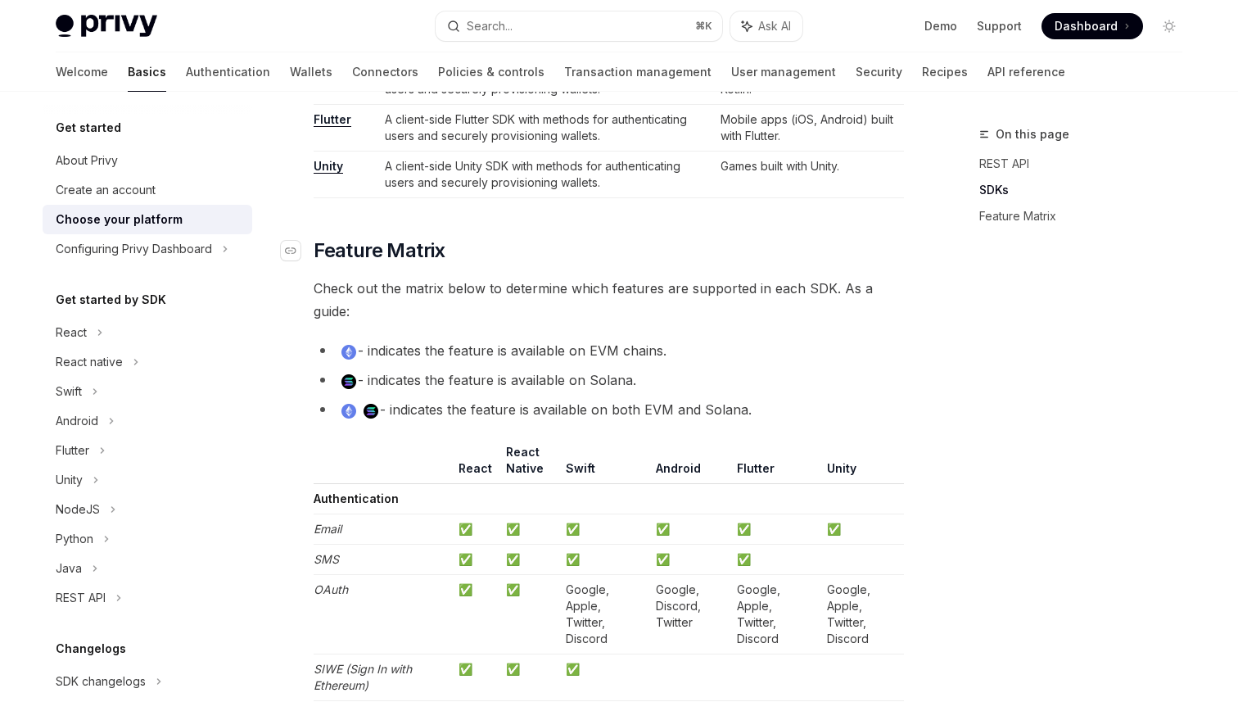
click at [536, 264] on h2 "​ Feature Matrix" at bounding box center [609, 251] width 591 height 26
click at [636, 359] on li "- indicates the feature is available on EVM chains." at bounding box center [609, 350] width 591 height 23
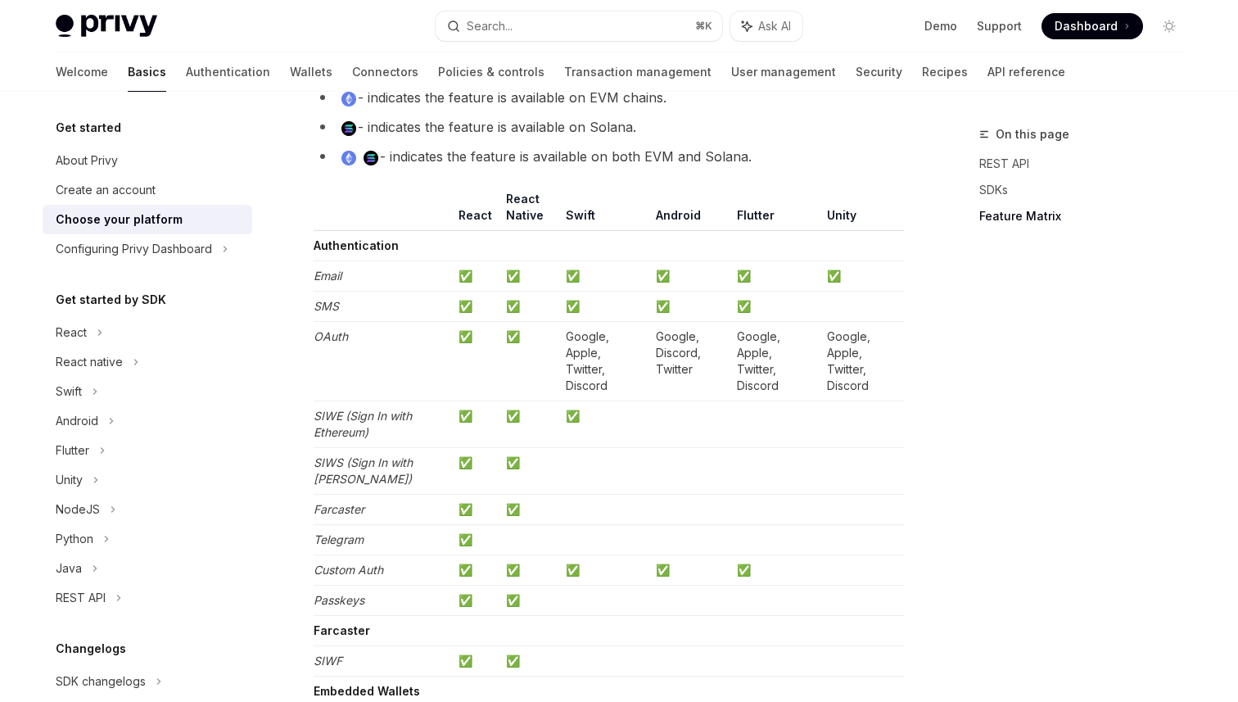
scroll to position [1563, 0]
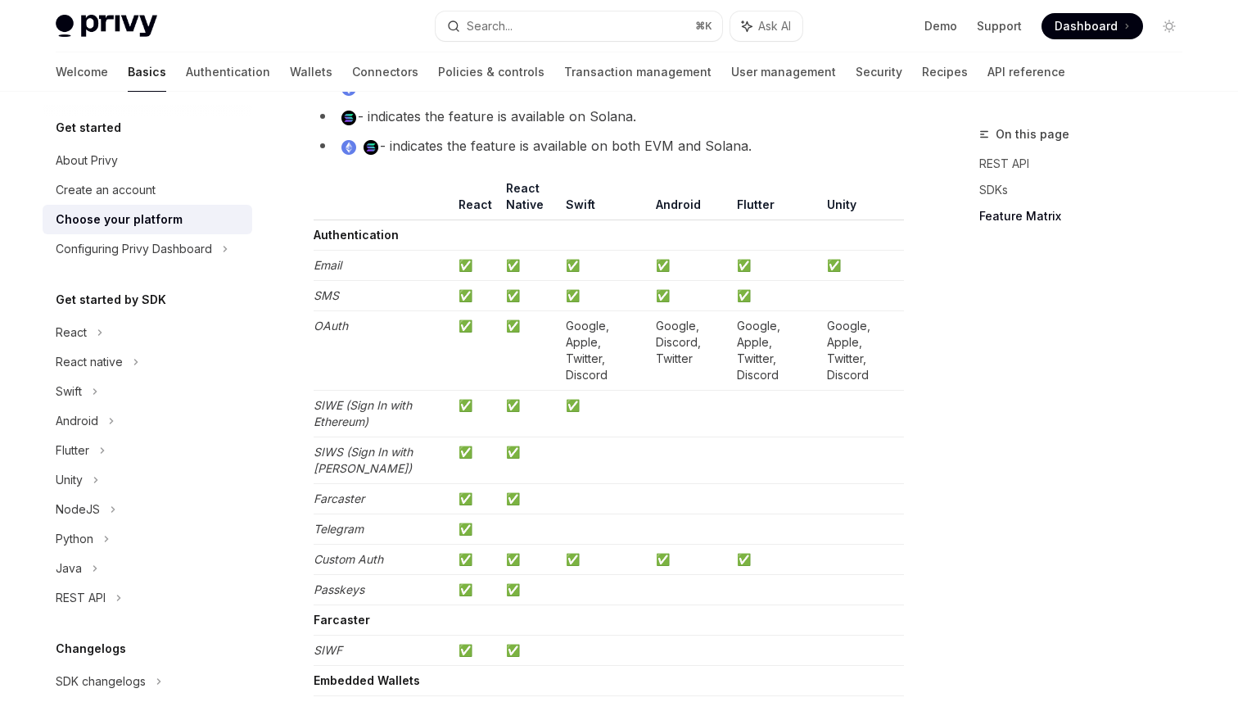
click at [625, 331] on td "Google, Apple, Twitter, Discord" at bounding box center [604, 350] width 90 height 79
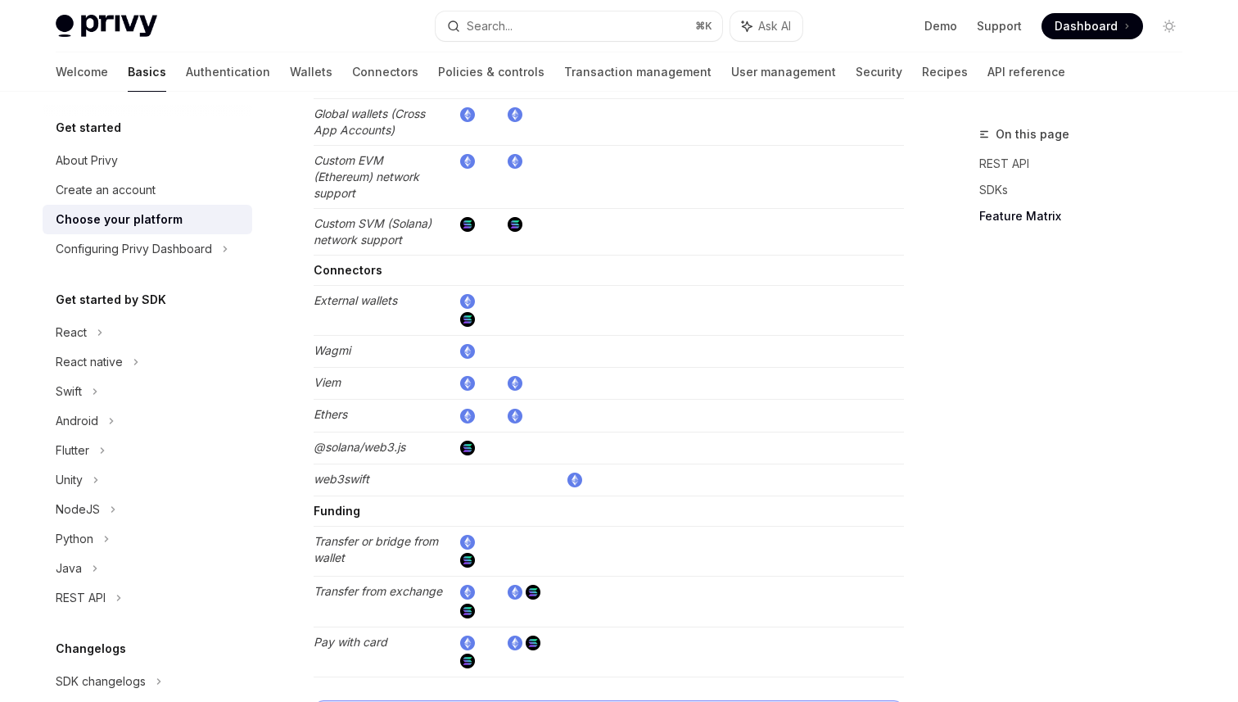
scroll to position [2625, 0]
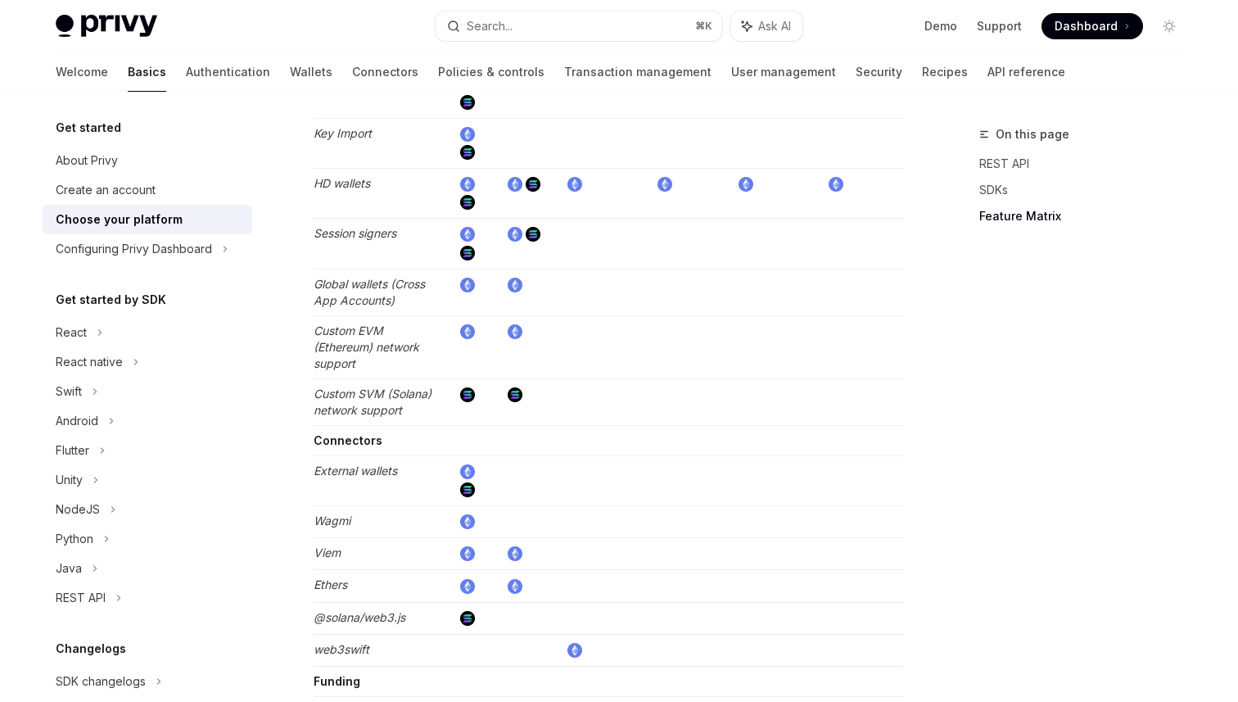
click at [604, 392] on td at bounding box center [604, 401] width 90 height 47
click at [137, 252] on div "Configuring Privy Dashboard" at bounding box center [134, 249] width 156 height 20
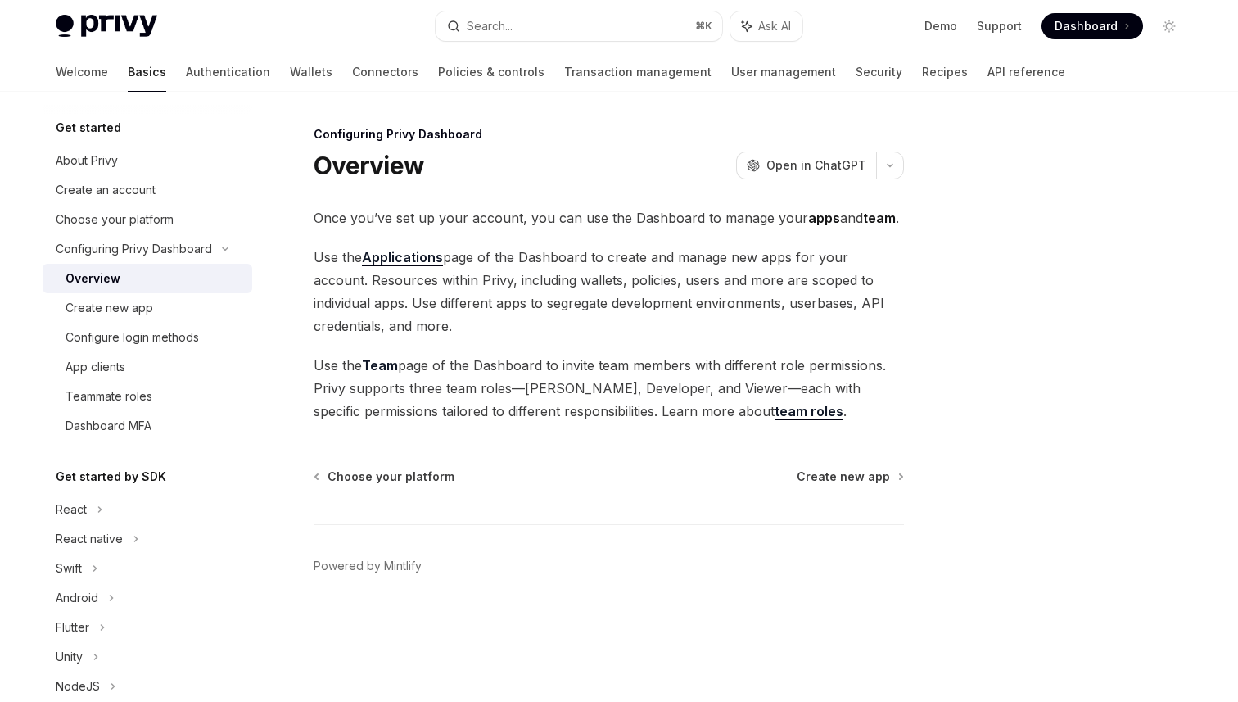
click at [695, 374] on span "Use the Team page of the Dashboard to invite team members with different role p…" at bounding box center [609, 388] width 591 height 69
click at [622, 287] on span "Use the Applications page of the Dashboard to create and manage new apps for yo…" at bounding box center [609, 292] width 591 height 92
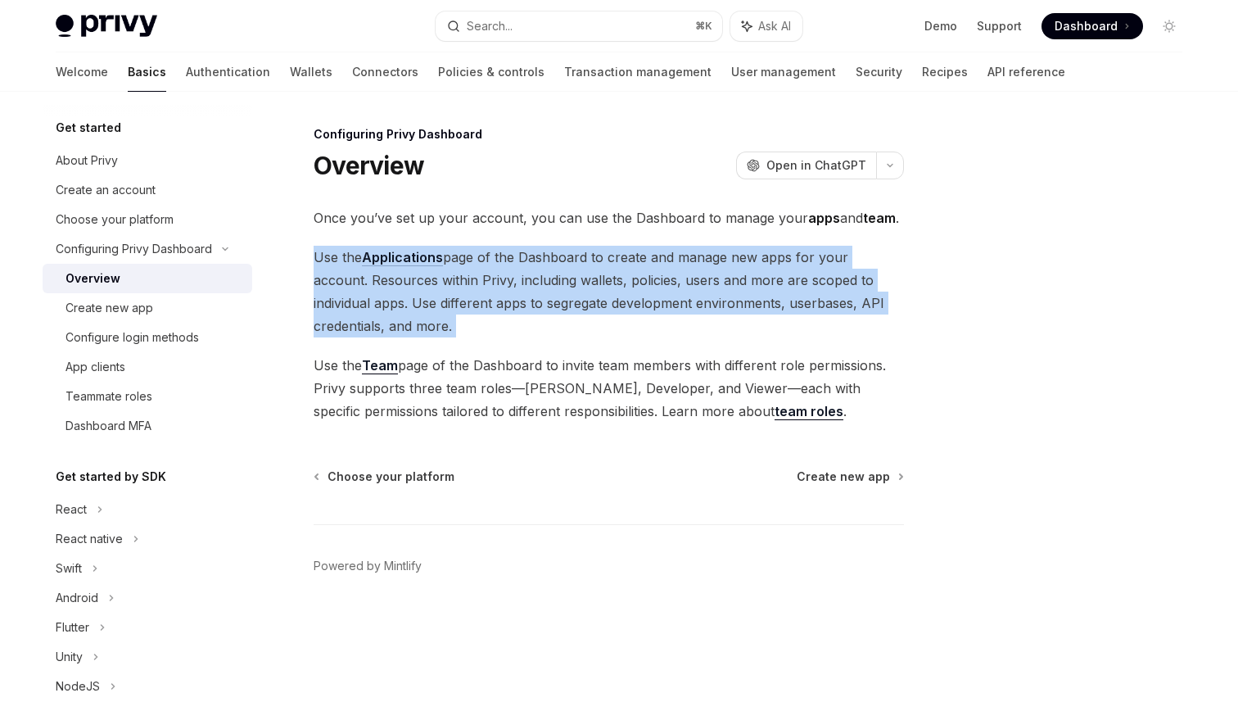
click at [622, 287] on span "Use the Applications page of the Dashboard to create and manage new apps for yo…" at bounding box center [609, 292] width 591 height 92
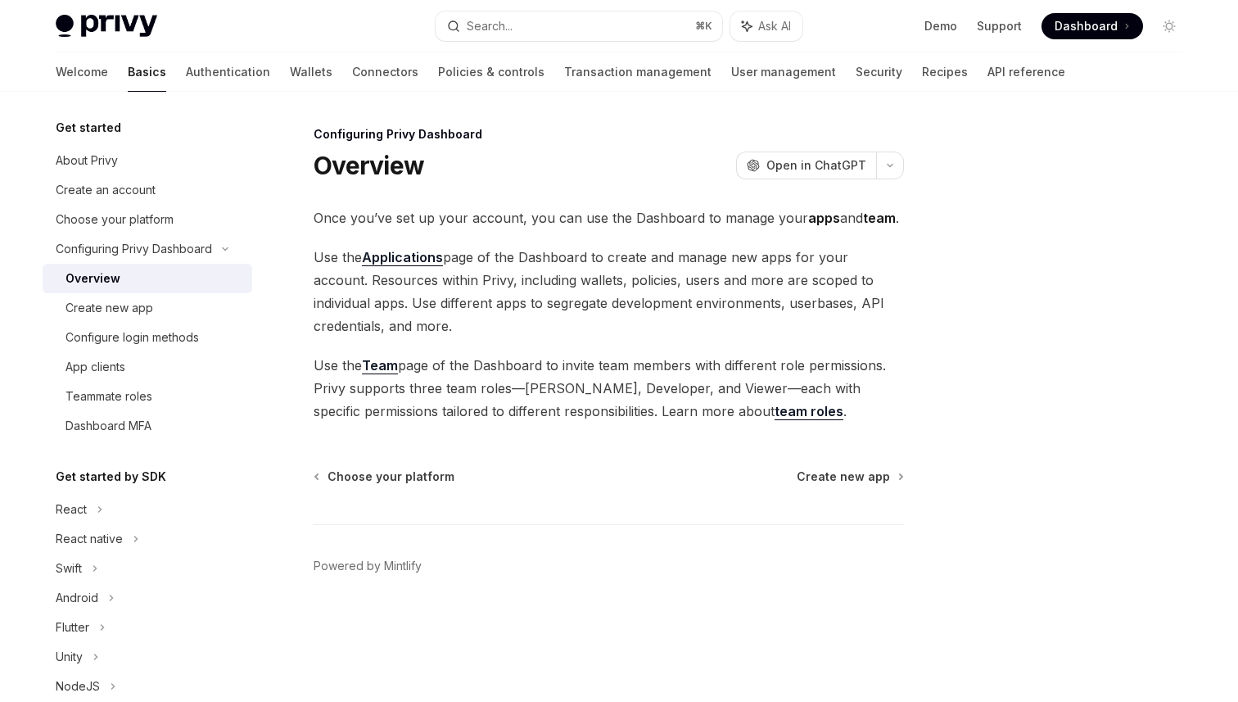
click at [622, 287] on span "Use the Applications page of the Dashboard to create and manage new apps for yo…" at bounding box center [609, 292] width 591 height 92
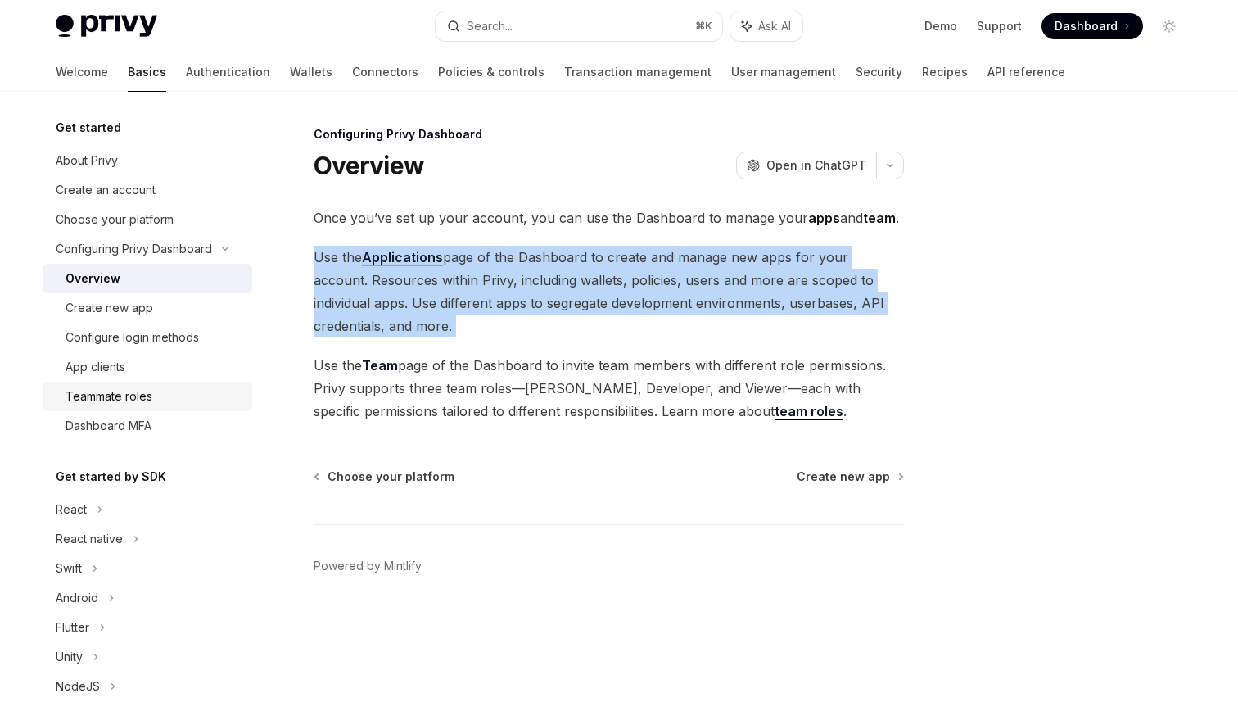
click at [176, 397] on div "Teammate roles" at bounding box center [154, 397] width 177 height 20
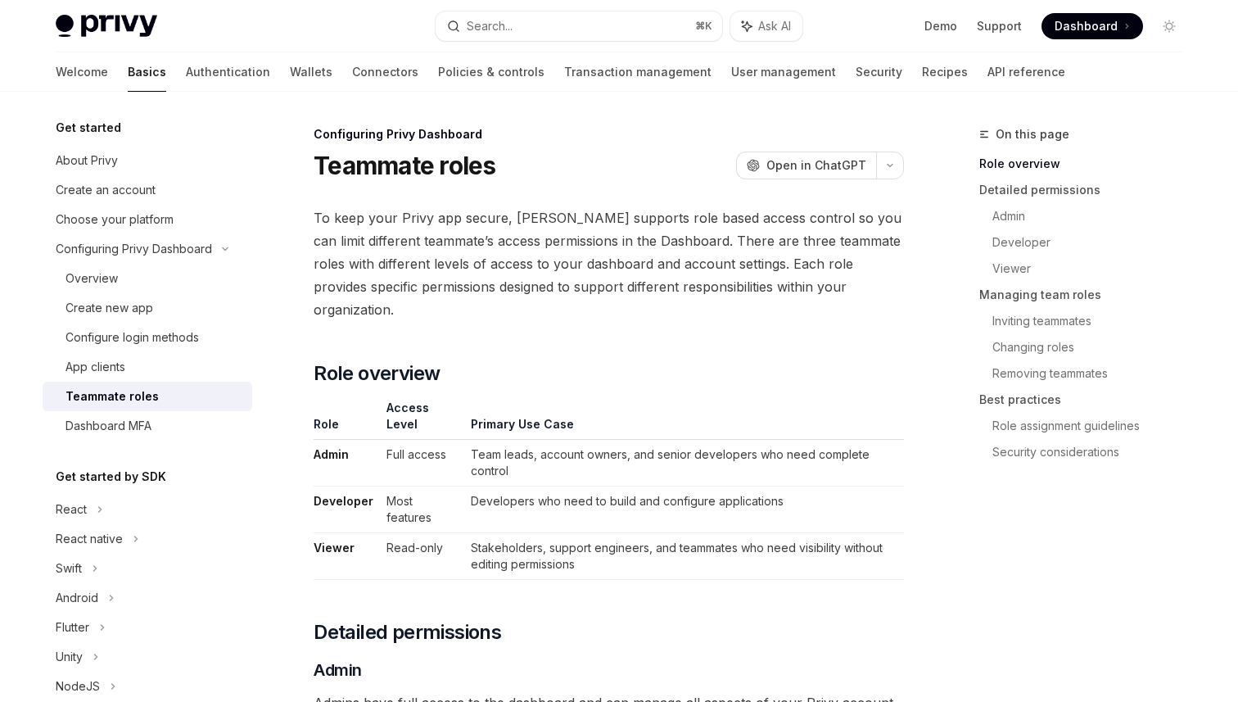
click at [627, 486] on td "Developers who need to build and configure applications" at bounding box center [684, 509] width 440 height 47
click at [790, 445] on td "Team leads, account owners, and senior developers who need complete control" at bounding box center [684, 463] width 440 height 47
click at [722, 221] on span "To keep your Privy app secure, [PERSON_NAME] supports role based access control…" at bounding box center [609, 263] width 591 height 115
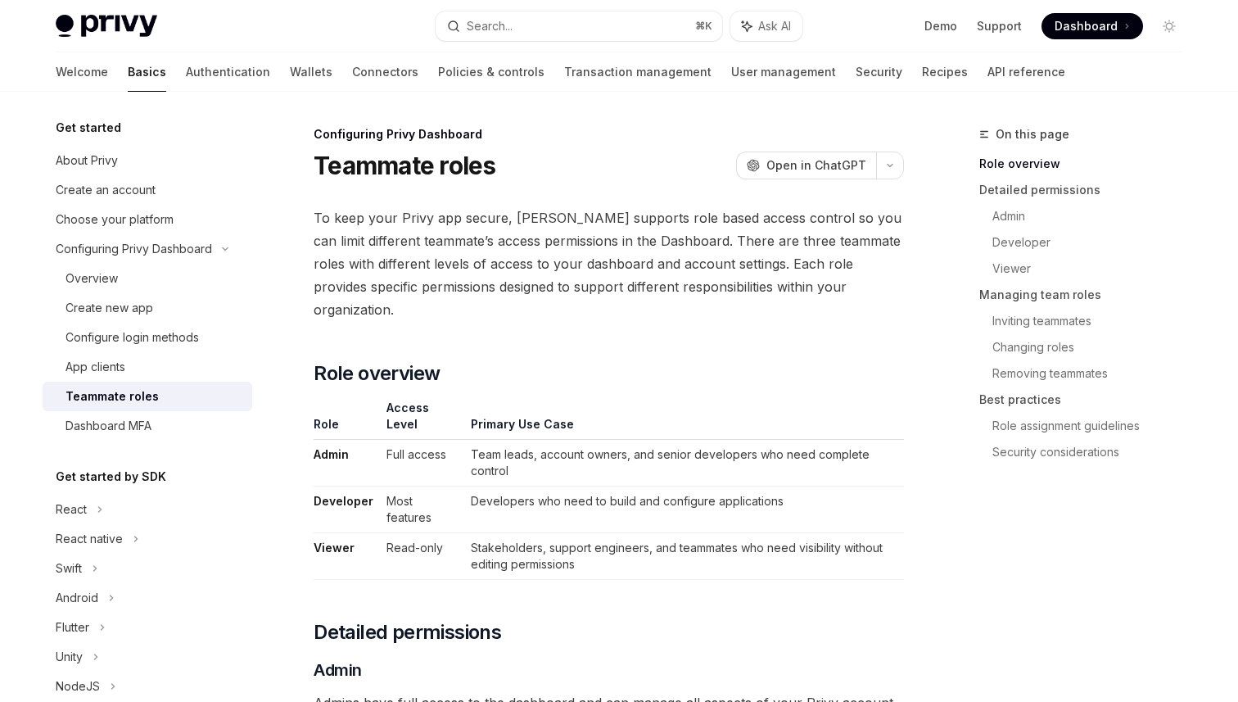
click at [722, 221] on span "To keep your Privy app secure, [PERSON_NAME] supports role based access control…" at bounding box center [609, 263] width 591 height 115
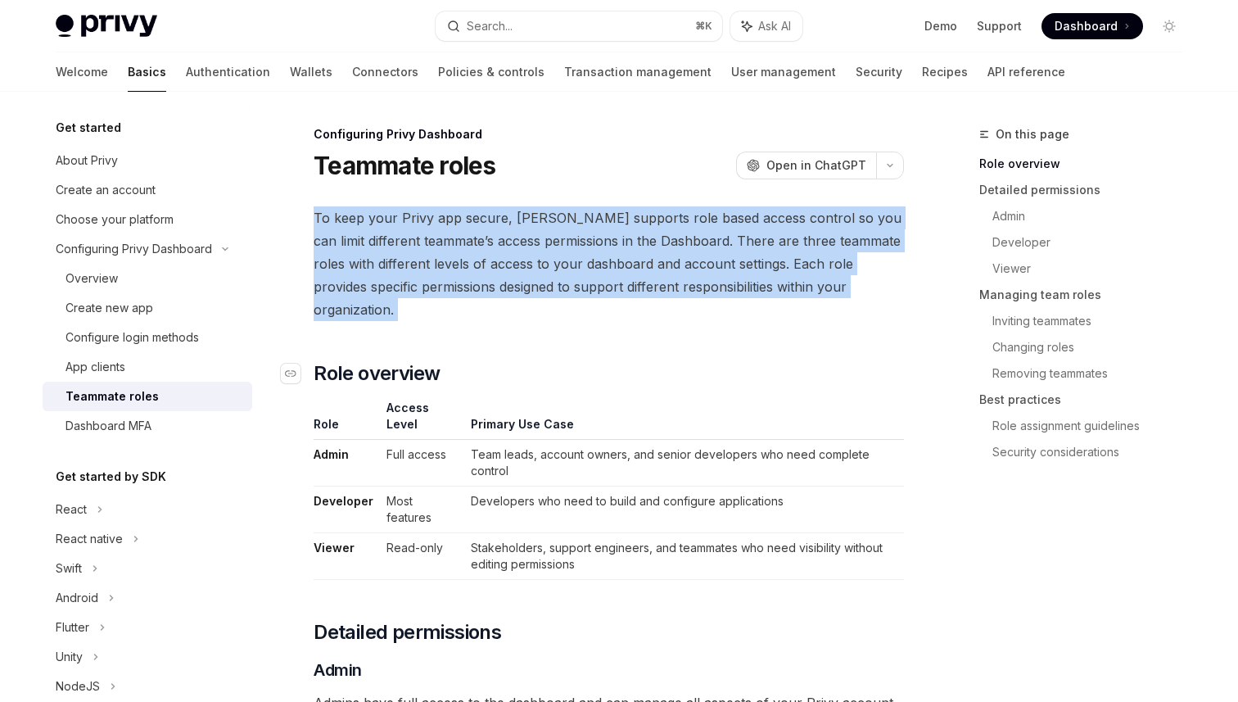
click at [651, 360] on h2 "​ Role overview" at bounding box center [609, 373] width 591 height 26
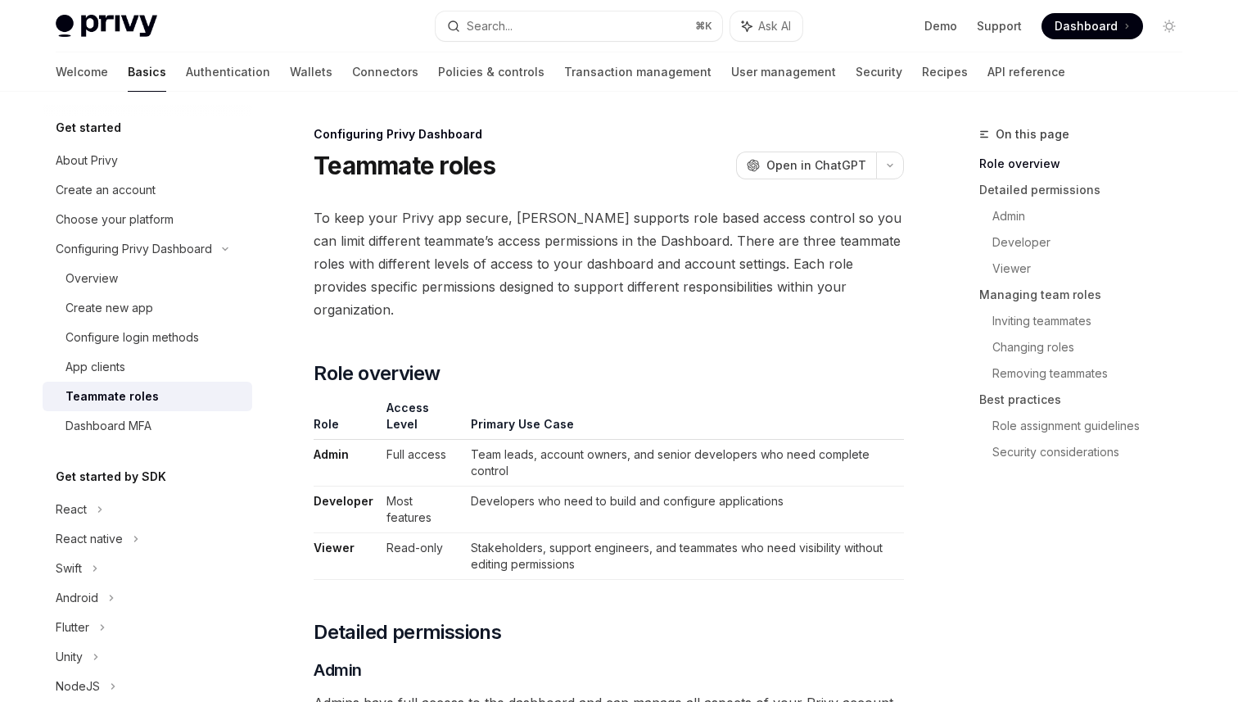
click at [719, 486] on td "Developers who need to build and configure applications" at bounding box center [684, 509] width 440 height 47
click at [814, 486] on td "Developers who need to build and configure applications" at bounding box center [684, 509] width 440 height 47
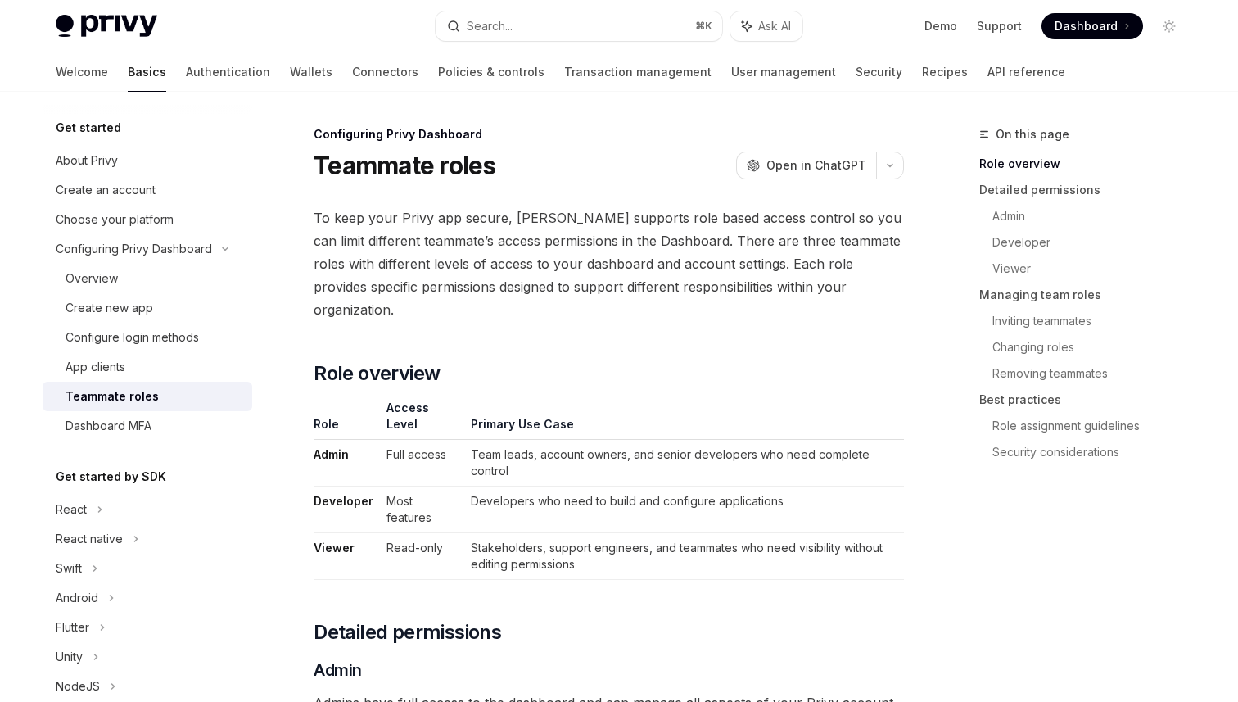
click at [814, 486] on td "Developers who need to build and configure applications" at bounding box center [684, 509] width 440 height 47
click at [748, 406] on th "Primary Use Case" at bounding box center [684, 420] width 440 height 40
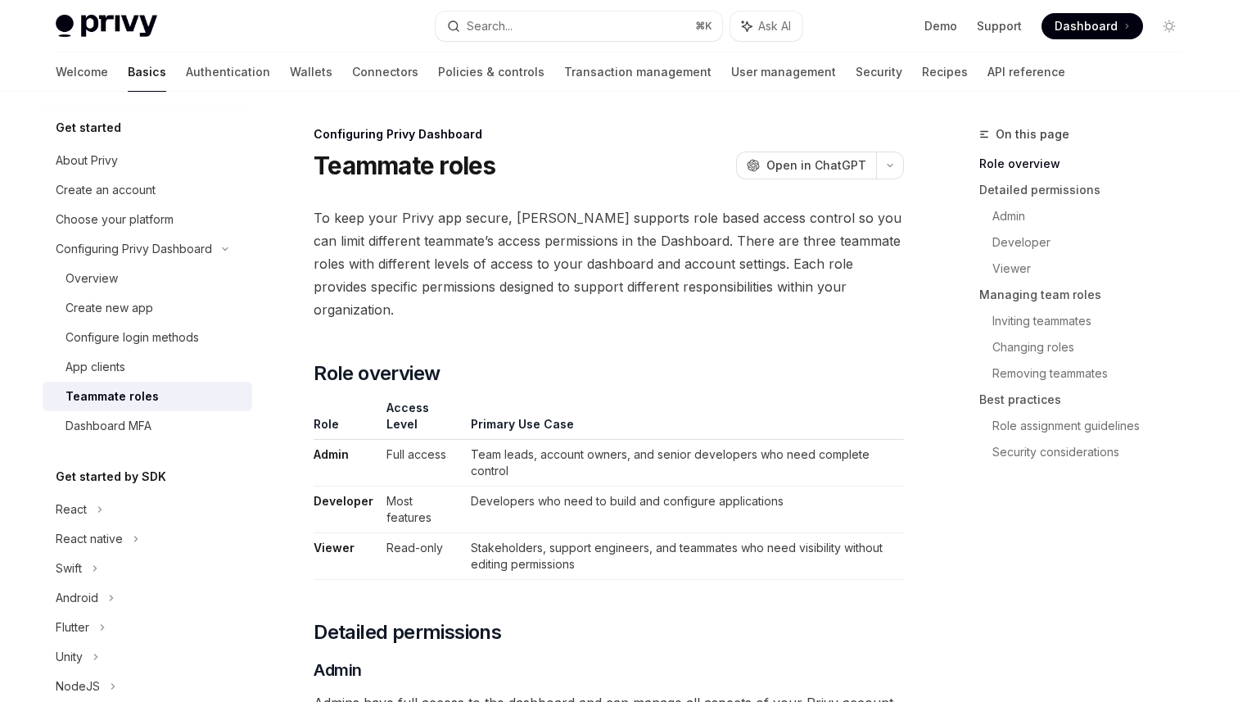
click at [800, 486] on td "Developers who need to build and configure applications" at bounding box center [684, 509] width 440 height 47
click at [178, 428] on div "Dashboard MFA" at bounding box center [154, 426] width 177 height 20
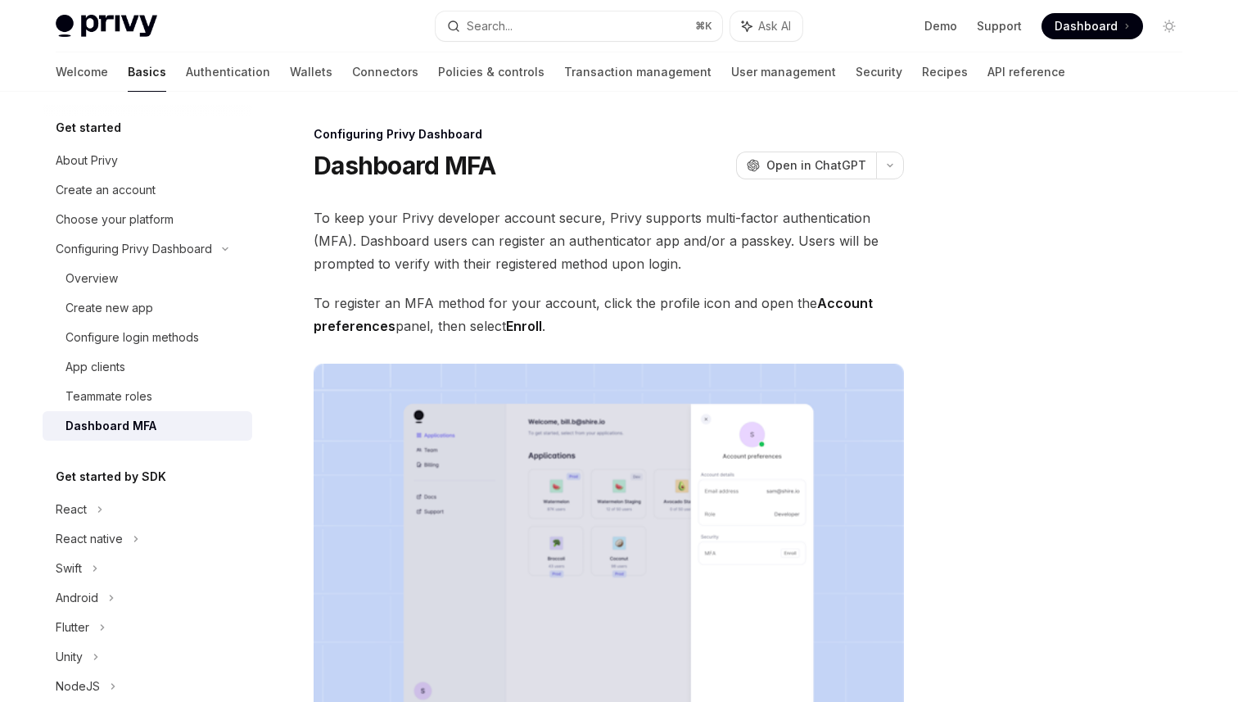
click at [611, 426] on img at bounding box center [609, 575] width 591 height 422
click at [656, 329] on span "To register an MFA method for your account, click the profile icon and open the…" at bounding box center [609, 315] width 591 height 46
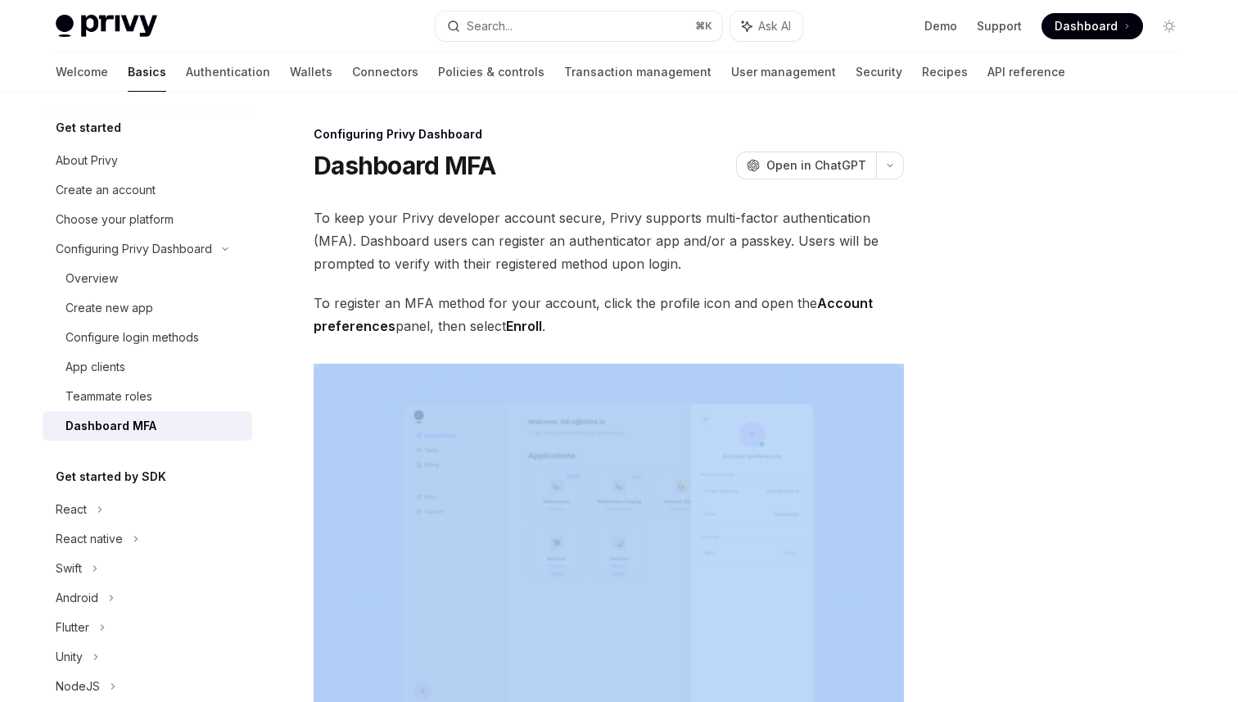
click at [656, 329] on span "To register an MFA method for your account, click the profile icon and open the…" at bounding box center [609, 315] width 591 height 46
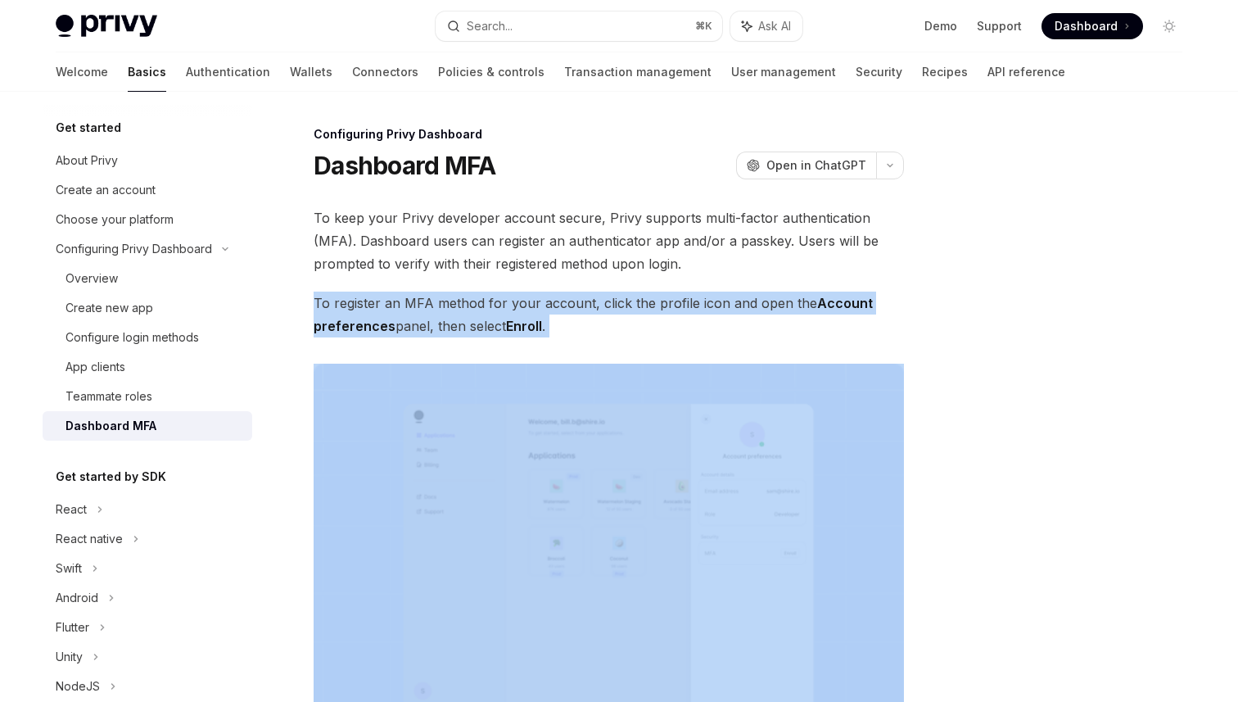
click at [774, 322] on span "To register an MFA method for your account, click the profile icon and open the…" at bounding box center [609, 315] width 591 height 46
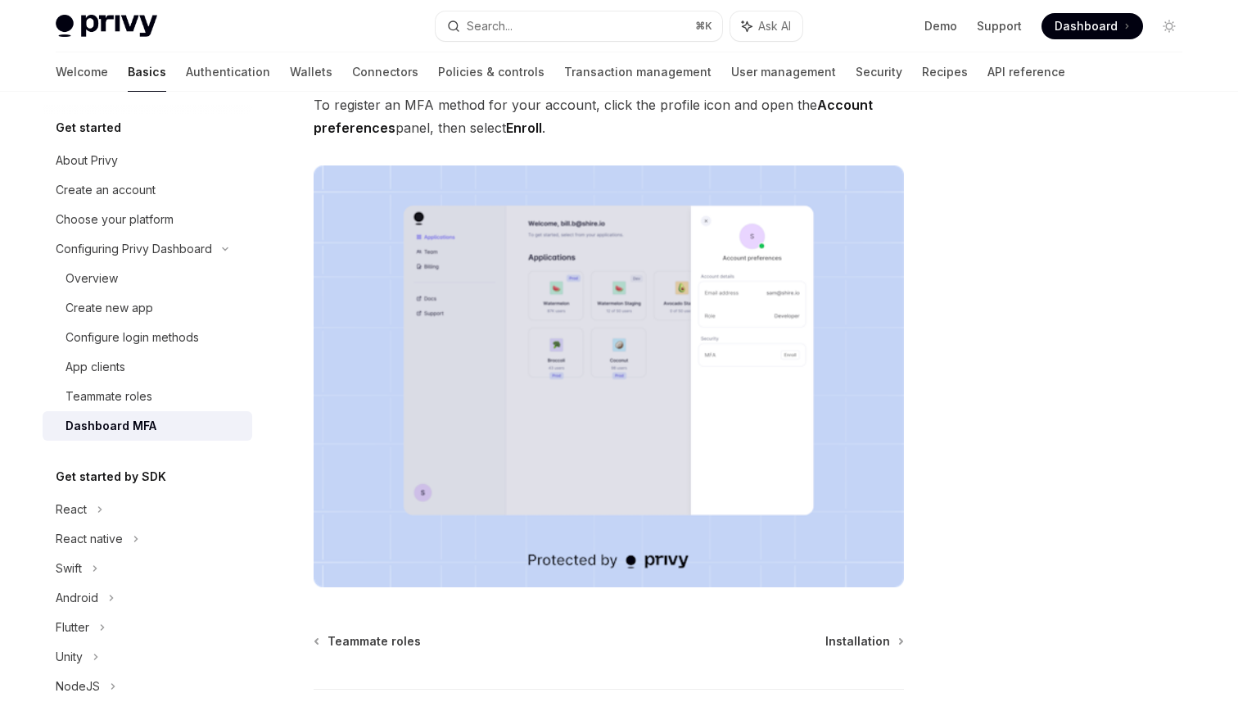
scroll to position [209, 0]
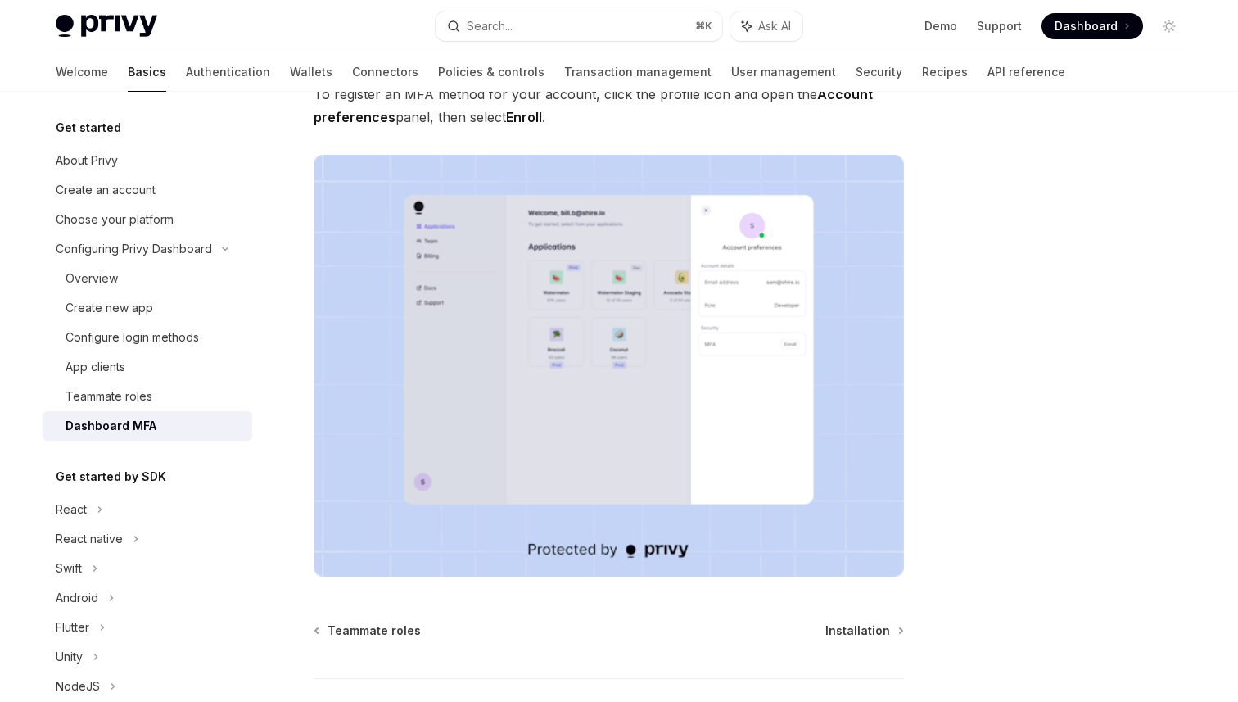
click at [1009, 386] on div at bounding box center [1071, 412] width 249 height 577
click at [140, 509] on div "React" at bounding box center [148, 509] width 210 height 29
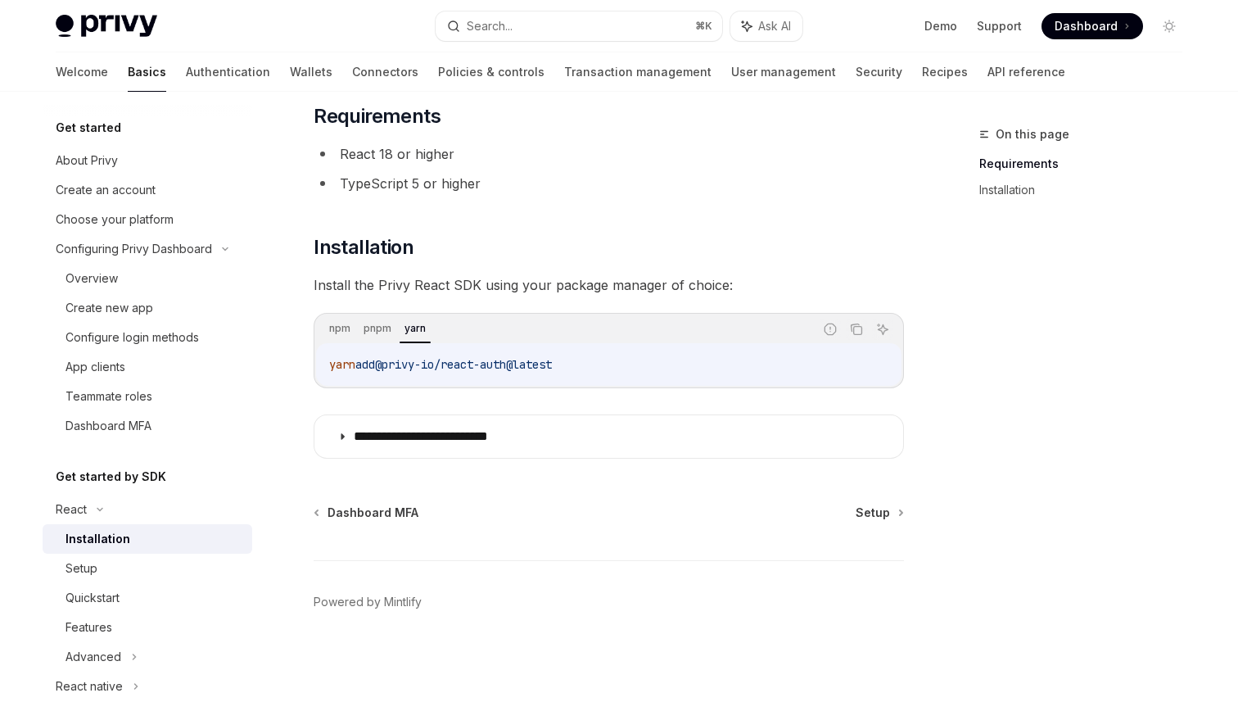
scroll to position [90, 0]
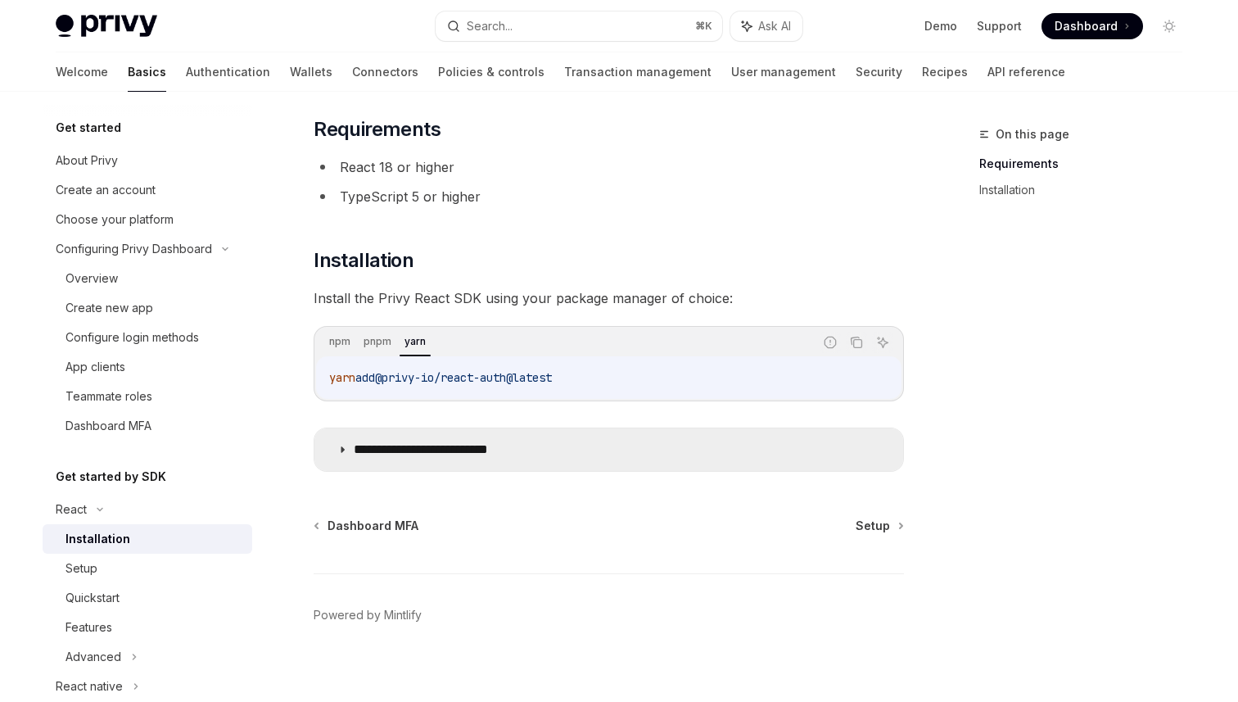
click at [629, 447] on summary "**********" at bounding box center [609, 449] width 589 height 43
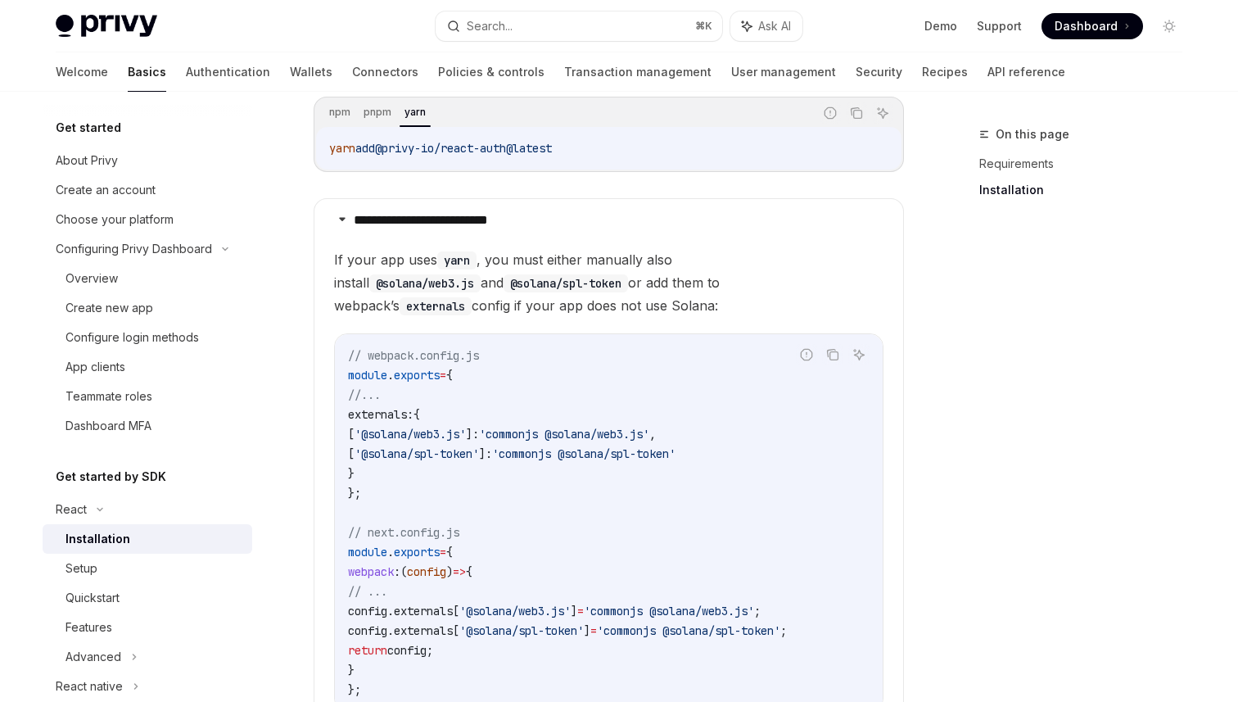
scroll to position [324, 0]
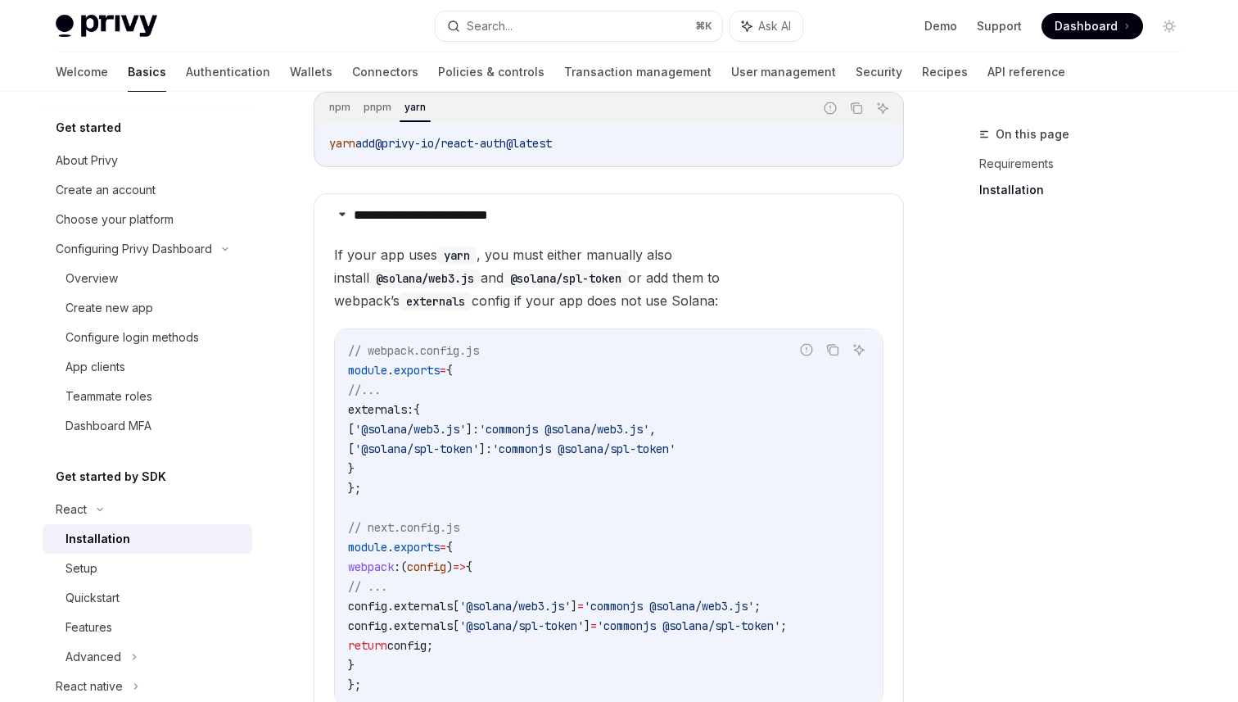
click at [785, 452] on code "// webpack.config.js module . exports = { //... externals: { [ '@solana/web3.js…" at bounding box center [609, 518] width 522 height 354
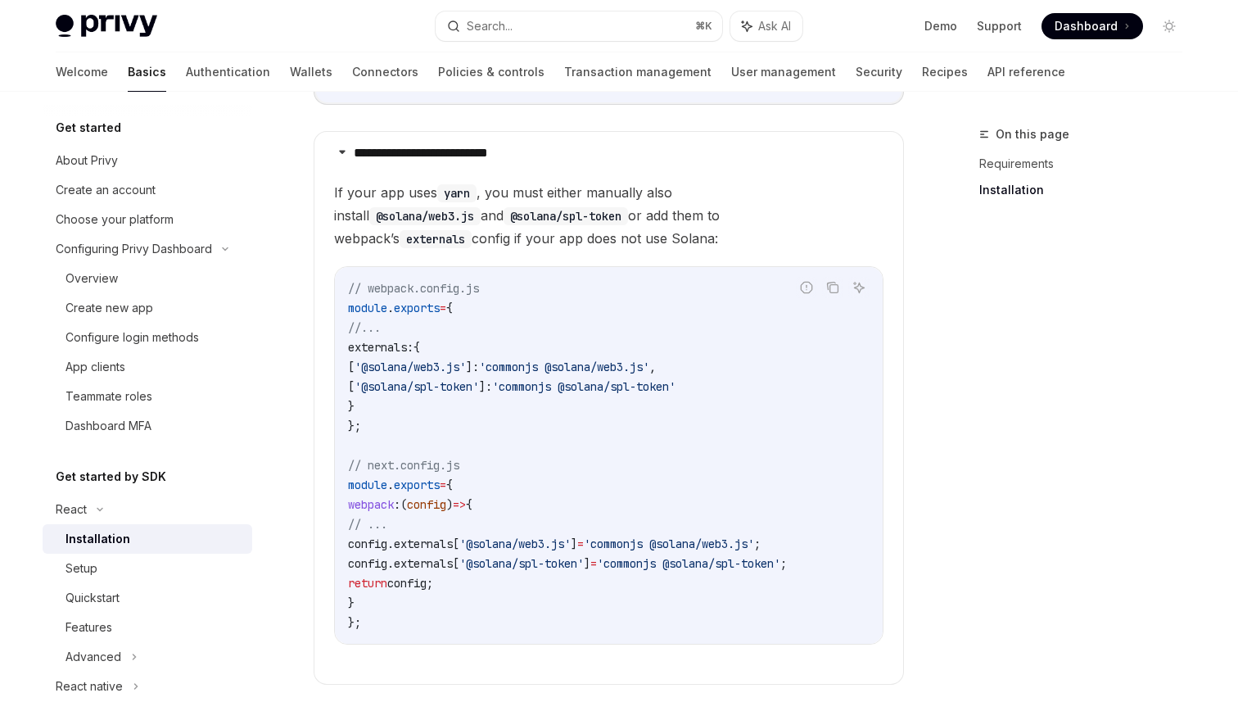
scroll to position [392, 0]
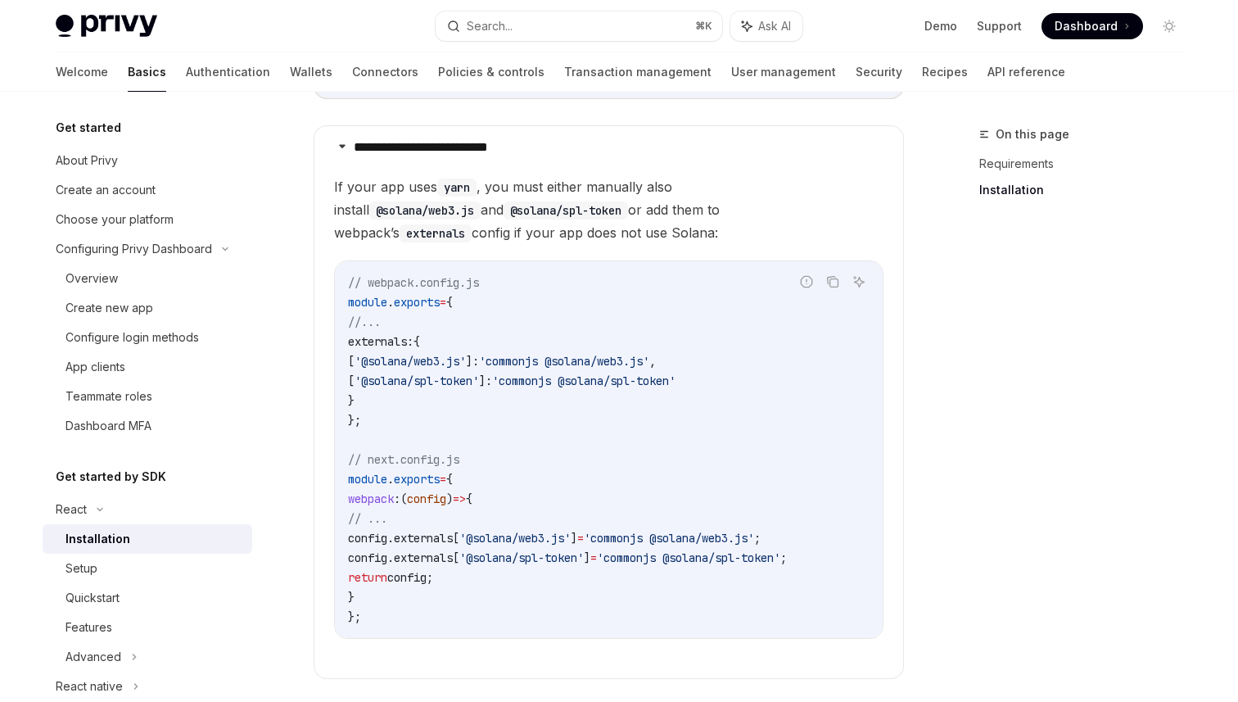
click at [667, 453] on code "// webpack.config.js module . exports = { //... externals: { [ '@solana/web3.js…" at bounding box center [609, 450] width 522 height 354
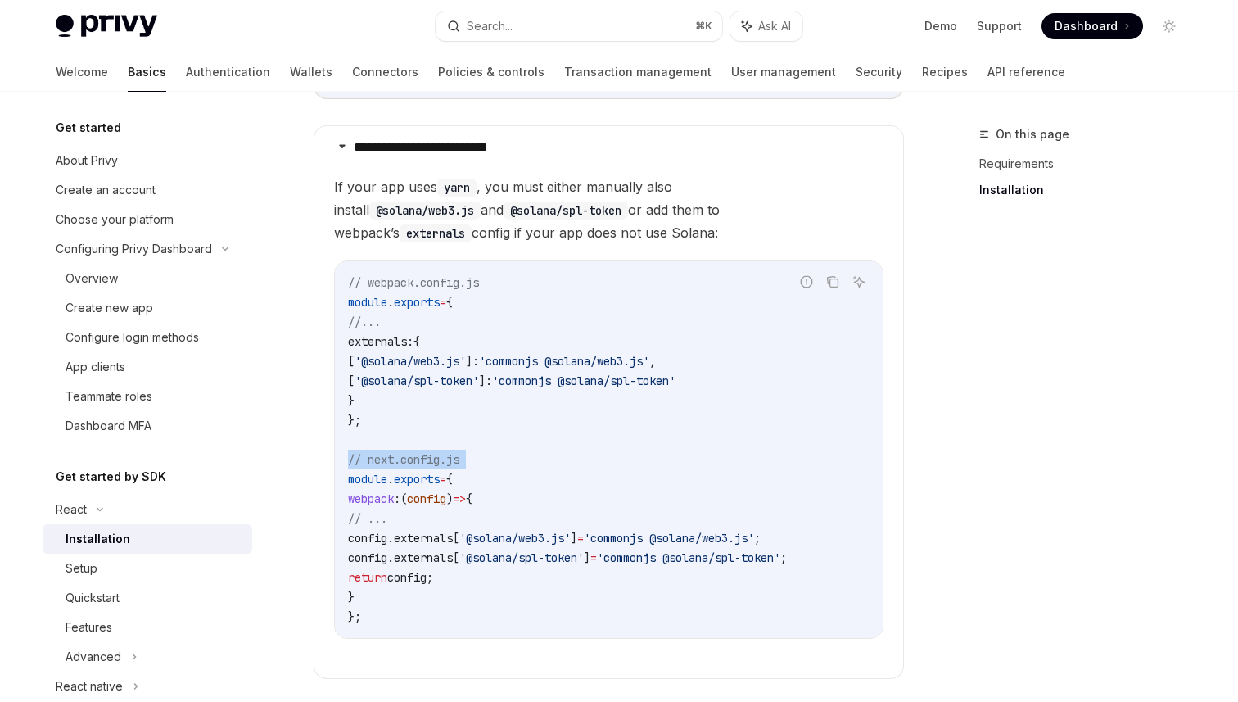
click at [668, 454] on code "// webpack.config.js module . exports = { //... externals: { [ '@solana/web3.js…" at bounding box center [609, 450] width 522 height 354
click at [646, 419] on code "// webpack.config.js module . exports = { //... externals: { [ '@solana/web3.js…" at bounding box center [609, 450] width 522 height 354
drag, startPoint x: 379, startPoint y: 401, endPoint x: 337, endPoint y: 342, distance: 72.7
click at [337, 342] on div "// webpack.config.js module . exports = { //... externals: { [ '@solana/web3.js…" at bounding box center [609, 449] width 548 height 377
click at [440, 398] on code "// webpack.config.js module . exports = { //... externals: { [ '@solana/web3.js…" at bounding box center [609, 450] width 522 height 354
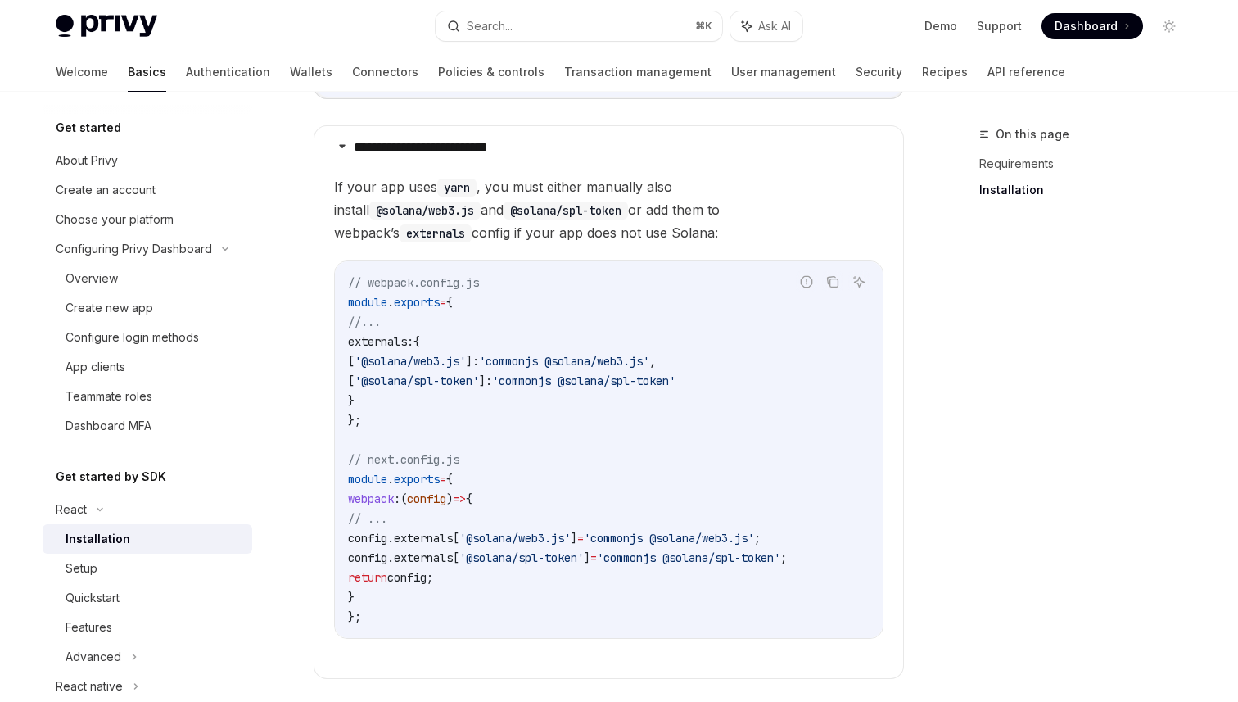
click at [500, 449] on code "// webpack.config.js module . exports = { //... externals: { [ '@solana/web3.js…" at bounding box center [609, 450] width 522 height 354
click at [471, 425] on code "// webpack.config.js module . exports = { //... externals: { [ '@solana/web3.js…" at bounding box center [609, 450] width 522 height 354
click at [488, 408] on code "// webpack.config.js module . exports = { //... externals: { [ '@solana/web3.js…" at bounding box center [609, 450] width 522 height 354
click at [514, 364] on span "'commonjs @solana/web3.js'" at bounding box center [564, 361] width 170 height 15
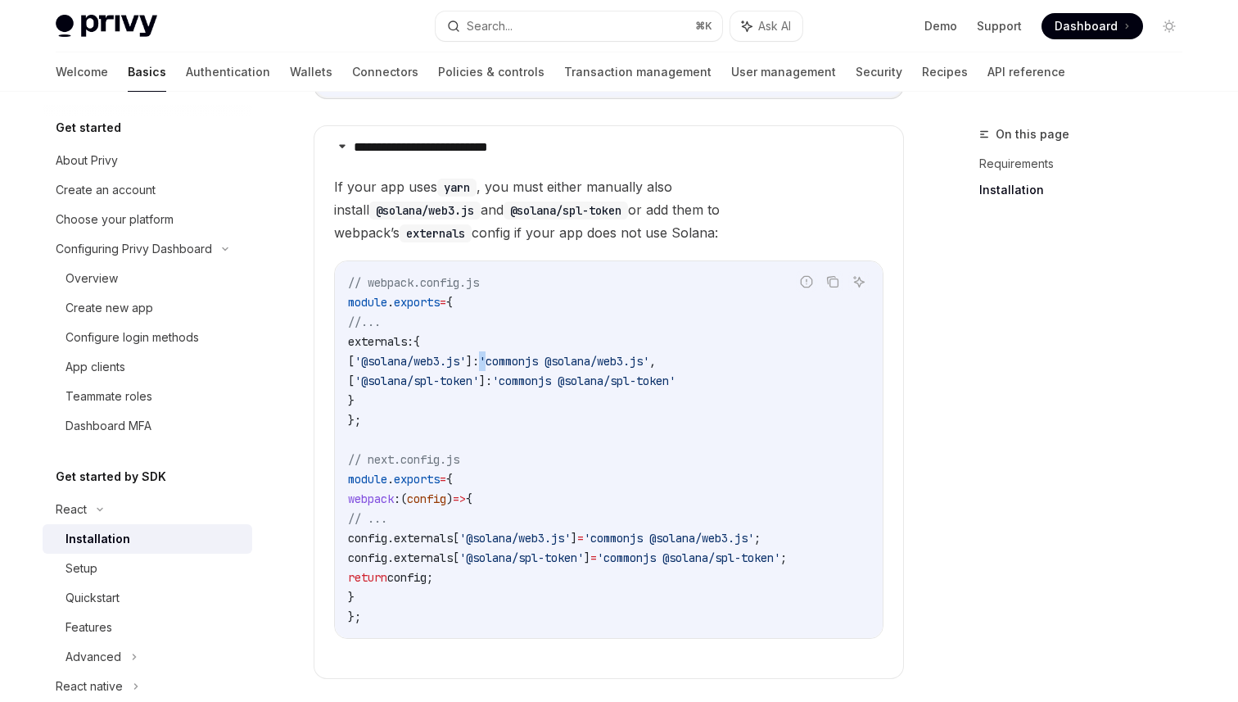
click at [514, 364] on span "'commonjs @solana/web3.js'" at bounding box center [564, 361] width 170 height 15
click at [567, 386] on span "'commonjs @solana/spl-token'" at bounding box center [583, 380] width 183 height 15
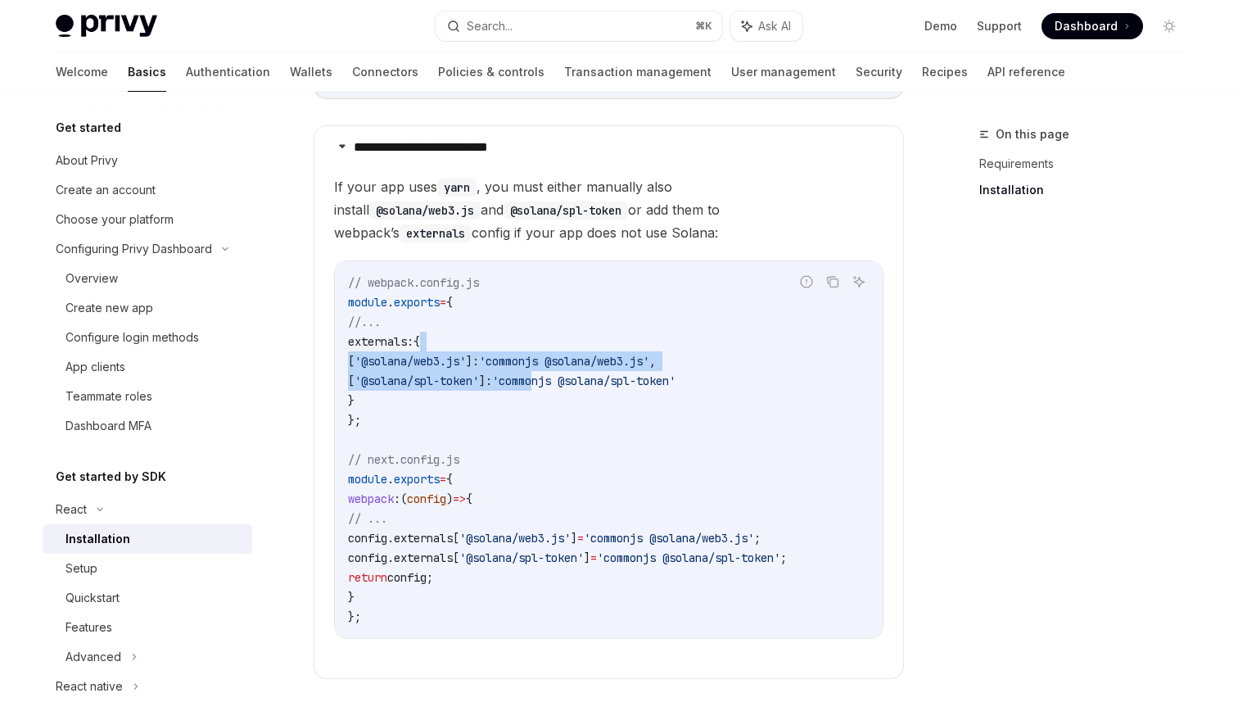
drag, startPoint x: 567, startPoint y: 386, endPoint x: 503, endPoint y: 327, distance: 86.9
click at [503, 330] on code "// webpack.config.js module . exports = { //... externals: { [ '@solana/web3.js…" at bounding box center [609, 450] width 522 height 354
click at [503, 324] on code "// webpack.config.js module . exports = { //... externals: { [ '@solana/web3.js…" at bounding box center [609, 450] width 522 height 354
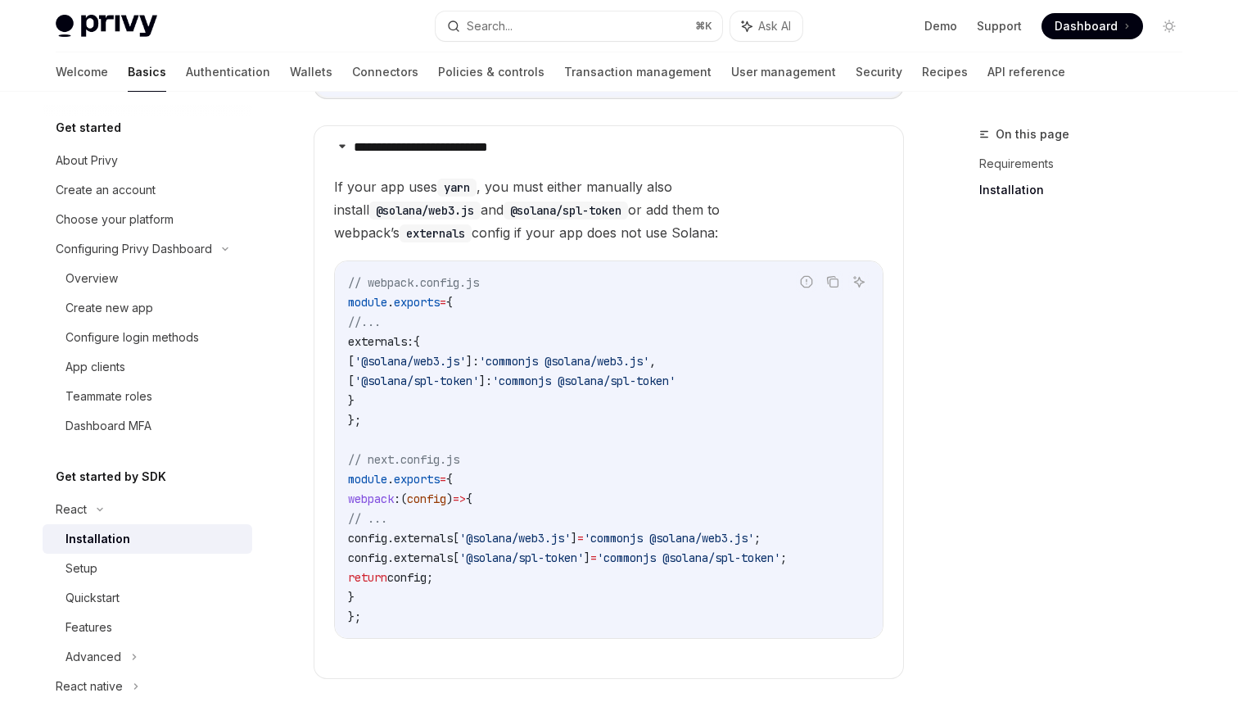
click at [554, 390] on code "// webpack.config.js module . exports = { //... externals: { [ '@solana/web3.js…" at bounding box center [609, 450] width 522 height 354
click at [610, 430] on code "// webpack.config.js module . exports = { //... externals: { [ '@solana/web3.js…" at bounding box center [609, 450] width 522 height 354
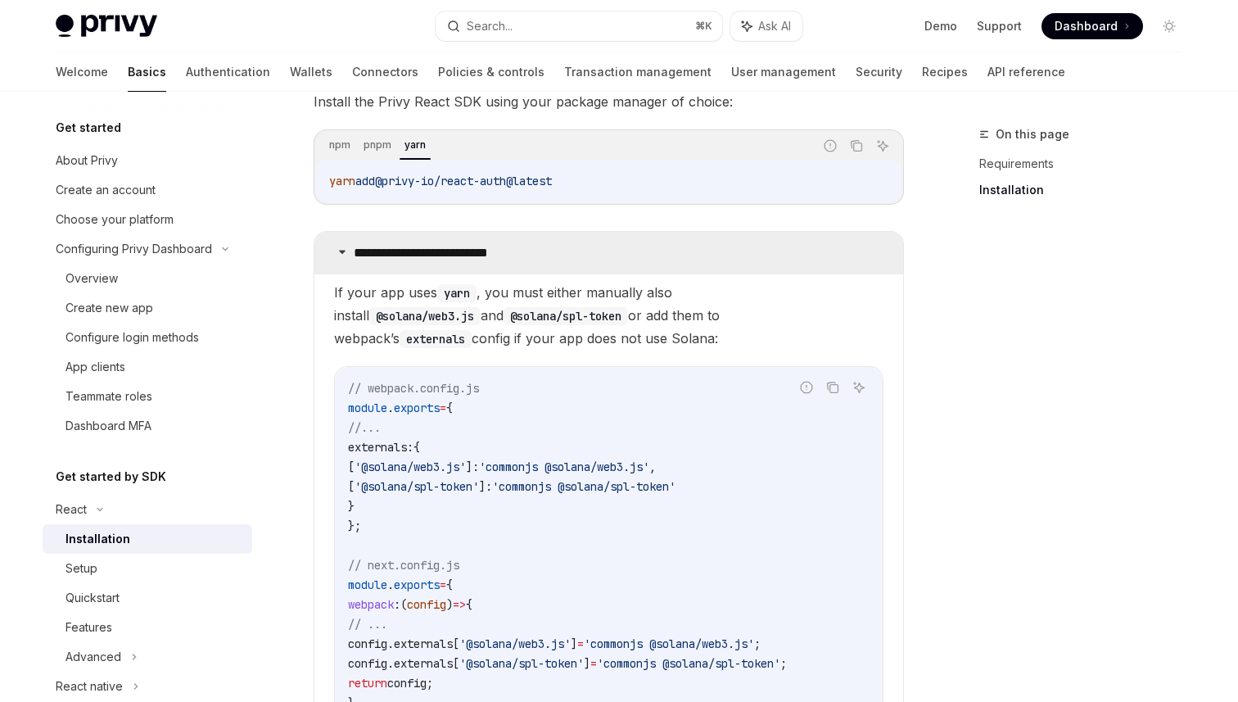
click at [383, 232] on summary "**********" at bounding box center [609, 253] width 589 height 43
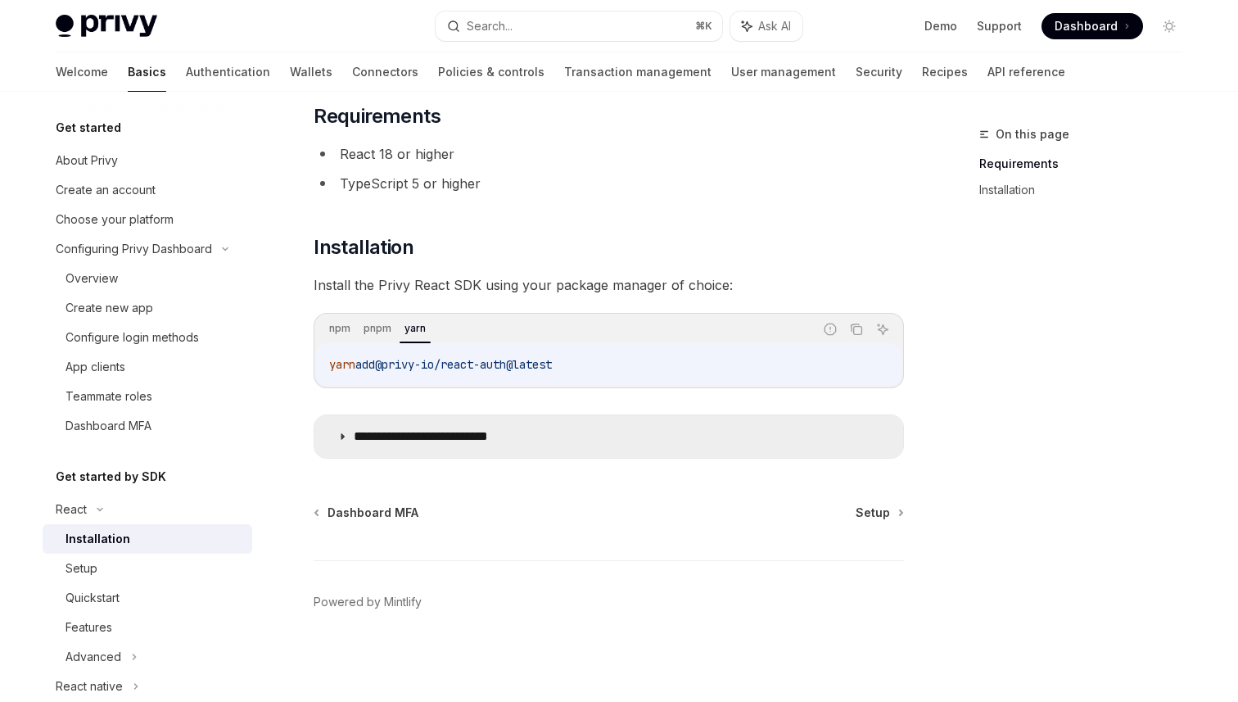
scroll to position [103, 0]
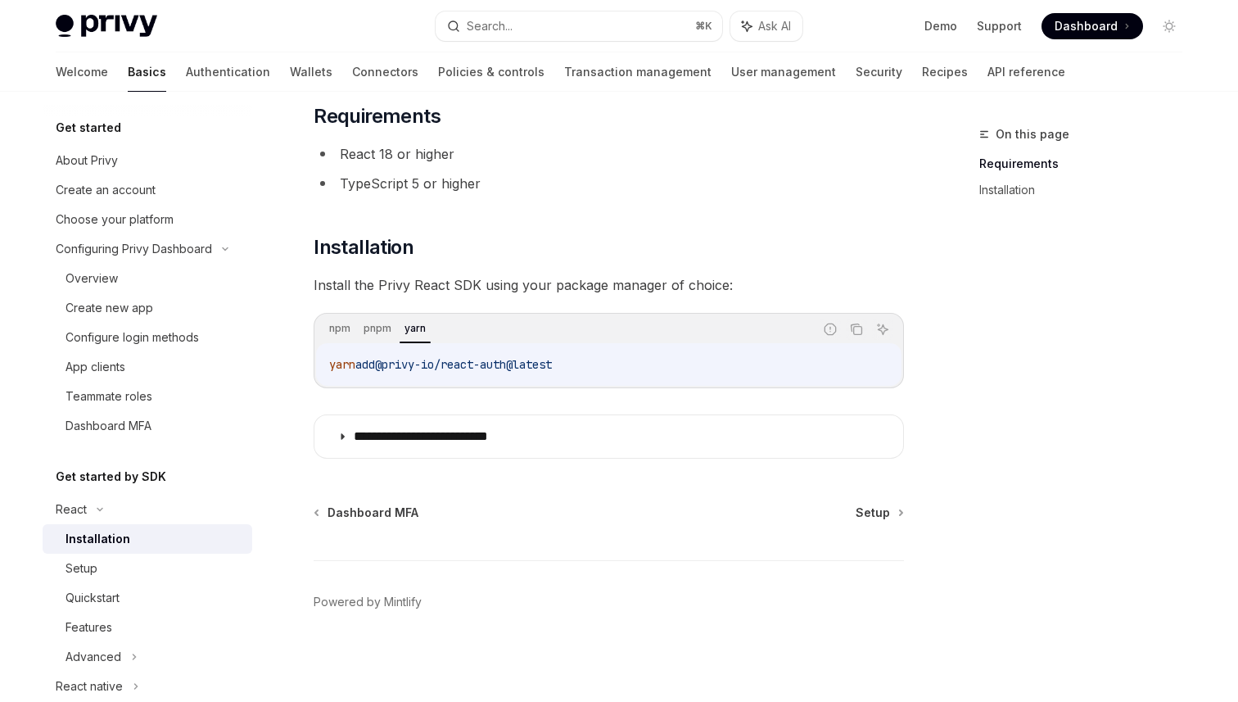
click at [572, 265] on div "**********" at bounding box center [609, 280] width 591 height 355
click at [881, 513] on span "Setup" at bounding box center [873, 513] width 34 height 16
type textarea "*"
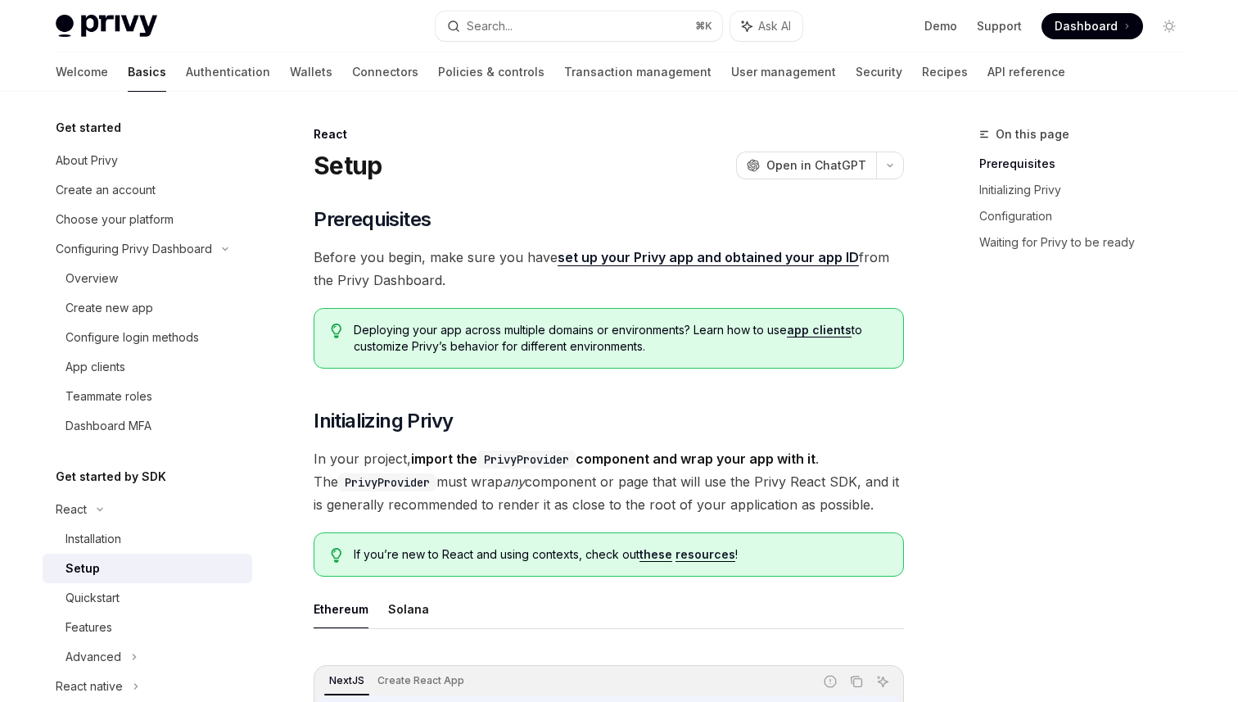
click at [476, 274] on span "Before you begin, make sure you have set up your Privy app and obtained your ap…" at bounding box center [609, 269] width 591 height 46
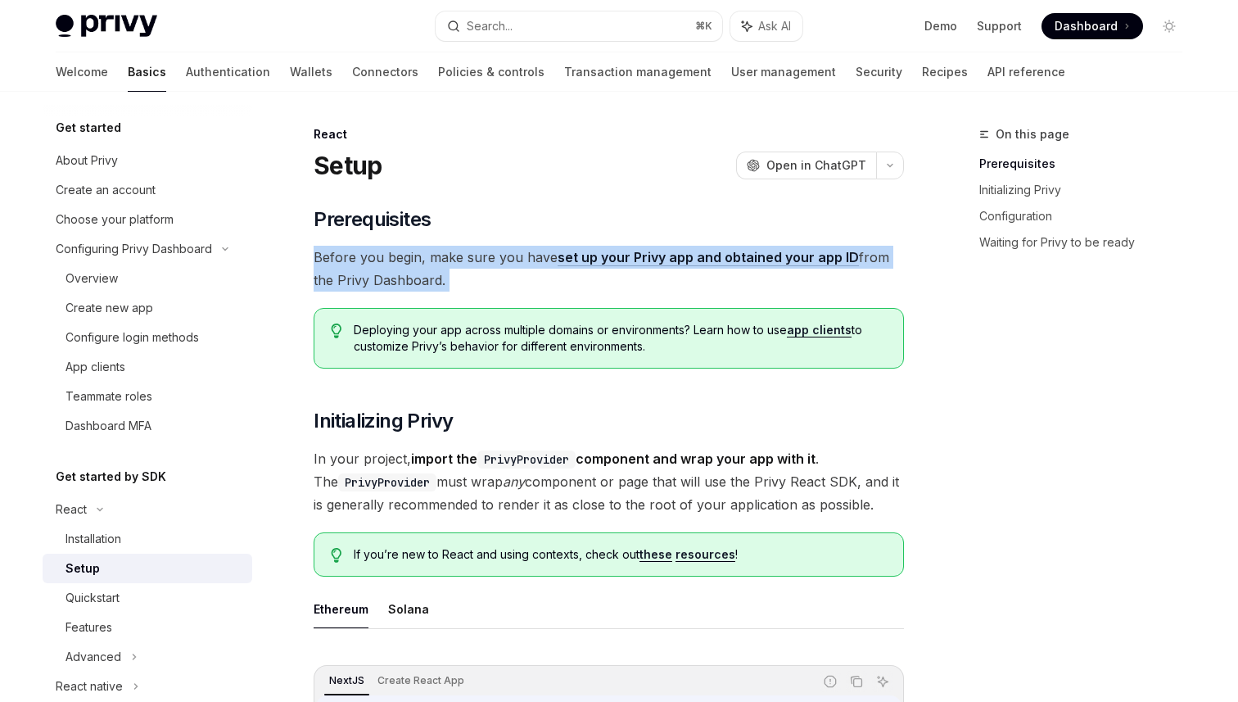
click at [845, 274] on span "Before you begin, make sure you have set up your Privy app and obtained your ap…" at bounding box center [609, 269] width 591 height 46
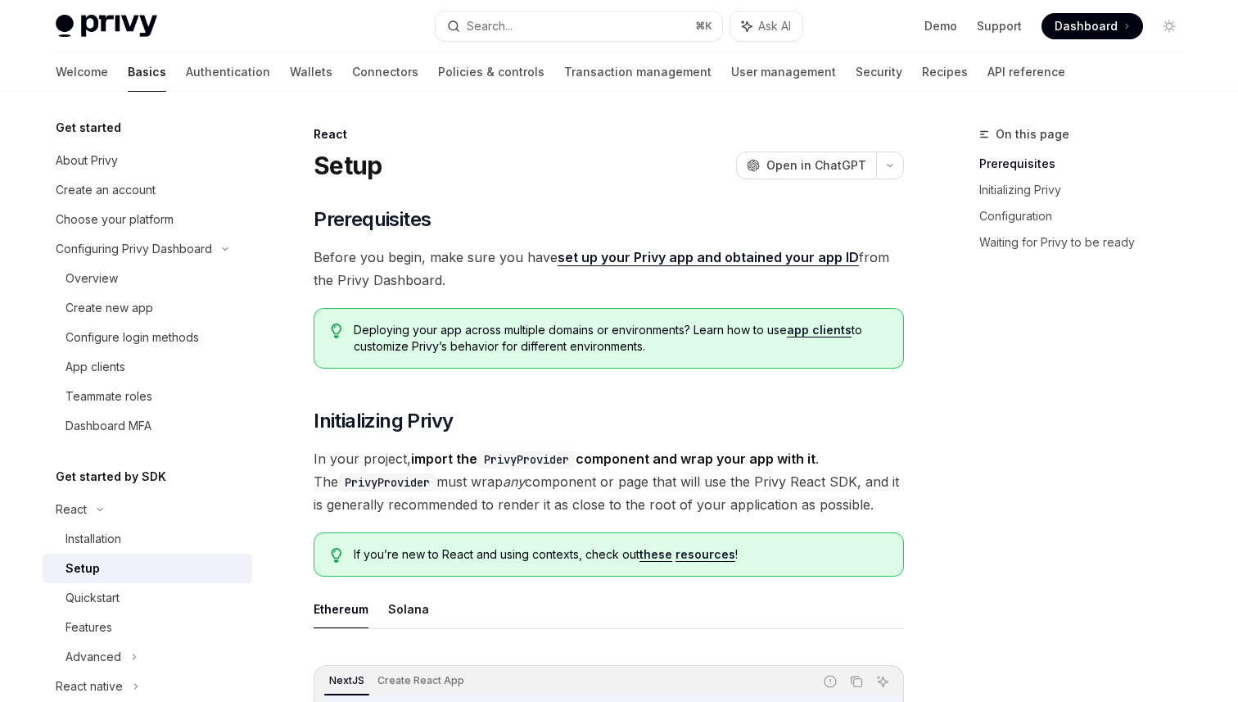
click at [845, 274] on span "Before you begin, make sure you have set up your Privy app and obtained your ap…" at bounding box center [609, 269] width 591 height 46
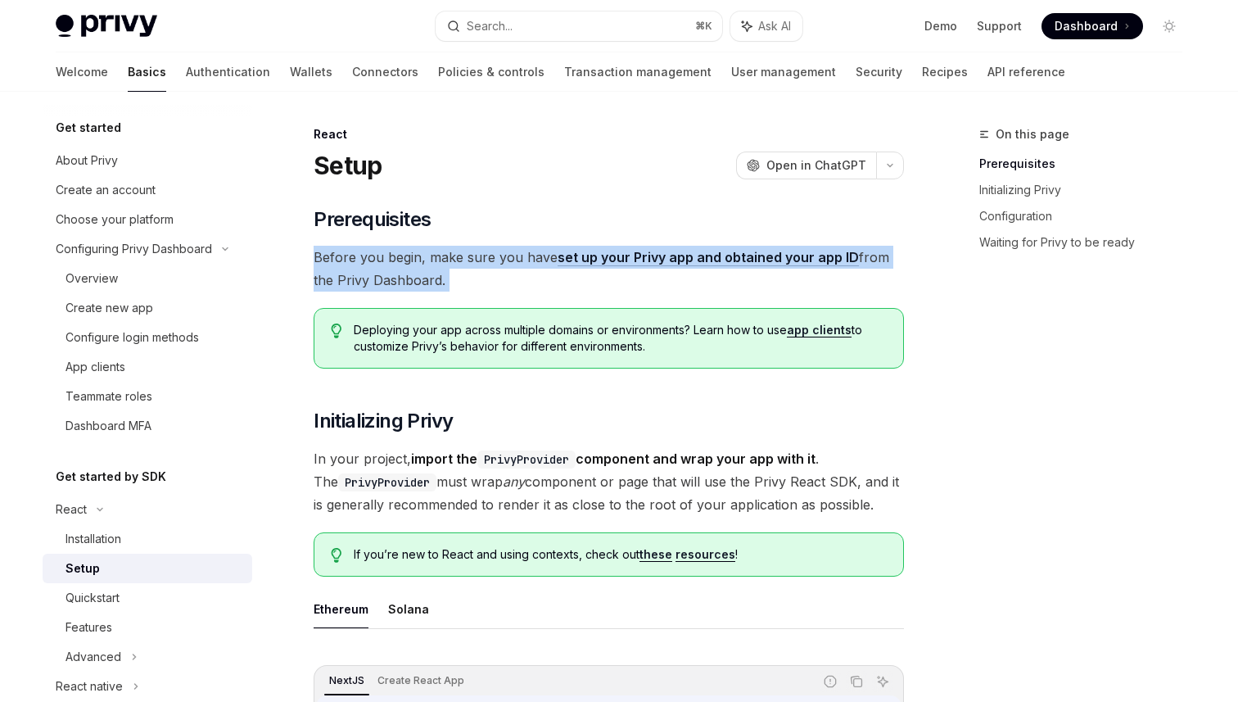
click at [494, 266] on span "Before you begin, make sure you have set up your Privy app and obtained your ap…" at bounding box center [609, 269] width 591 height 46
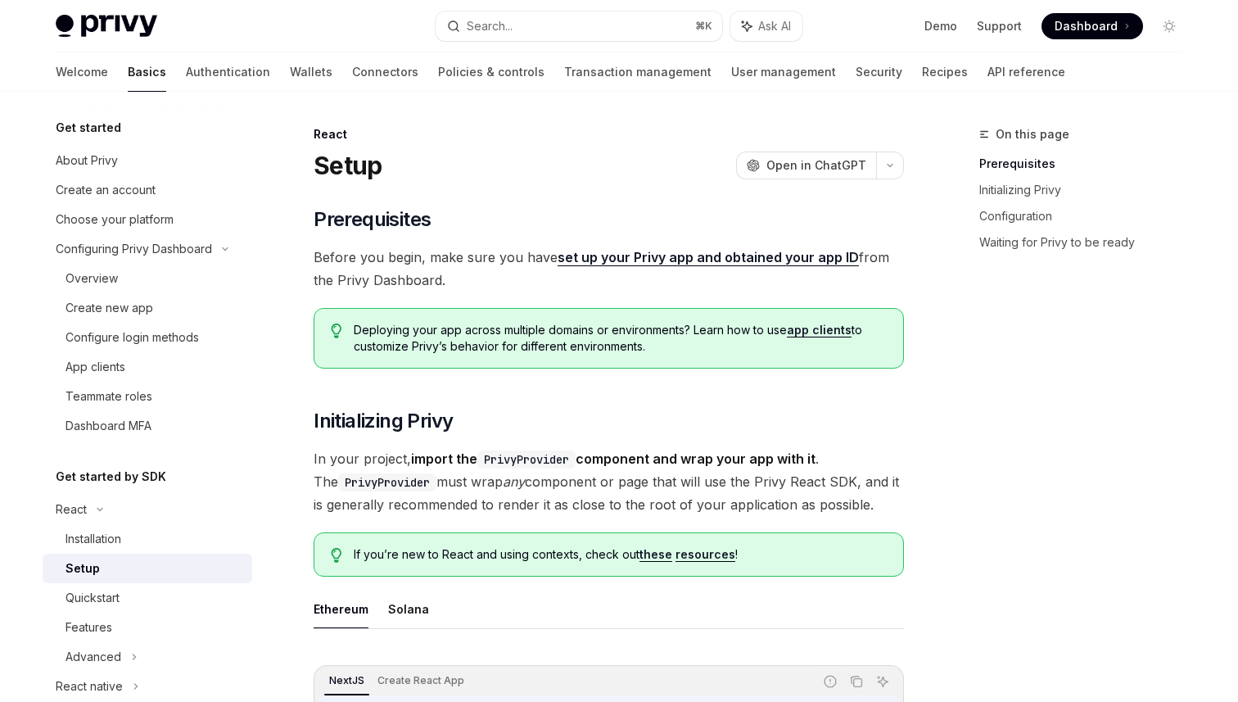
click at [494, 266] on span "Before you begin, make sure you have set up your Privy app and obtained your ap…" at bounding box center [609, 269] width 591 height 46
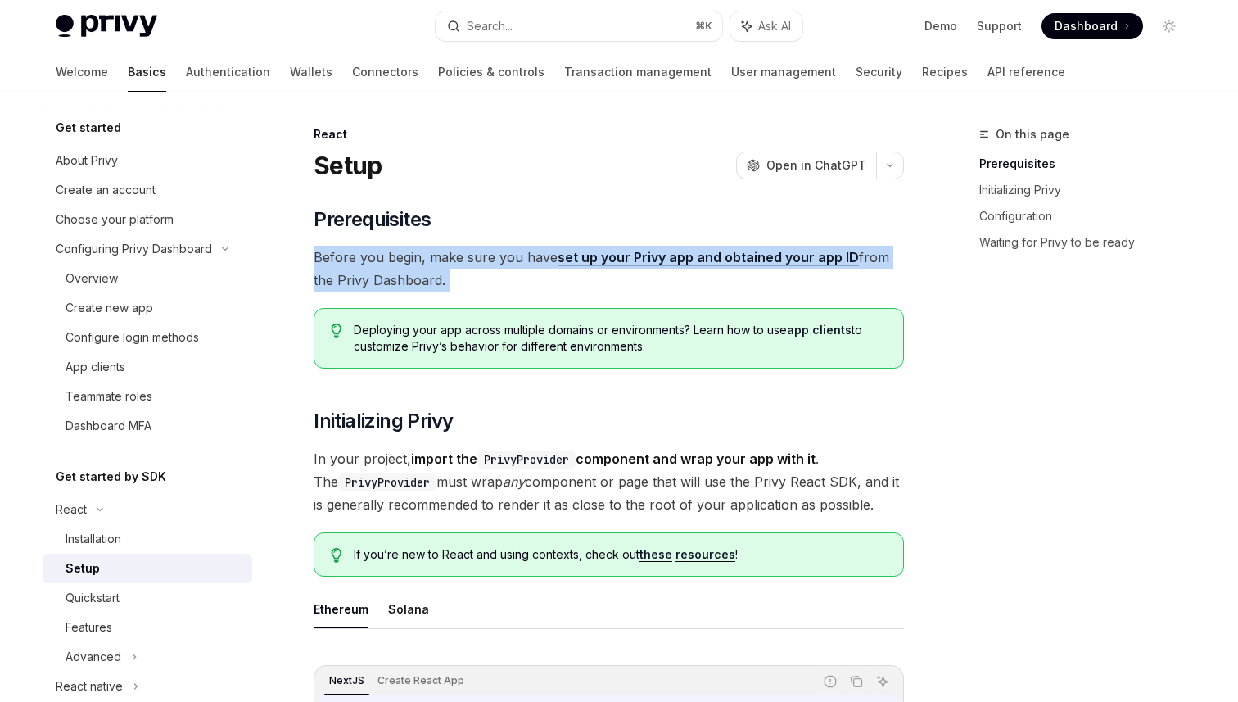
click at [529, 287] on span "Before you begin, make sure you have set up your Privy app and obtained your ap…" at bounding box center [609, 269] width 591 height 46
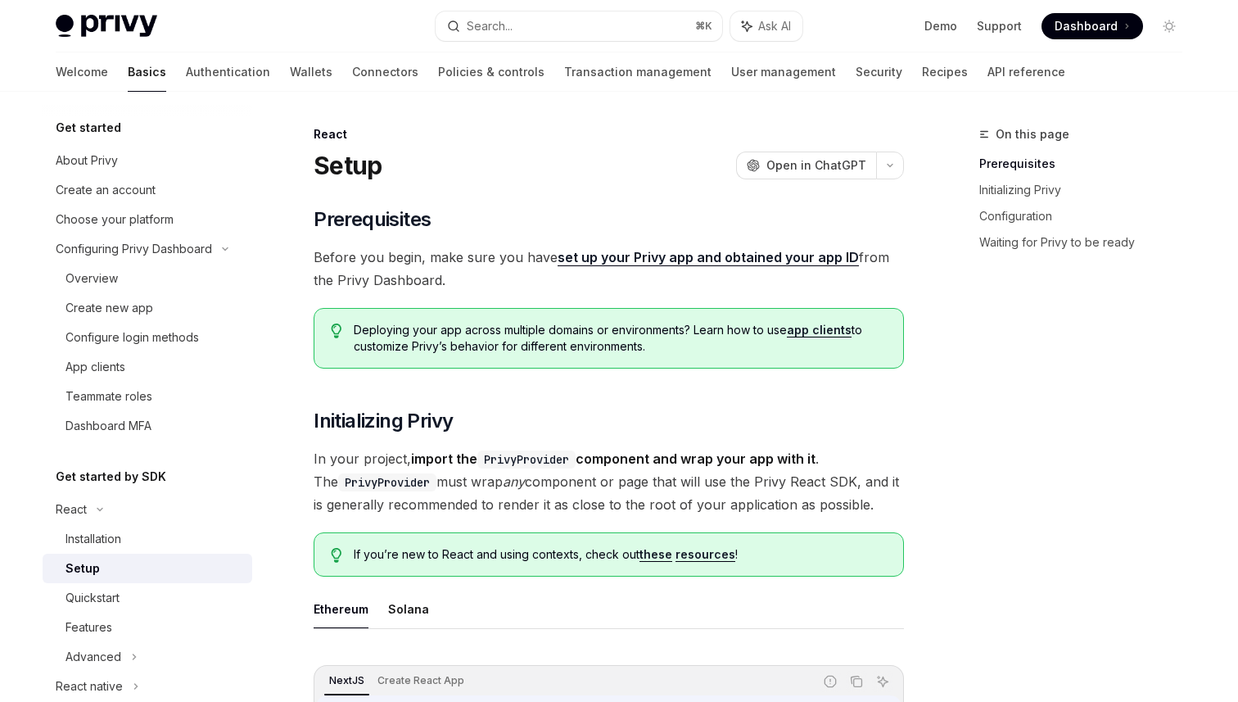
click at [636, 364] on div "Deploying your app across multiple domains or environments? Learn how to use ap…" at bounding box center [609, 338] width 591 height 61
click at [613, 345] on span "Deploying your app across multiple domains or environments? Learn how to use ap…" at bounding box center [620, 338] width 533 height 33
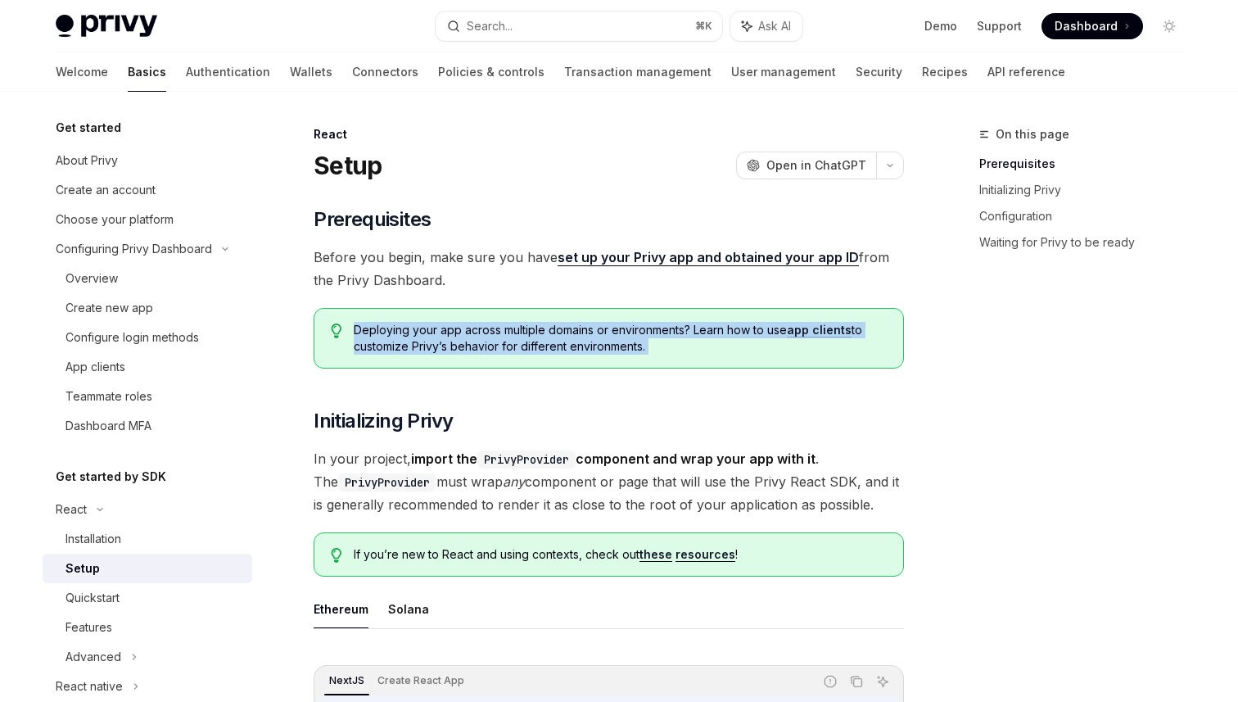
click at [744, 477] on span "In your project, import the PrivyProvider component and wrap your app with it .…" at bounding box center [609, 481] width 591 height 69
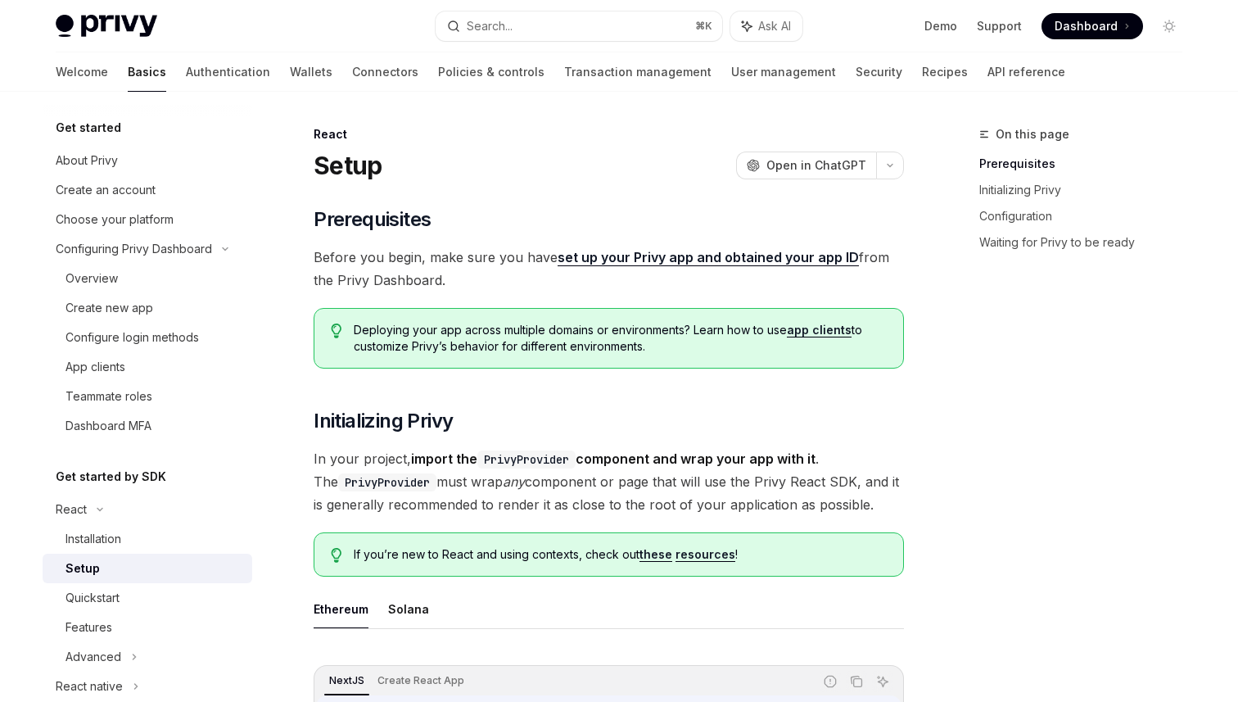
click at [744, 477] on span "In your project, import the PrivyProvider component and wrap your app with it .…" at bounding box center [609, 481] width 591 height 69
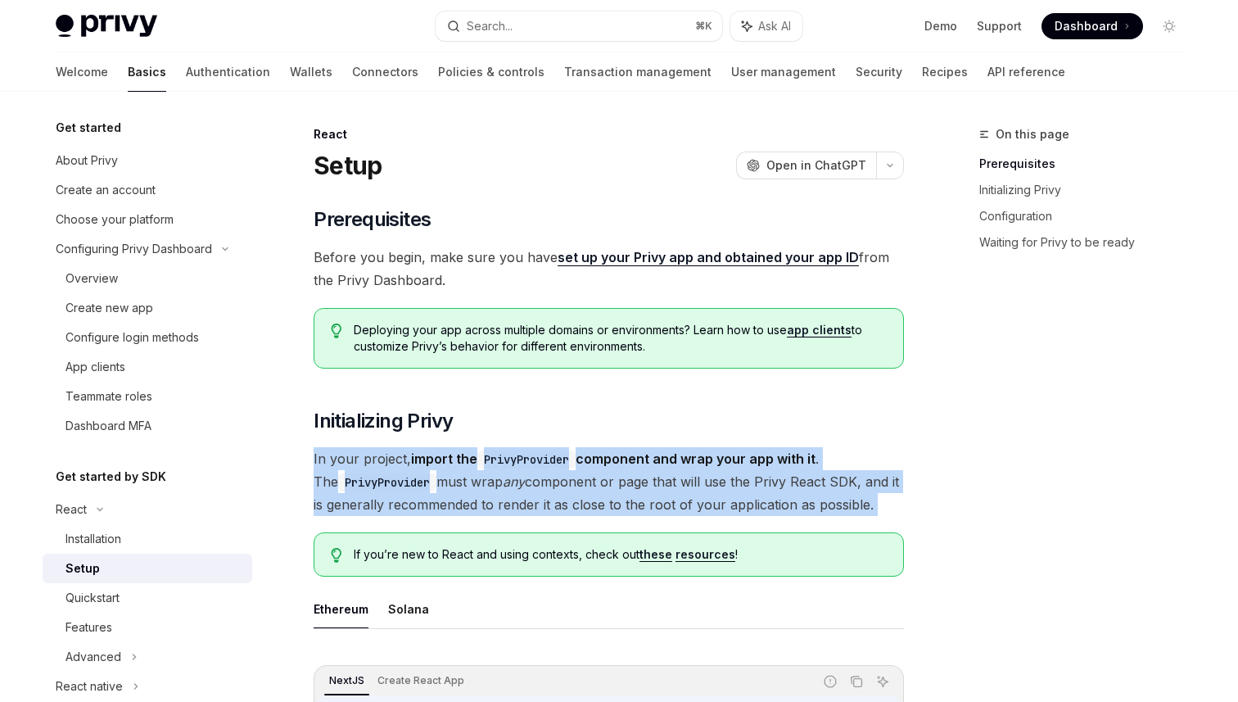
click at [744, 477] on span "In your project, import the PrivyProvider component and wrap your app with it .…" at bounding box center [609, 481] width 591 height 69
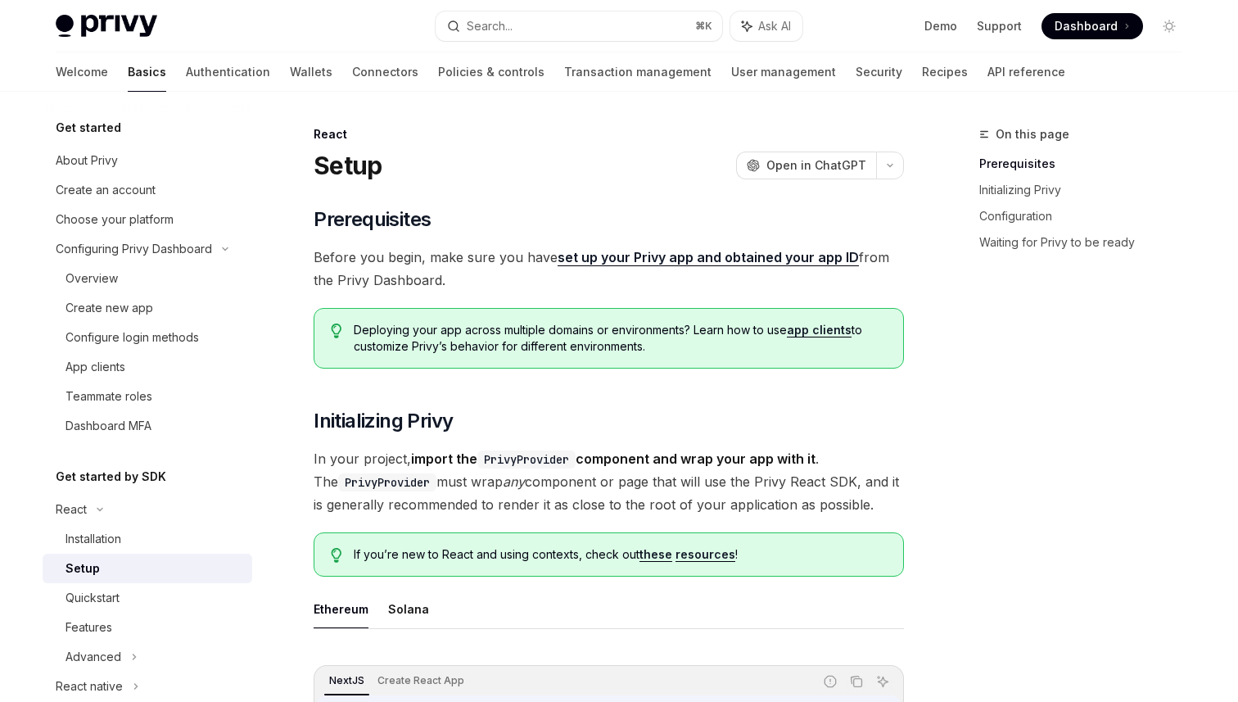
click at [744, 477] on span "In your project, import the PrivyProvider component and wrap your app with it .…" at bounding box center [609, 481] width 591 height 69
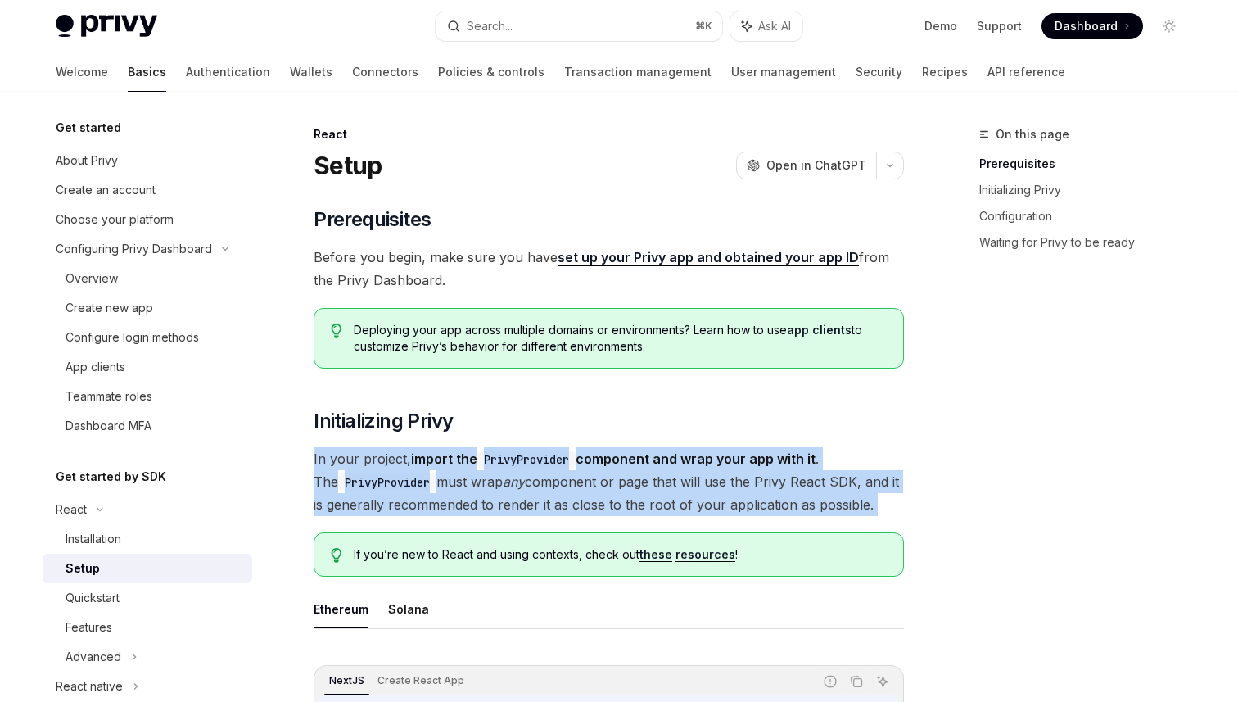
click at [793, 475] on span "In your project, import the PrivyProvider component and wrap your app with it .…" at bounding box center [609, 481] width 591 height 69
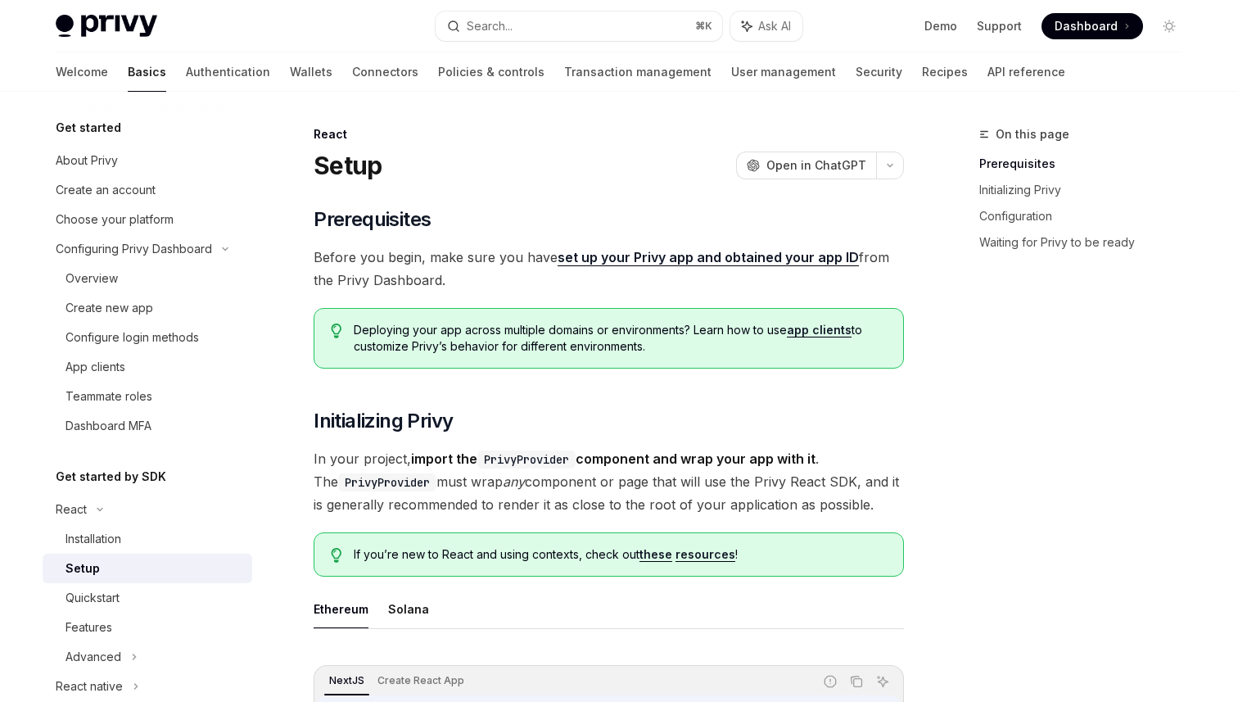
click at [793, 475] on span "In your project, import the PrivyProvider component and wrap your app with it .…" at bounding box center [609, 481] width 591 height 69
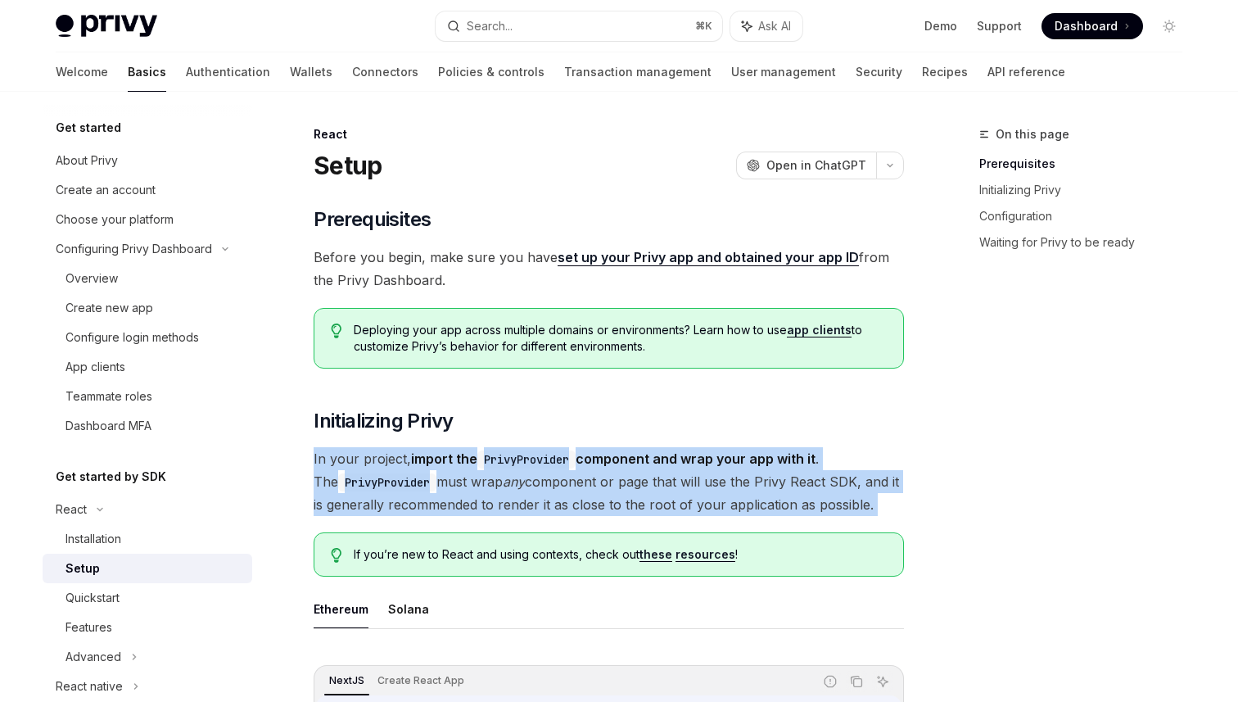
click at [860, 498] on span "In your project, import the PrivyProvider component and wrap your app with it .…" at bounding box center [609, 481] width 591 height 69
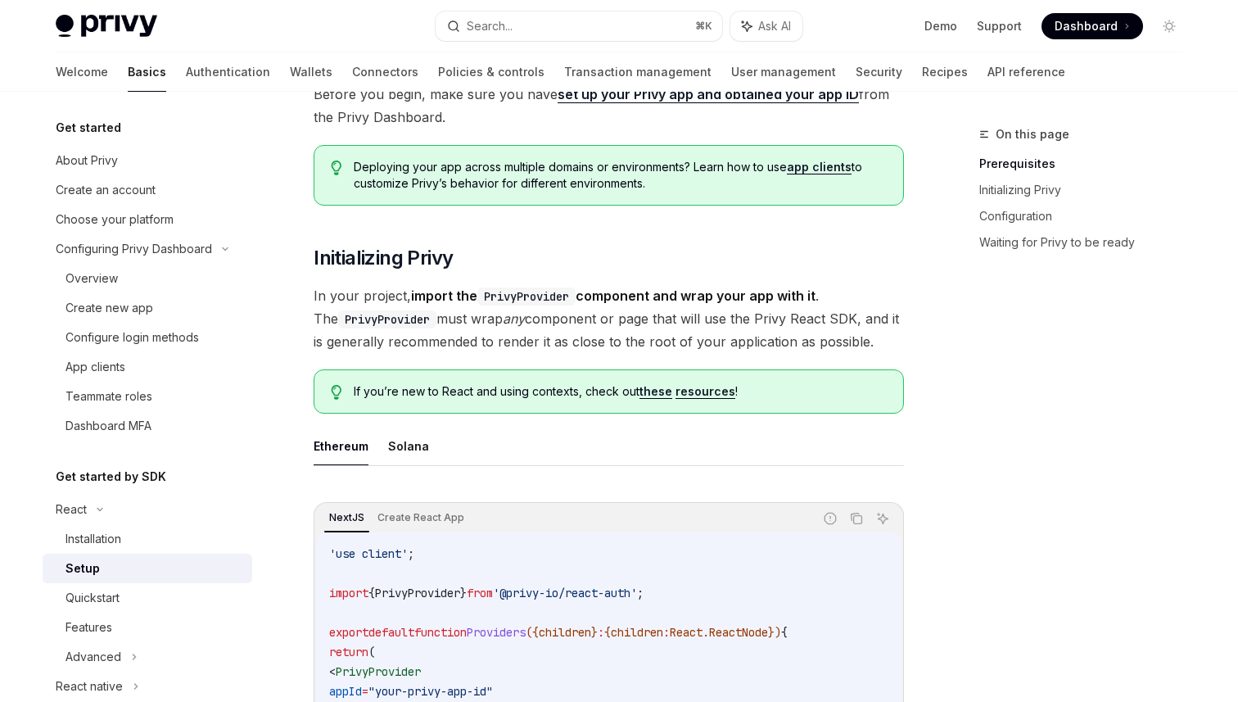
scroll to position [165, 0]
click at [724, 310] on span "In your project, import the PrivyProvider component and wrap your app with it .…" at bounding box center [609, 317] width 591 height 69
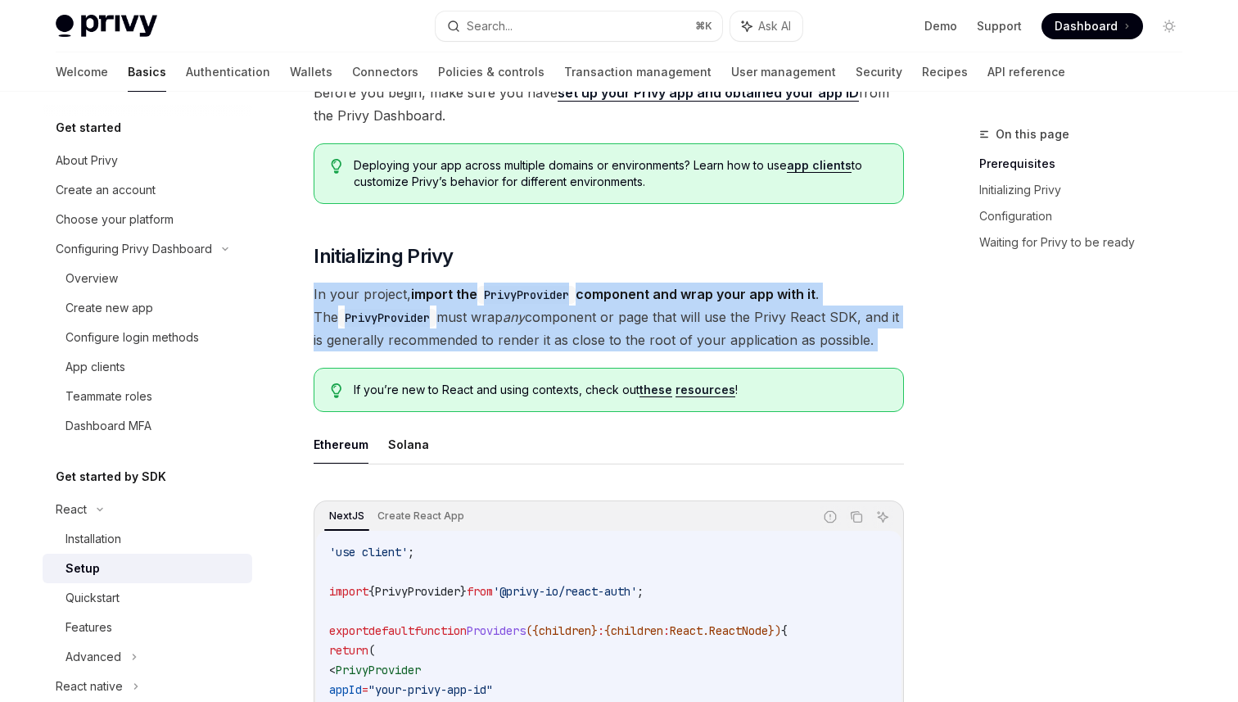
click at [837, 321] on span "In your project, import the PrivyProvider component and wrap your app with it .…" at bounding box center [609, 317] width 591 height 69
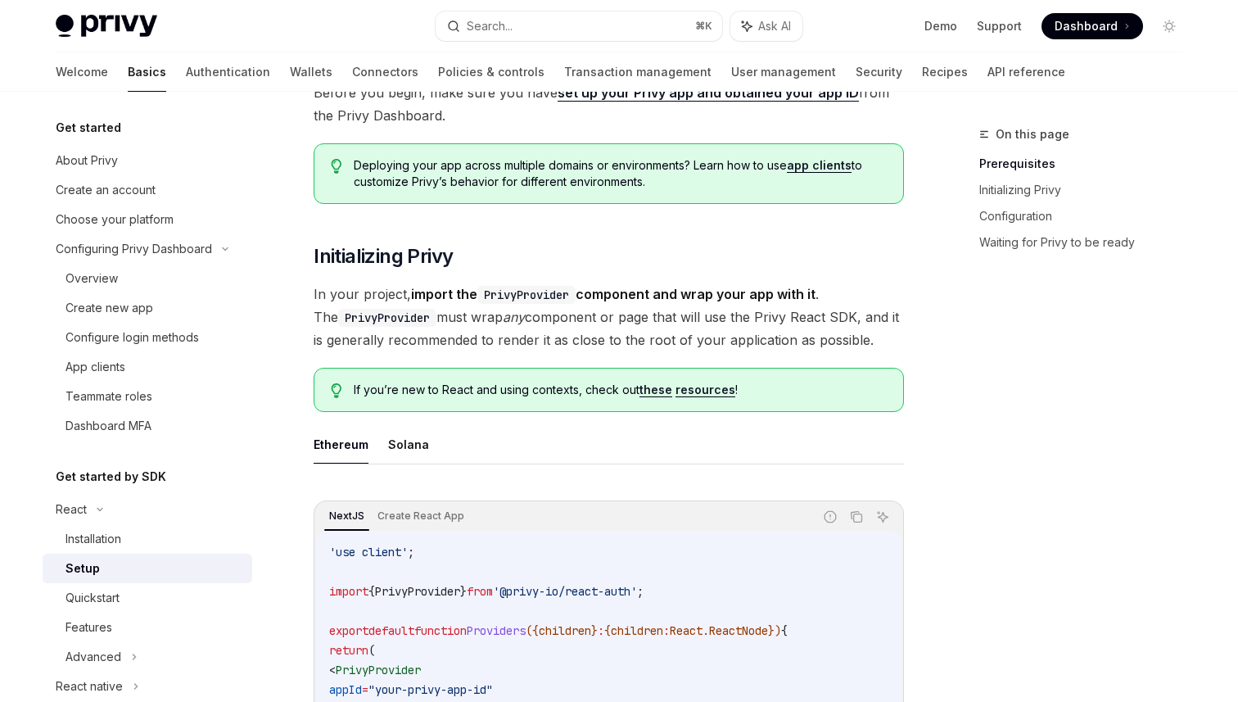
click at [837, 321] on span "In your project, import the PrivyProvider component and wrap your app with it .…" at bounding box center [609, 317] width 591 height 69
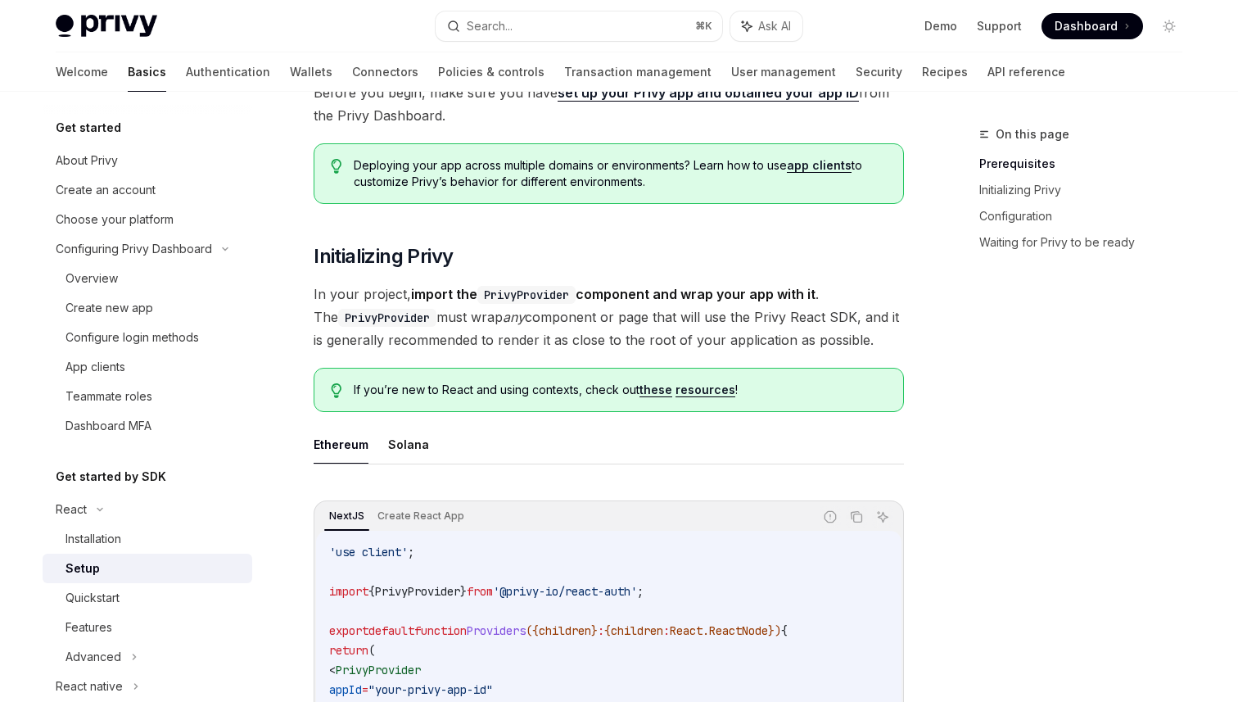
click at [802, 313] on span "In your project, import the PrivyProvider component and wrap your app with it .…" at bounding box center [609, 317] width 591 height 69
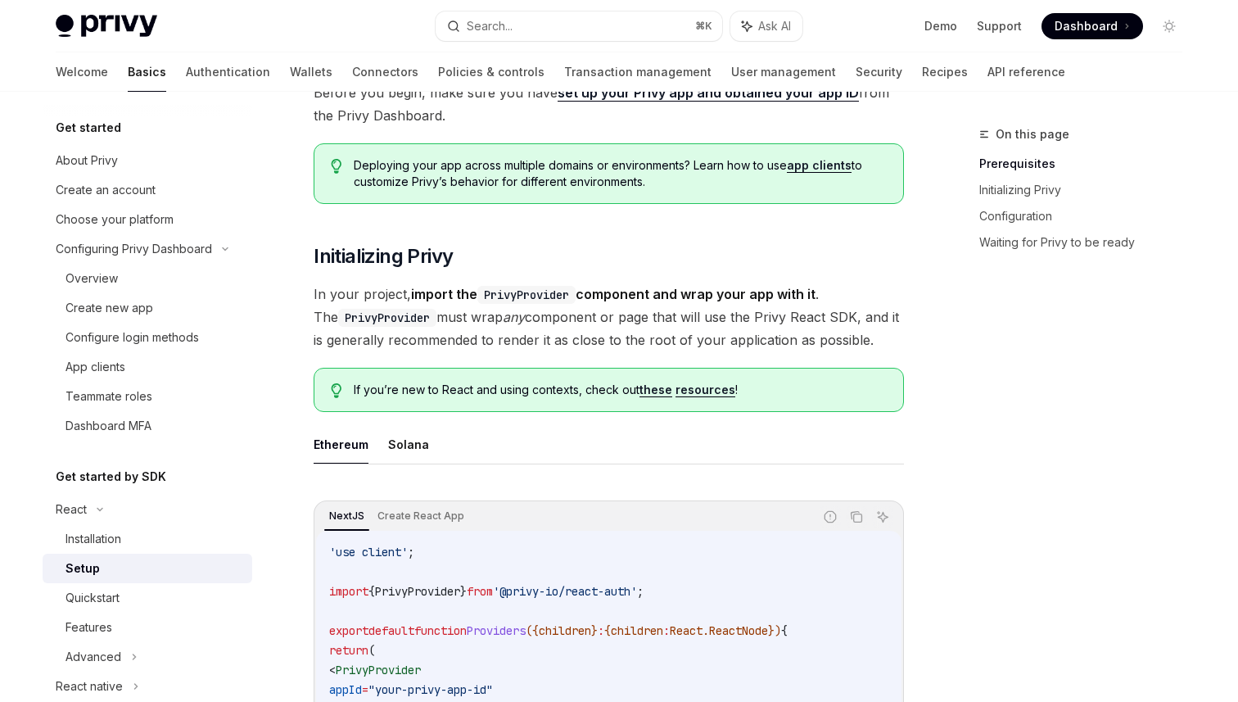
click at [733, 316] on span "In your project, import the PrivyProvider component and wrap your app with it .…" at bounding box center [609, 317] width 591 height 69
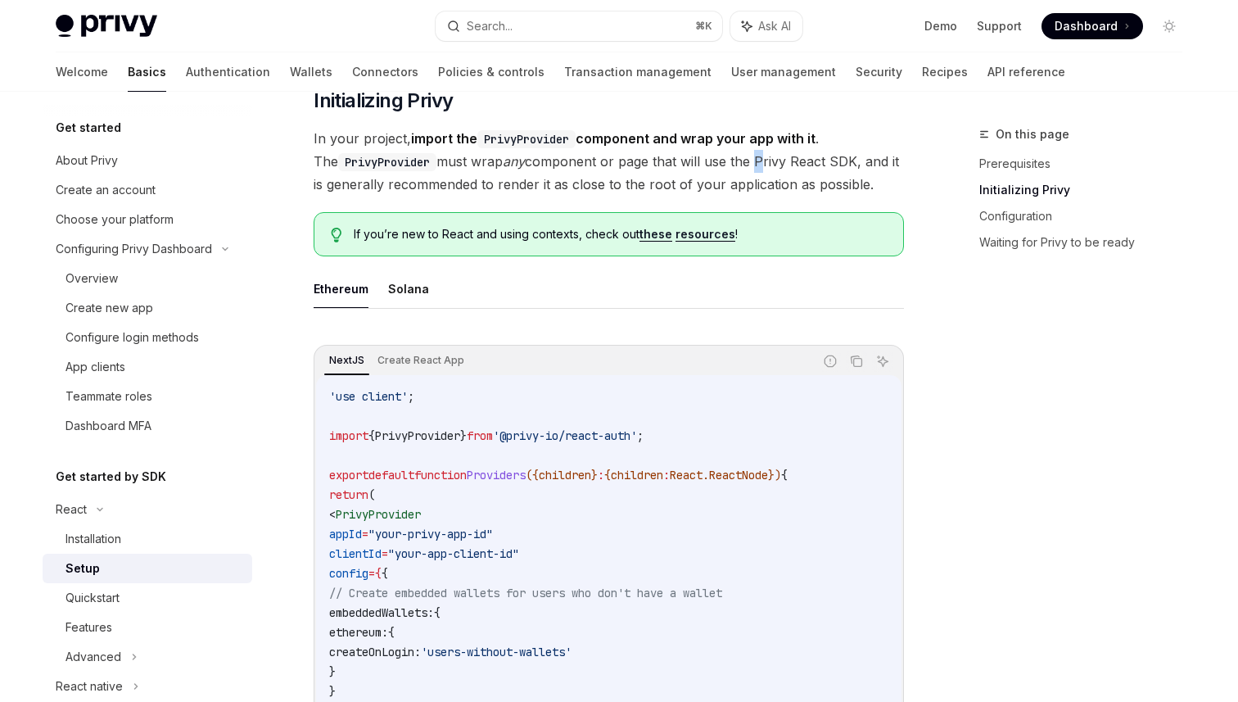
scroll to position [319, 0]
click at [639, 301] on ul "Ethereum Solana" at bounding box center [609, 290] width 591 height 39
click at [1013, 505] on div "On this page Prerequisites Initializing Privy Configuration Waiting for Privy t…" at bounding box center [1071, 412] width 249 height 577
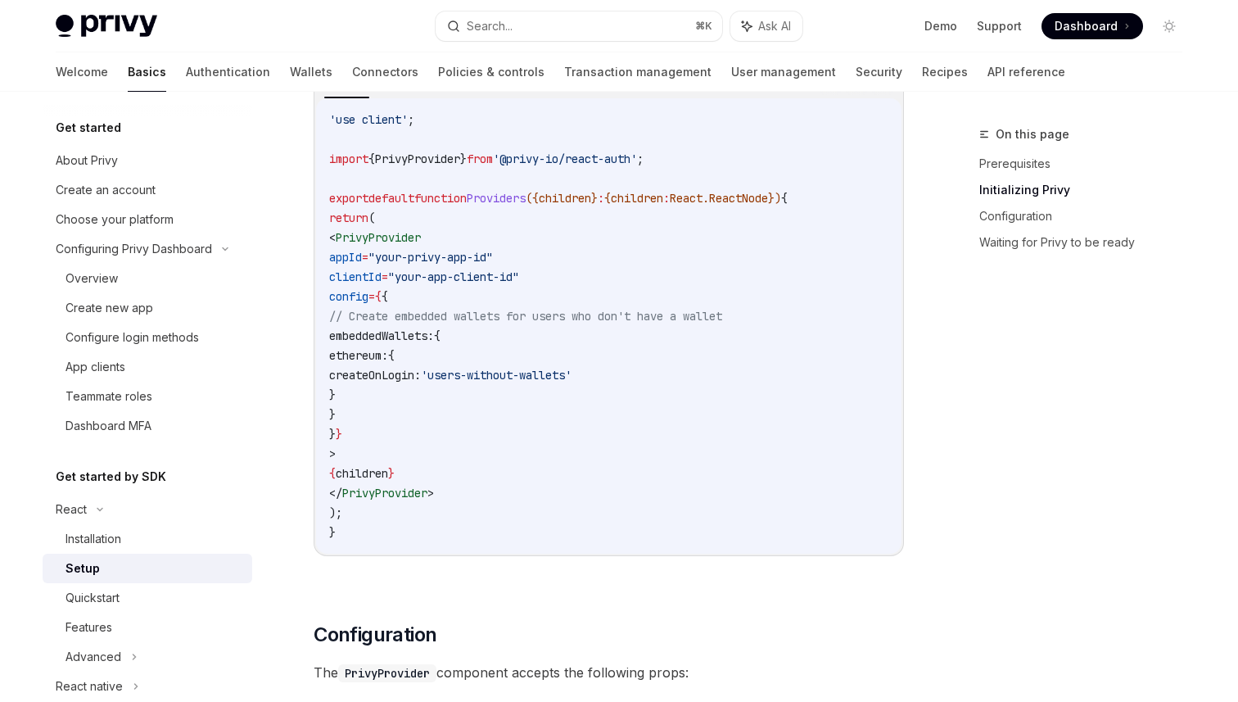
scroll to position [599, 0]
click at [735, 411] on code "'use client' ; import { PrivyProvider } from '@privy-io/react-auth' ; export de…" at bounding box center [608, 324] width 559 height 432
click at [677, 378] on code "'use client' ; import { PrivyProvider } from '@privy-io/react-auth' ; export de…" at bounding box center [608, 324] width 559 height 432
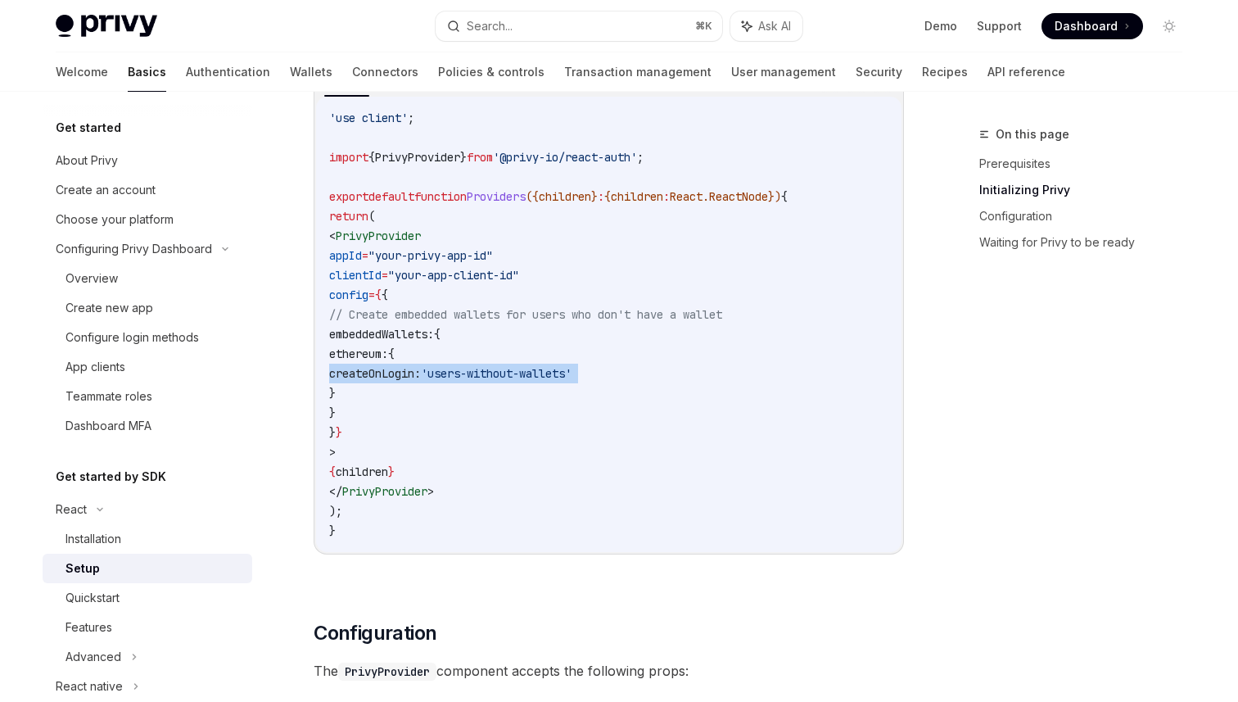
click at [788, 396] on code "'use client' ; import { PrivyProvider } from '@privy-io/react-auth' ; export de…" at bounding box center [608, 324] width 559 height 432
click at [771, 364] on code "'use client' ; import { PrivyProvider } from '@privy-io/react-auth' ; export de…" at bounding box center [608, 324] width 559 height 432
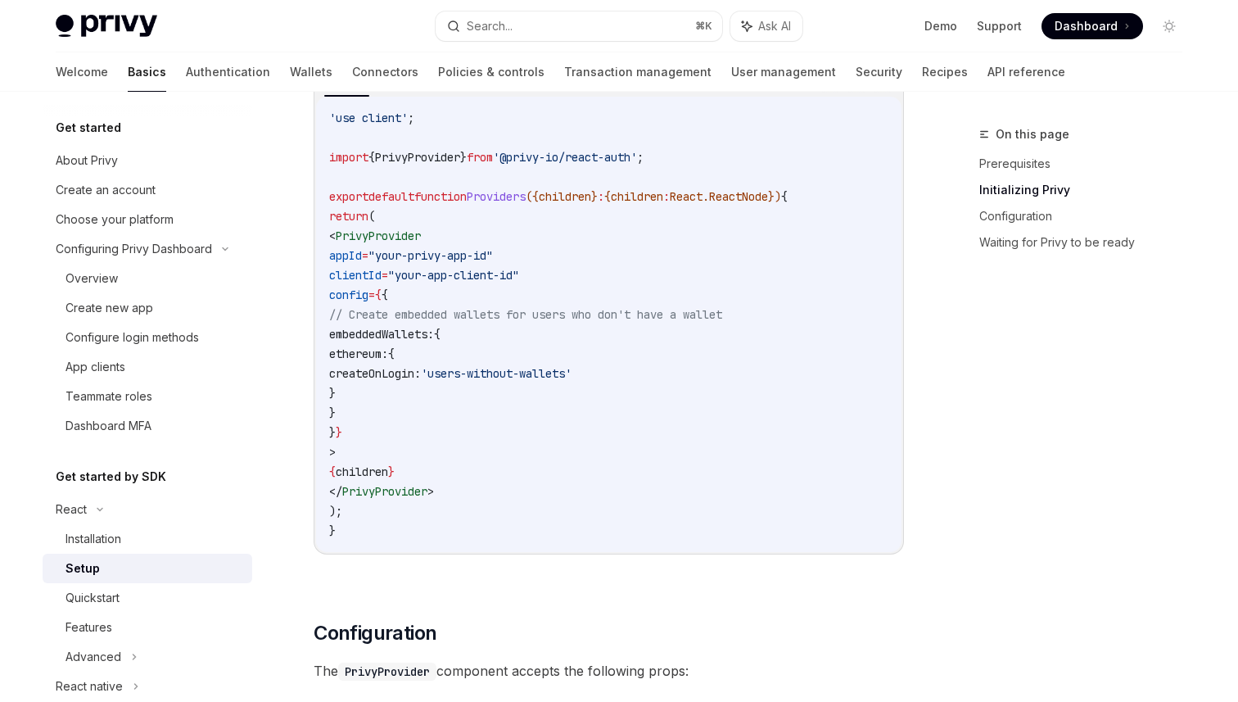
click at [713, 369] on code "'use client' ; import { PrivyProvider } from '@privy-io/react-auth' ; export de…" at bounding box center [608, 324] width 559 height 432
click at [595, 364] on code "'use client' ; import { PrivyProvider } from '@privy-io/react-auth' ; export de…" at bounding box center [608, 324] width 559 height 432
click at [572, 399] on code "'use client' ; import { PrivyProvider } from '@privy-io/react-auth' ; export de…" at bounding box center [608, 324] width 559 height 432
click at [657, 363] on code "'use client' ; import { PrivyProvider } from '@privy-io/react-auth' ; export de…" at bounding box center [608, 324] width 559 height 432
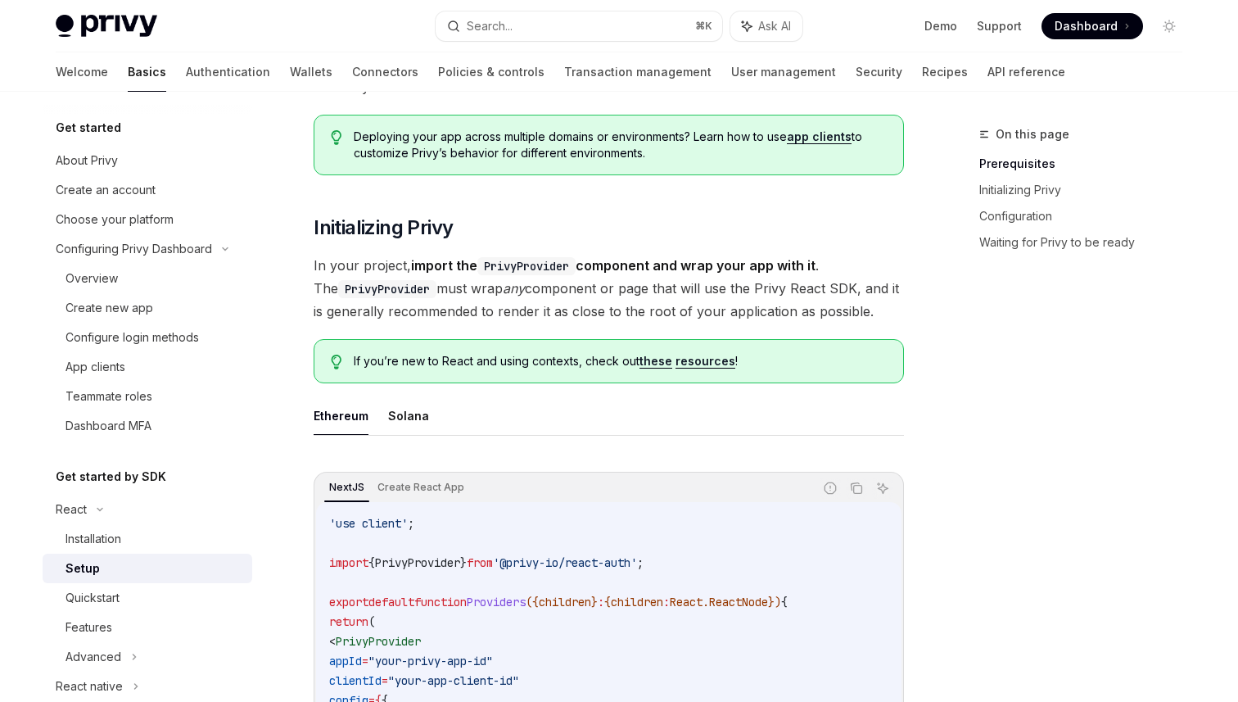
scroll to position [192, 0]
click at [878, 292] on span "In your project, import the PrivyProvider component and wrap your app with it .…" at bounding box center [609, 290] width 591 height 69
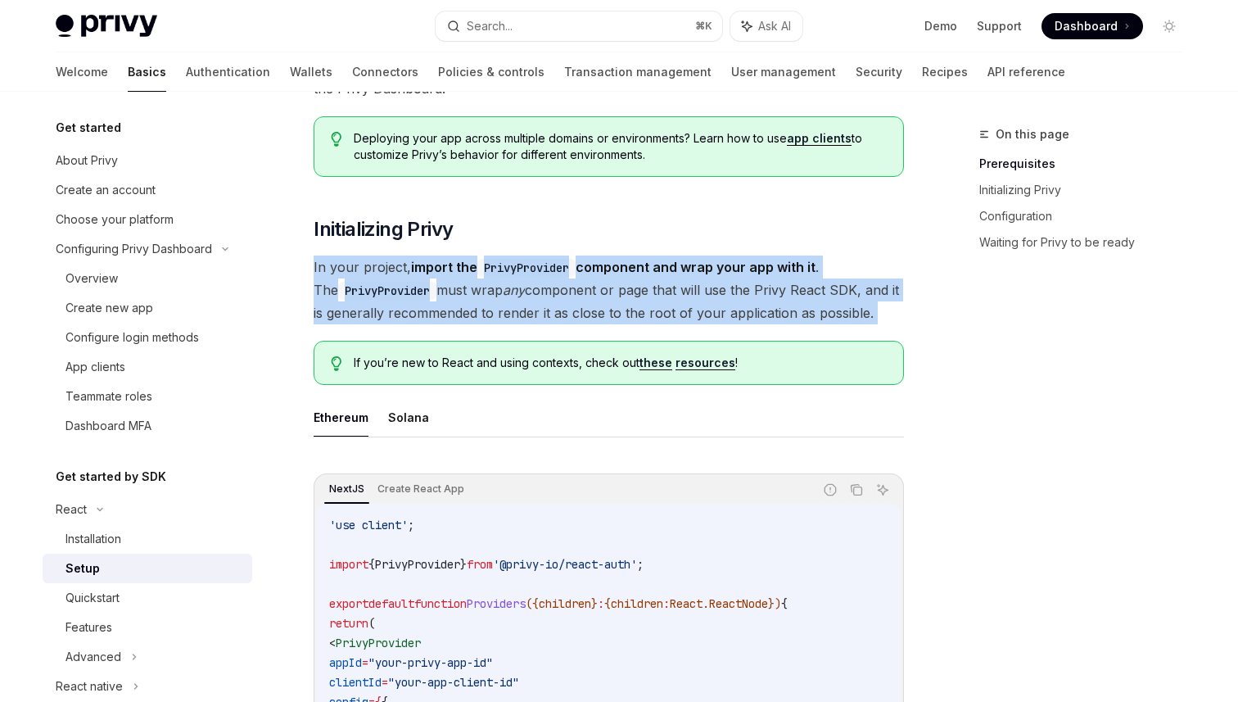
click at [878, 292] on span "In your project, import the PrivyProvider component and wrap your app with it .…" at bounding box center [609, 290] width 591 height 69
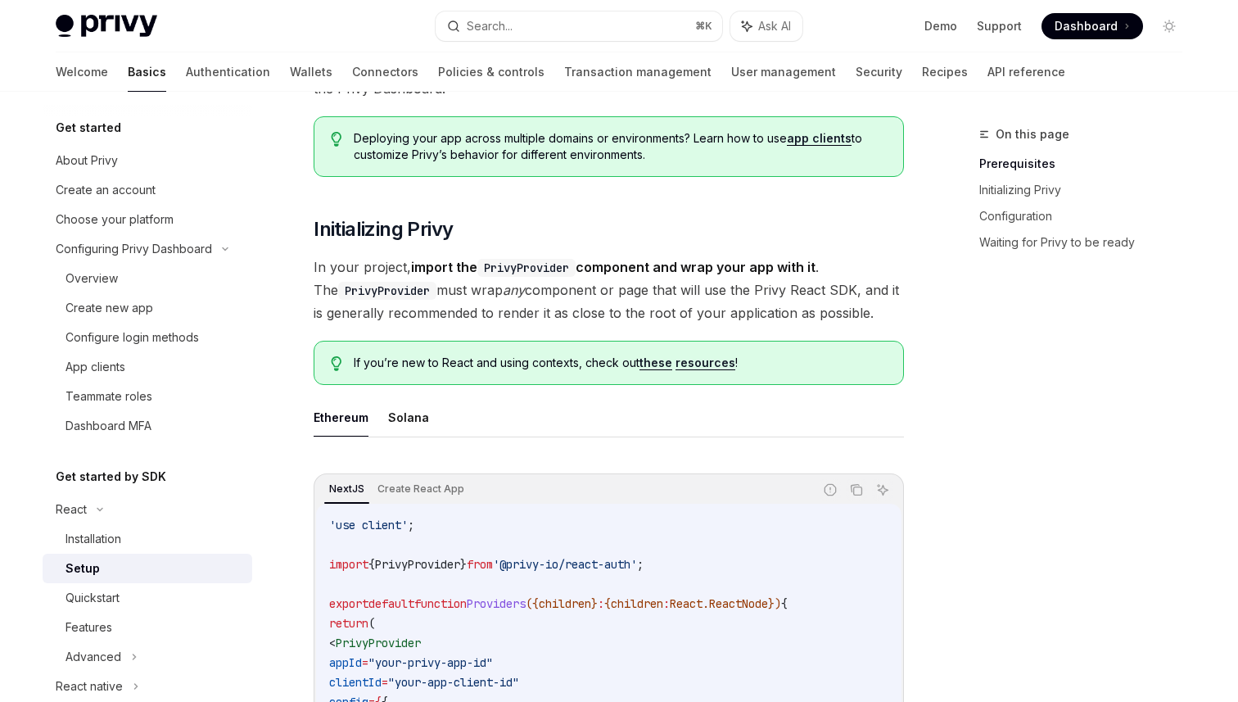
click at [878, 292] on span "In your project, import the PrivyProvider component and wrap your app with it .…" at bounding box center [609, 290] width 591 height 69
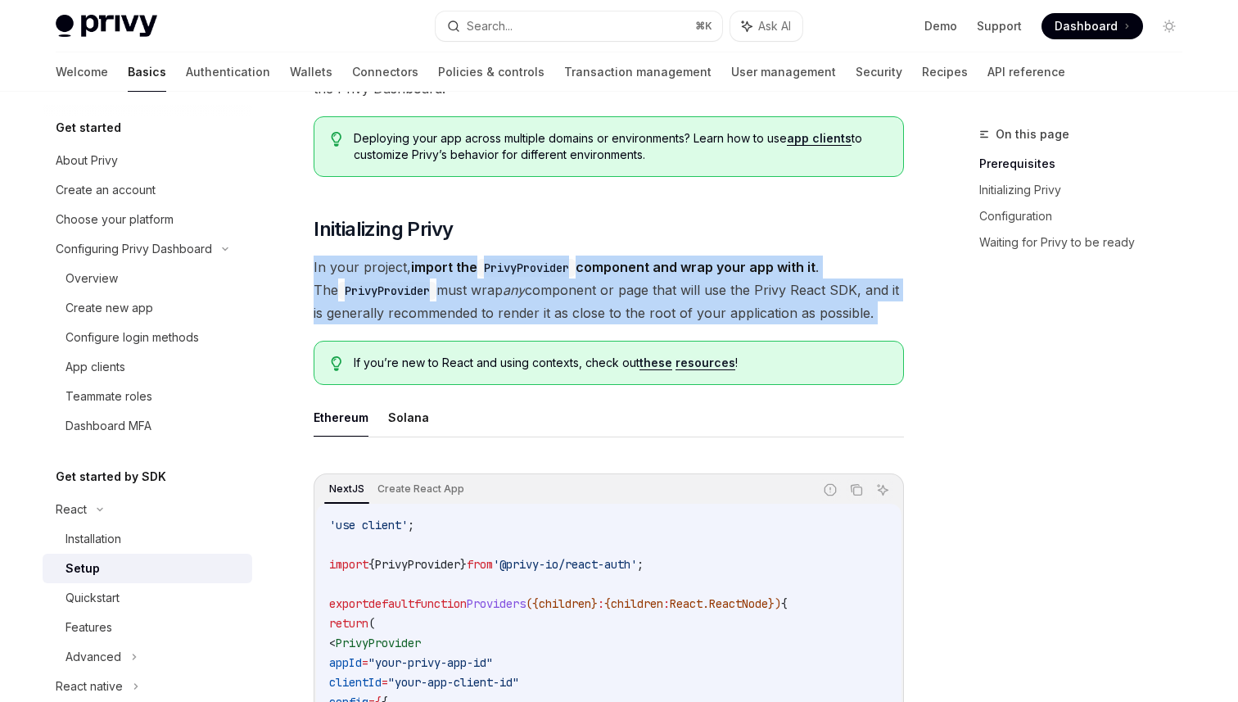
click at [878, 292] on span "In your project, import the PrivyProvider component and wrap your app with it .…" at bounding box center [609, 290] width 591 height 69
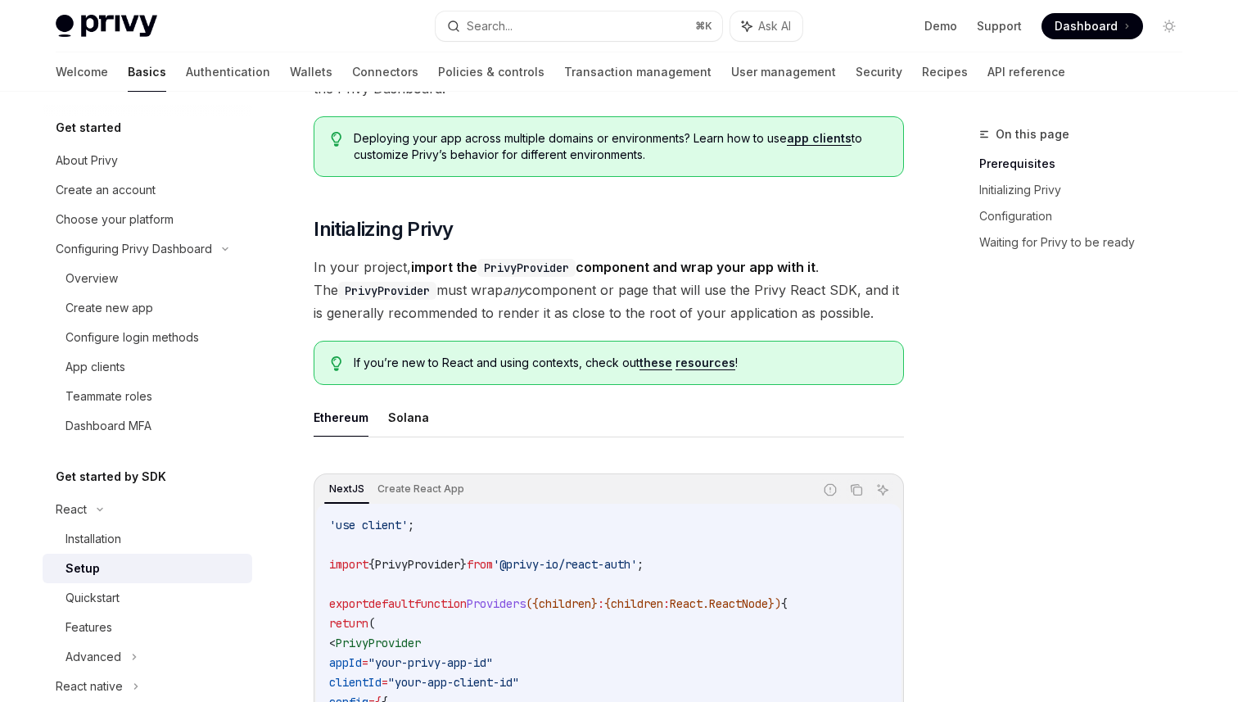
click at [878, 292] on span "In your project, import the PrivyProvider component and wrap your app with it .…" at bounding box center [609, 290] width 591 height 69
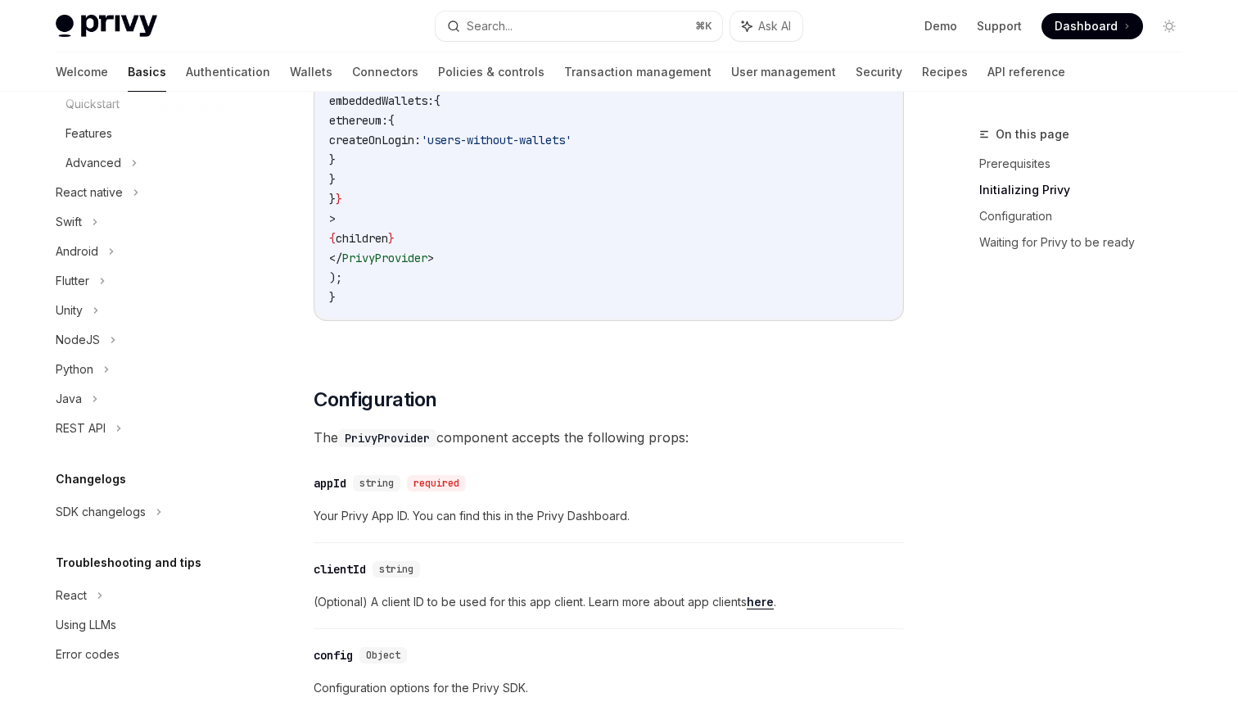
scroll to position [645, 0]
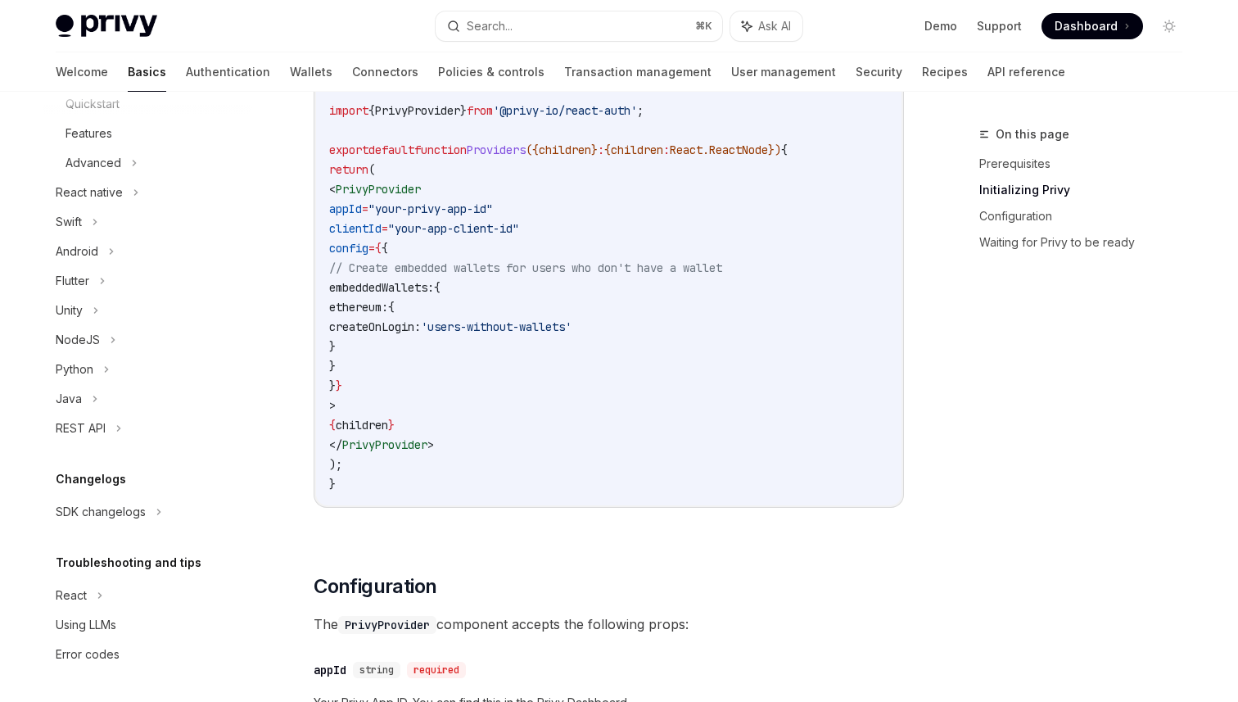
click at [421, 192] on span "PrivyProvider" at bounding box center [378, 189] width 85 height 15
drag, startPoint x: 455, startPoint y: 192, endPoint x: 353, endPoint y: 190, distance: 101.6
click at [353, 190] on code "'use client' ; import { PrivyProvider } from '@privy-io/react-auth' ; export de…" at bounding box center [608, 277] width 559 height 432
copy span "< PrivyProvider"
click at [479, 296] on code "'use client' ; import { PrivyProvider } from '@privy-io/react-auth' ; export de…" at bounding box center [608, 277] width 559 height 432
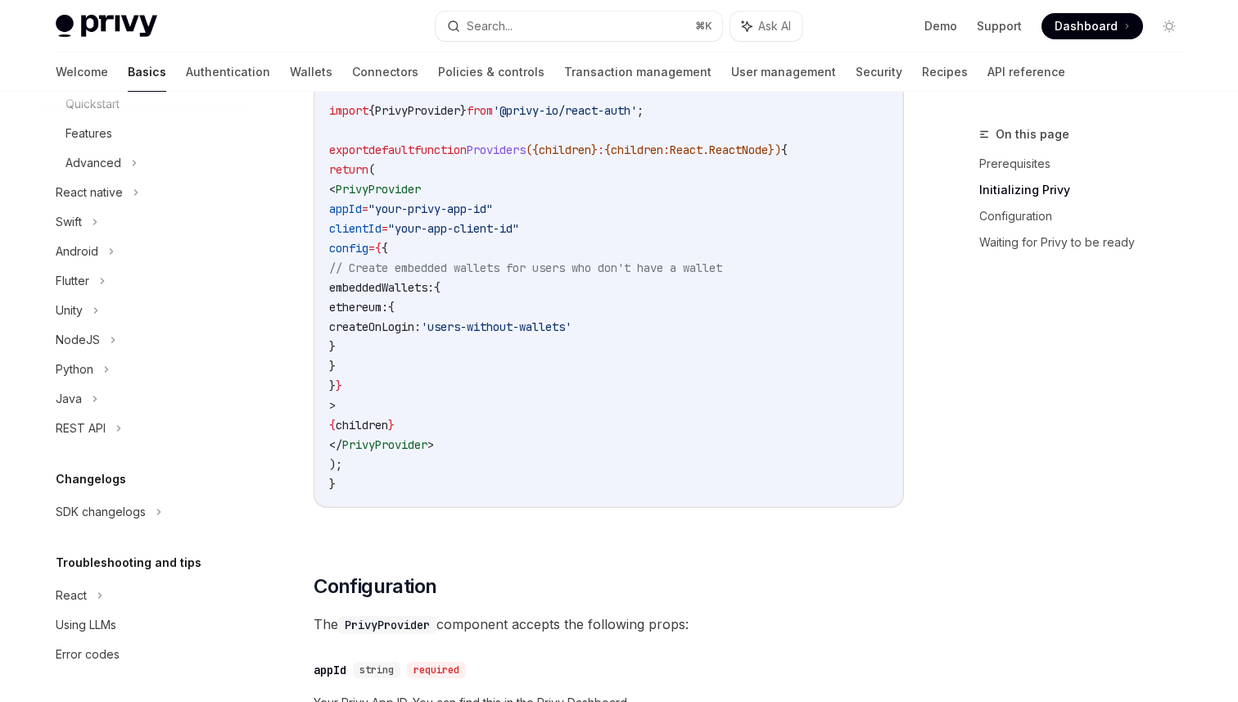
click at [697, 292] on code "'use client' ; import { PrivyProvider } from '@privy-io/react-auth' ; export de…" at bounding box center [608, 277] width 559 height 432
click at [582, 255] on code "'use client' ; import { PrivyProvider } from '@privy-io/react-auth' ; export de…" at bounding box center [608, 277] width 559 height 432
click at [584, 265] on span "// Create embedded wallets for users who don't have a wallet" at bounding box center [525, 267] width 393 height 15
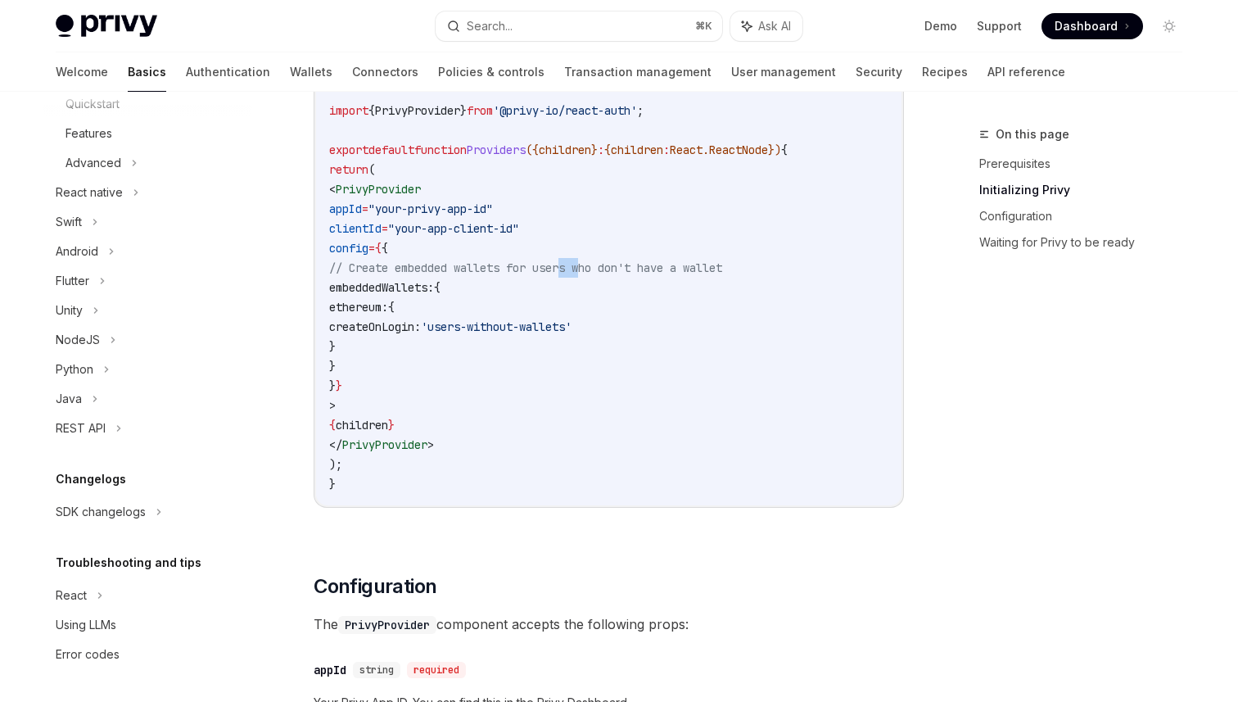
click at [584, 265] on span "// Create embedded wallets for users who don't have a wallet" at bounding box center [525, 267] width 393 height 15
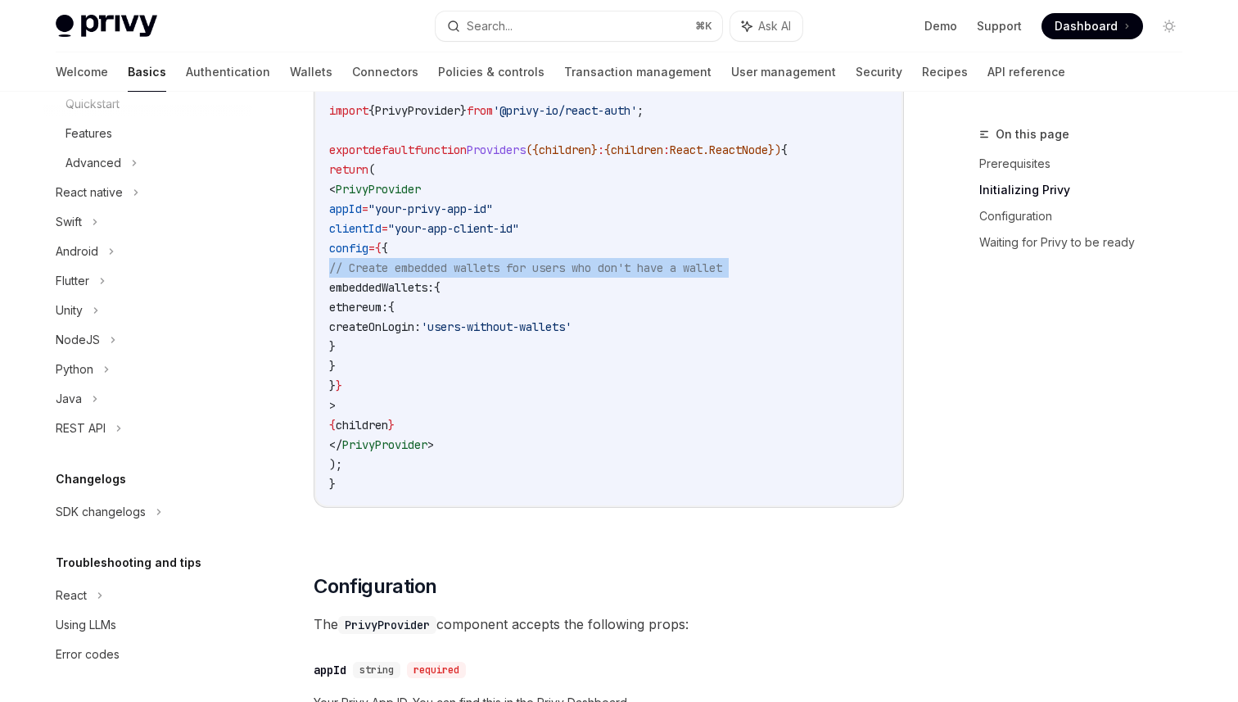
click at [584, 265] on span "// Create embedded wallets for users who don't have a wallet" at bounding box center [525, 267] width 393 height 15
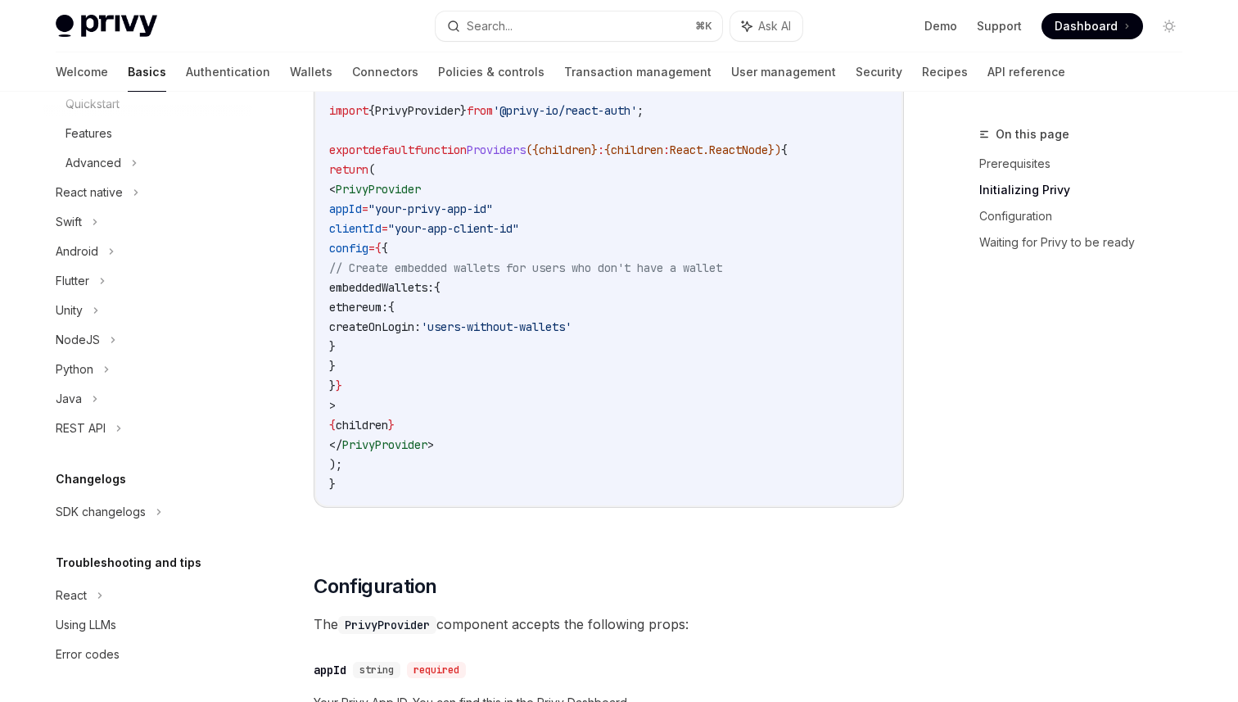
click at [584, 265] on span "// Create embedded wallets for users who don't have a wallet" at bounding box center [525, 267] width 393 height 15
drag, startPoint x: 812, startPoint y: 263, endPoint x: 406, endPoint y: 268, distance: 406.3
click at [406, 268] on code "'use client' ; import { PrivyProvider } from '@privy-io/react-auth' ; export de…" at bounding box center [608, 277] width 559 height 432
click at [406, 268] on span "// Create embedded wallets for users who don't have a wallet" at bounding box center [525, 267] width 393 height 15
drag, startPoint x: 406, startPoint y: 268, endPoint x: 878, endPoint y: 260, distance: 471.8
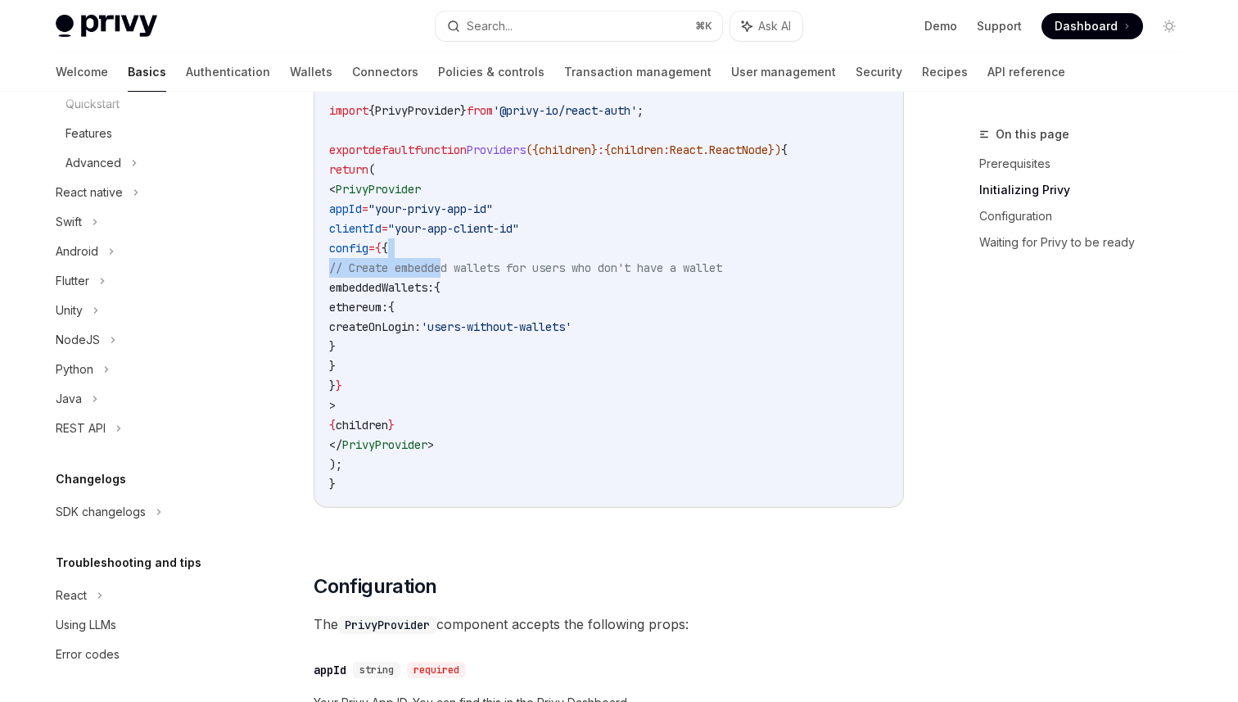
click at [877, 260] on code "'use client' ; import { PrivyProvider } from '@privy-io/react-auth' ; export de…" at bounding box center [608, 277] width 559 height 432
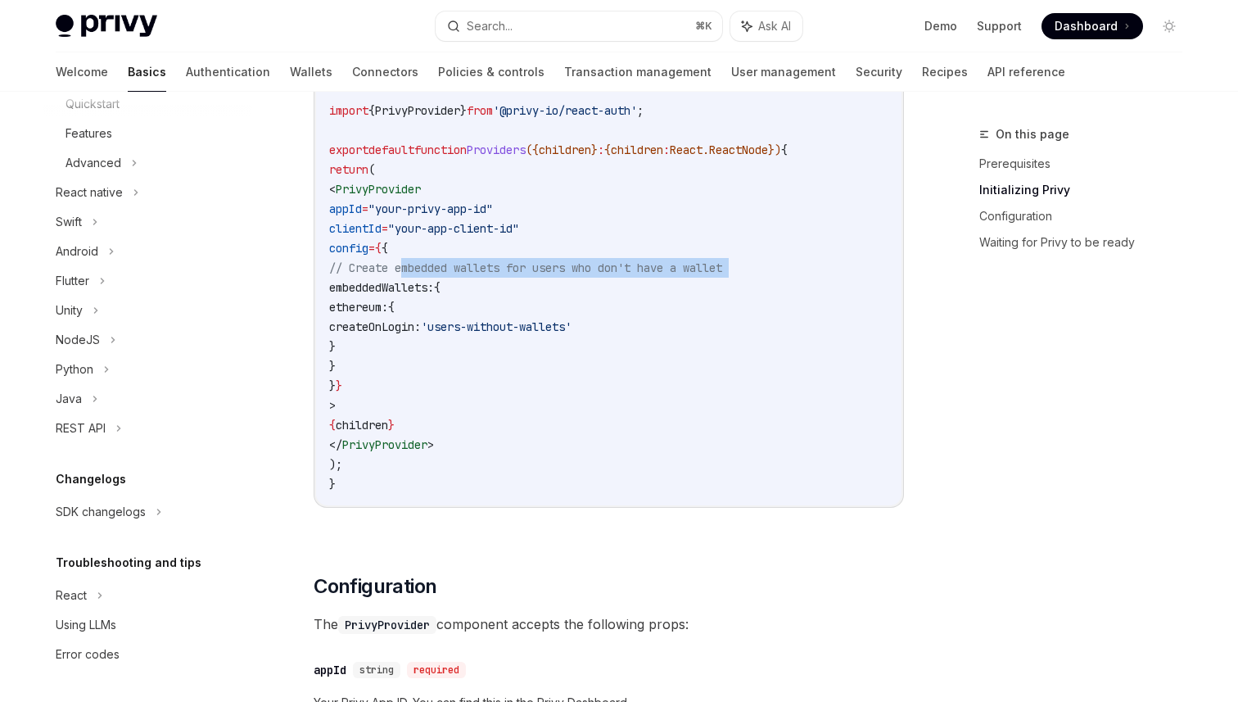
click at [878, 260] on code "'use client' ; import { PrivyProvider } from '@privy-io/react-auth' ; export de…" at bounding box center [608, 277] width 559 height 432
drag, startPoint x: 812, startPoint y: 268, endPoint x: 405, endPoint y: 268, distance: 407.1
click at [405, 268] on code "'use client' ; import { PrivyProvider } from '@privy-io/react-auth' ; export de…" at bounding box center [608, 277] width 559 height 432
click at [682, 248] on code "'use client' ; import { PrivyProvider } from '@privy-io/react-auth' ; export de…" at bounding box center [608, 277] width 559 height 432
